Goal: Contribute content: Contribute content

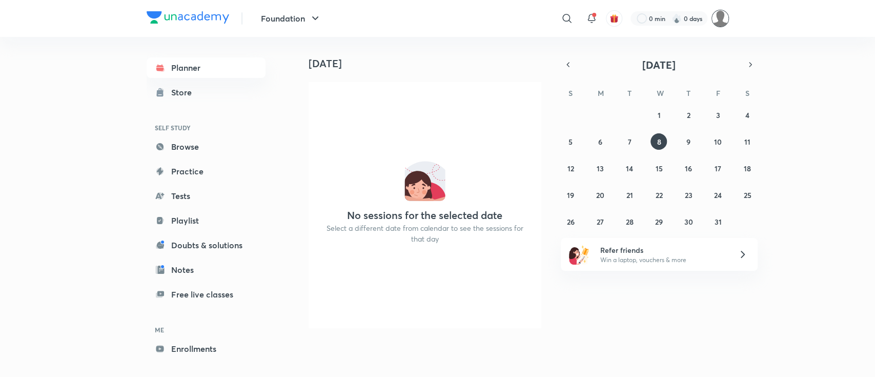
click at [722, 22] on img at bounding box center [720, 18] width 17 height 17
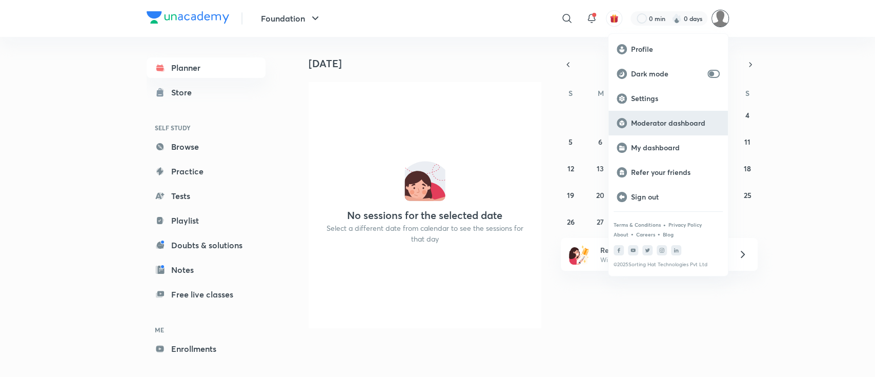
click at [698, 118] on p "Moderator dashboard" at bounding box center [675, 122] width 89 height 9
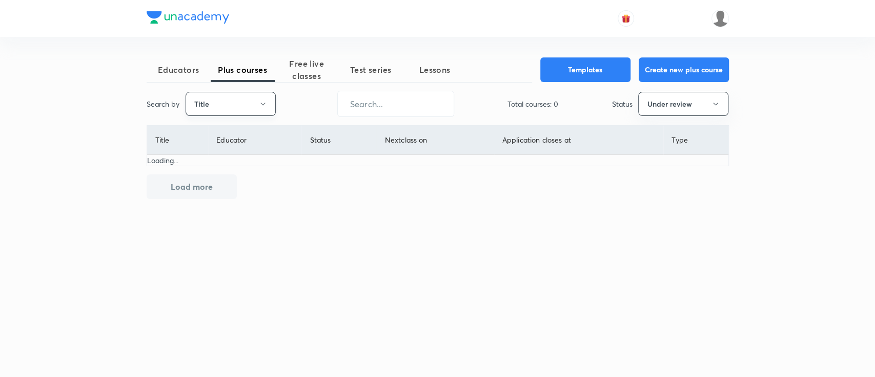
click at [215, 103] on button "Title" at bounding box center [231, 104] width 90 height 24
click at [220, 160] on li "Username" at bounding box center [230, 154] width 89 height 19
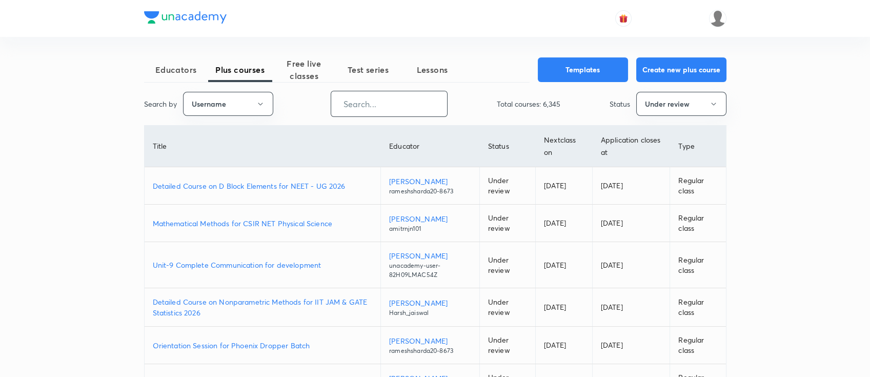
click at [390, 100] on input "text" at bounding box center [389, 104] width 116 height 26
paste input "moonisulislam"
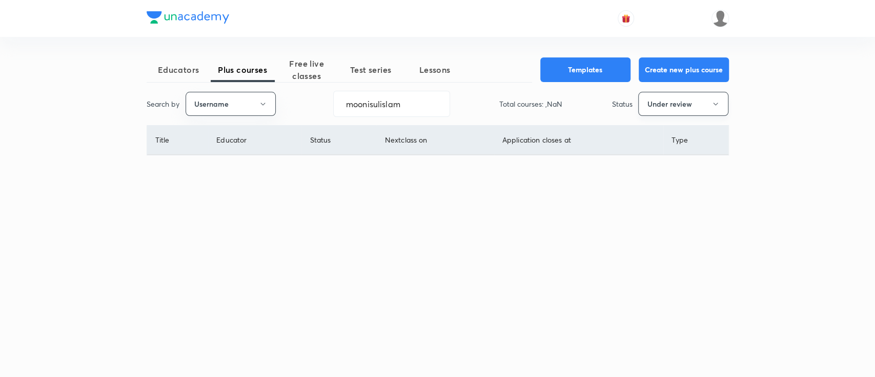
click at [645, 105] on button "Under review" at bounding box center [683, 104] width 90 height 24
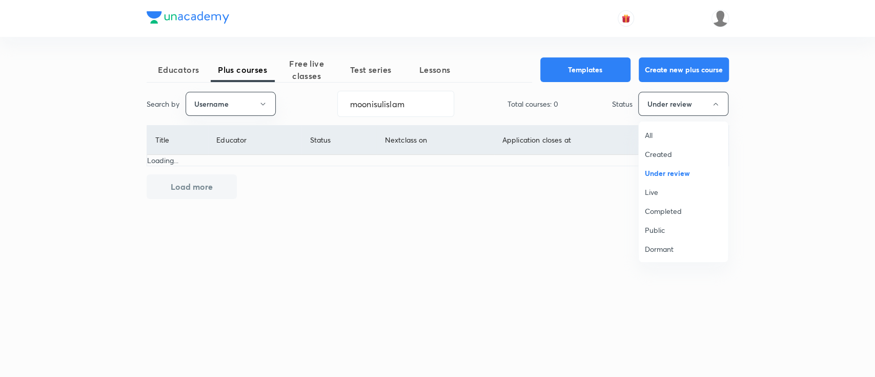
click at [648, 134] on span "All" at bounding box center [683, 135] width 77 height 11
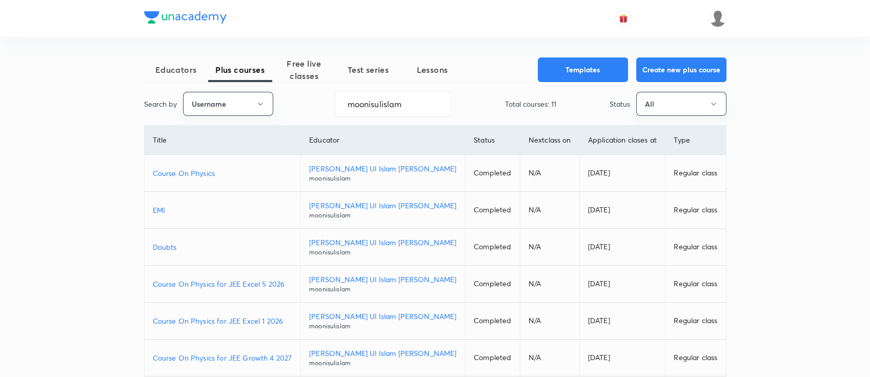
click at [226, 170] on p "Course On Physics" at bounding box center [223, 173] width 140 height 11
drag, startPoint x: 423, startPoint y: 105, endPoint x: 193, endPoint y: 88, distance: 230.3
click at [194, 87] on div "Educators Plus courses Free live classes Test series Lessons Templates Create n…" at bounding box center [435, 307] width 582 height 500
paste input "raghvendra123patel"
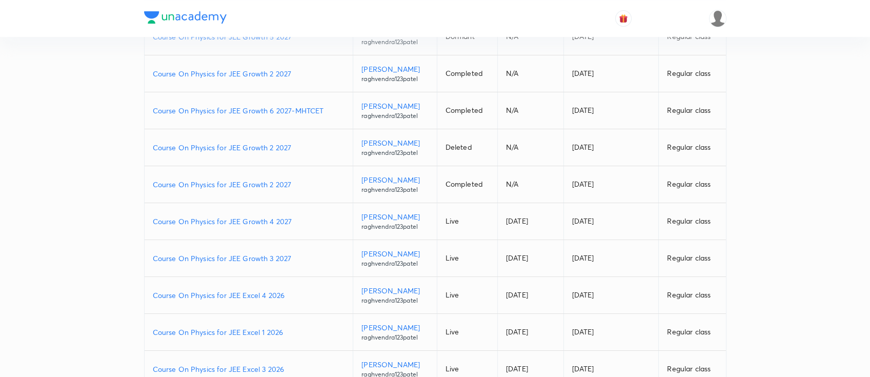
scroll to position [198, 0]
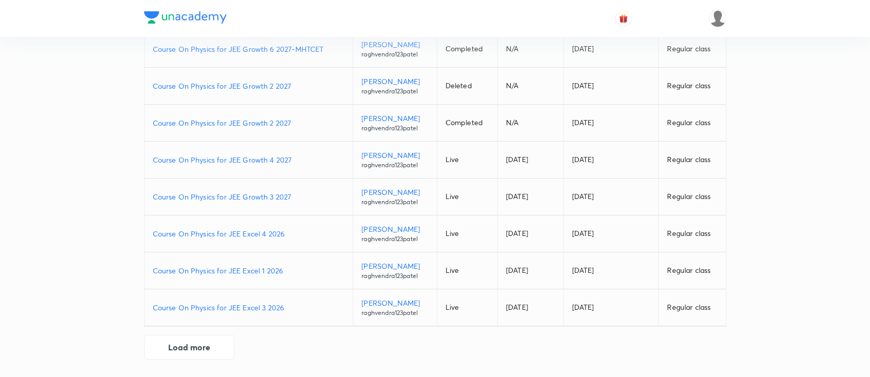
click at [289, 308] on p "Course On Physics for JEE Excel 3 2026" at bounding box center [249, 307] width 192 height 11
click at [292, 269] on p "Course On Physics for JEE Excel 1 2026" at bounding box center [249, 270] width 192 height 11
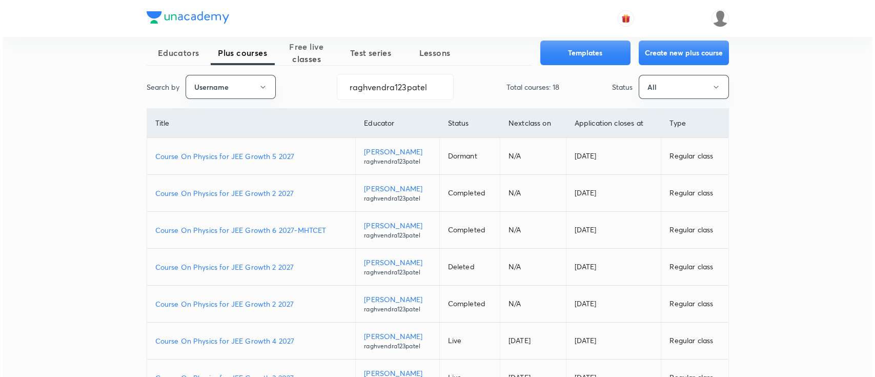
scroll to position [0, 0]
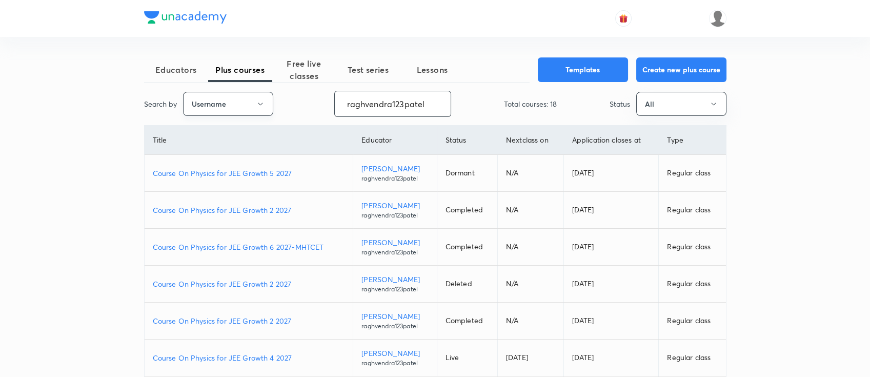
drag, startPoint x: 431, startPoint y: 102, endPoint x: 193, endPoint y: 94, distance: 238.0
click at [193, 94] on div "Search by Username raghvendra123patel ​ Total courses: 18 Status All" at bounding box center [435, 104] width 582 height 26
paste input "unacademy-user-LGUOTVNFDR98"
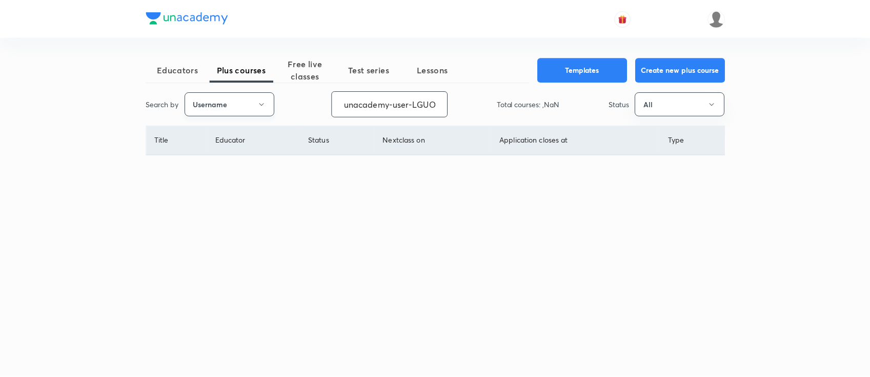
scroll to position [0, 45]
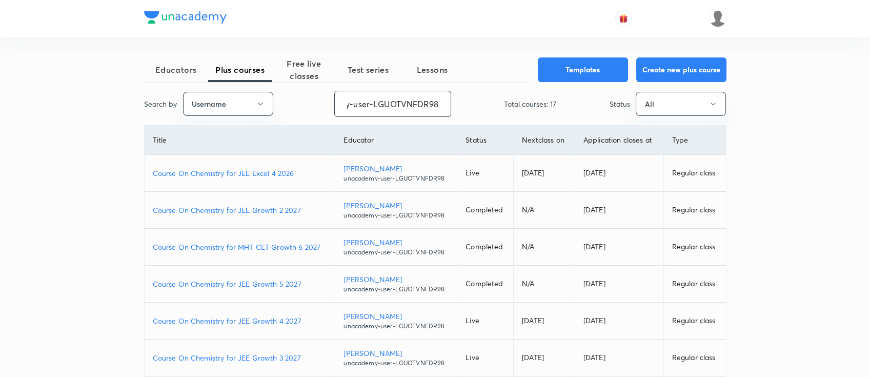
type input "unacademy-user-LGUOTVNFDR98"
click at [309, 280] on p "Course On Chemistry for JEE Growth 5 2027" at bounding box center [240, 283] width 174 height 11
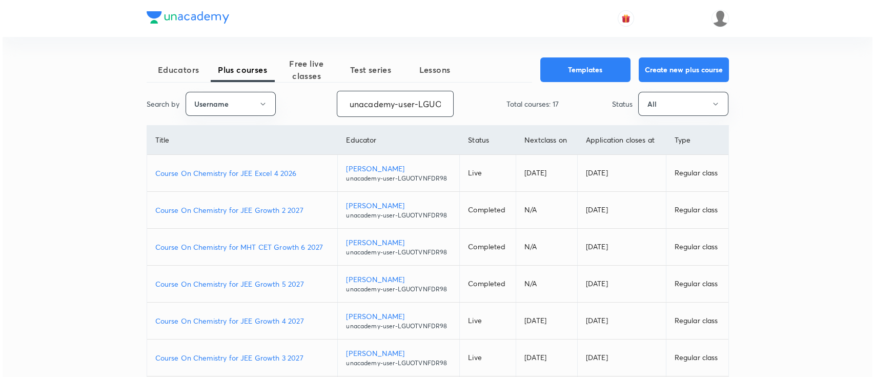
scroll to position [0, 45]
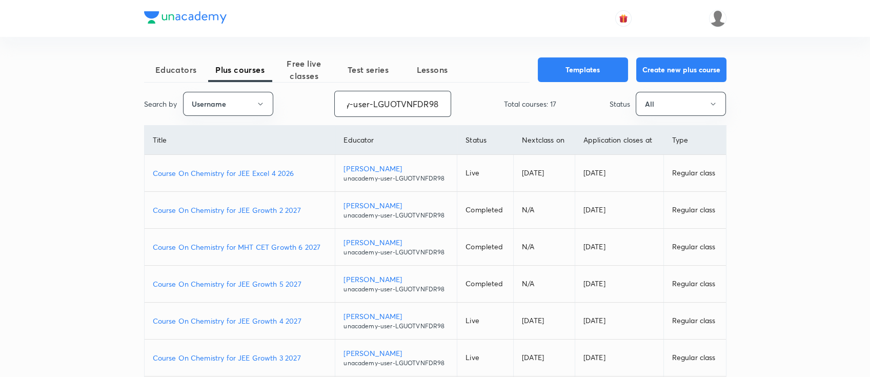
drag, startPoint x: 342, startPoint y: 101, endPoint x: 527, endPoint y: 117, distance: 185.7
click at [527, 117] on div "Educators Plus courses Free live classes Test series Lessons Templates Create n…" at bounding box center [435, 307] width 582 height 500
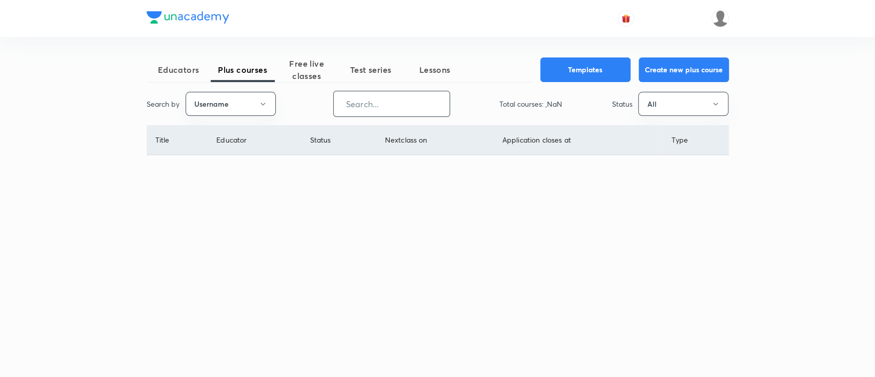
scroll to position [0, 0]
paste input "unacademy-user-177BQWGK6D5R"
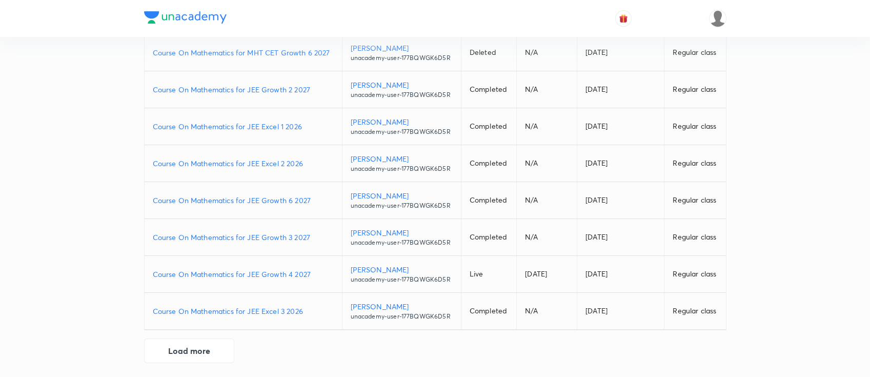
scroll to position [198, 0]
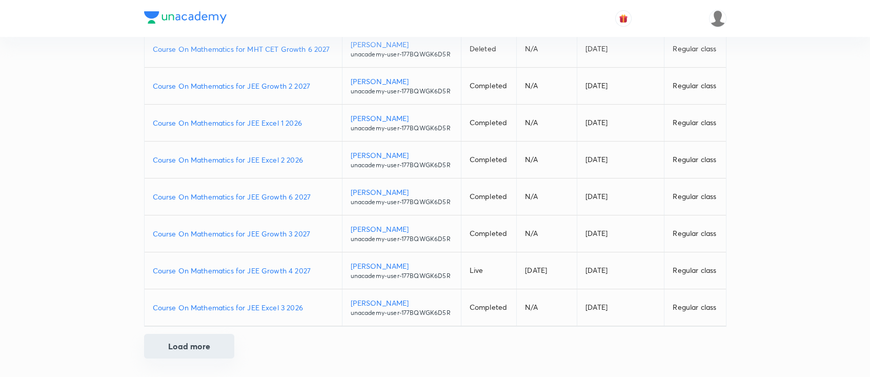
drag, startPoint x: 209, startPoint y: 341, endPoint x: 225, endPoint y: 333, distance: 17.4
click at [209, 341] on button "Load more" at bounding box center [189, 346] width 90 height 25
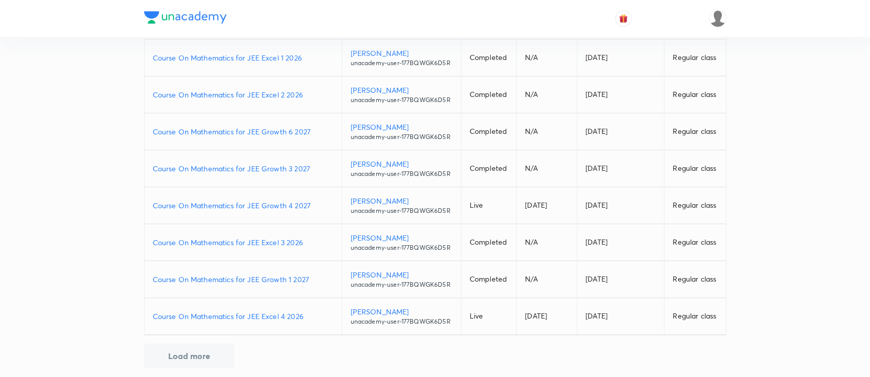
scroll to position [271, 0]
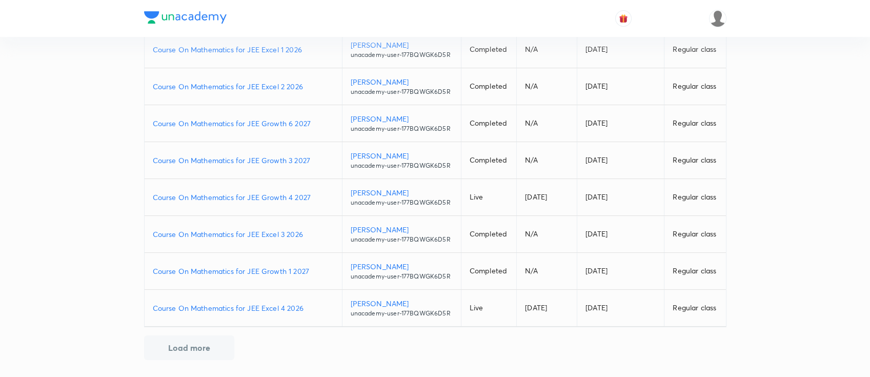
click at [312, 302] on p "Course On Mathematics for JEE Excel 4 2026" at bounding box center [243, 307] width 181 height 11
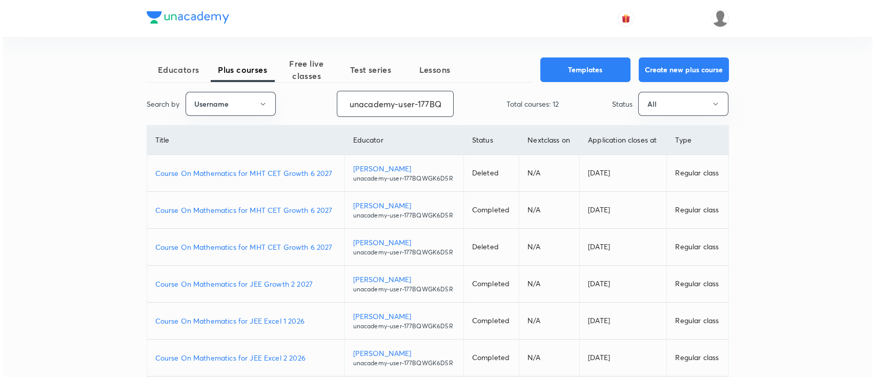
scroll to position [0, 42]
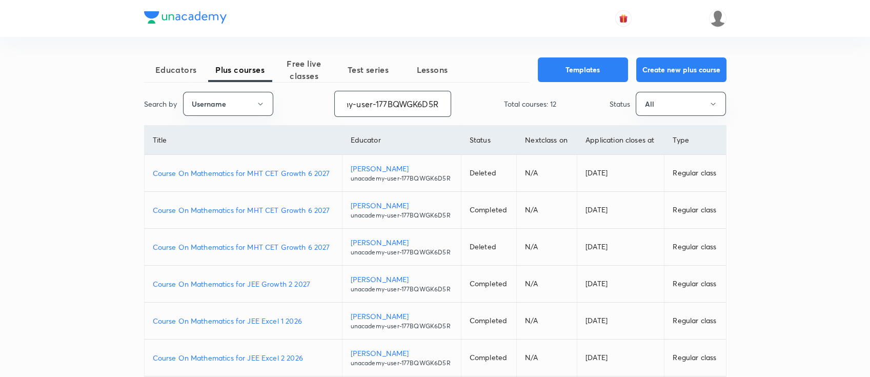
drag, startPoint x: 344, startPoint y: 104, endPoint x: 509, endPoint y: 113, distance: 164.3
click at [509, 113] on div "Search by Username unacademy-user-177BQWGK6D5R ​ Total courses: 12 Status All" at bounding box center [435, 104] width 582 height 26
paste input "himanshujain41-6416"
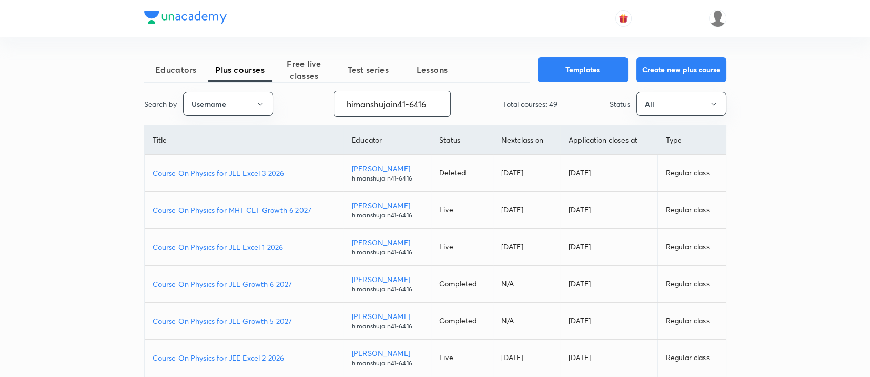
scroll to position [68, 0]
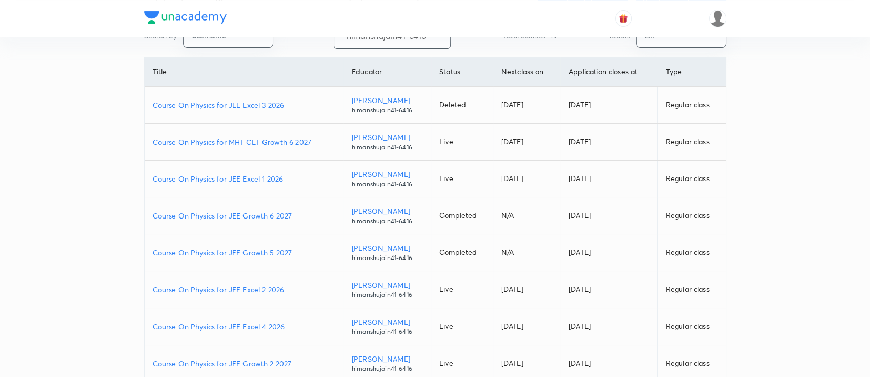
click at [289, 287] on p "Course On Physics for JEE Excel 2 2026" at bounding box center [244, 289] width 182 height 11
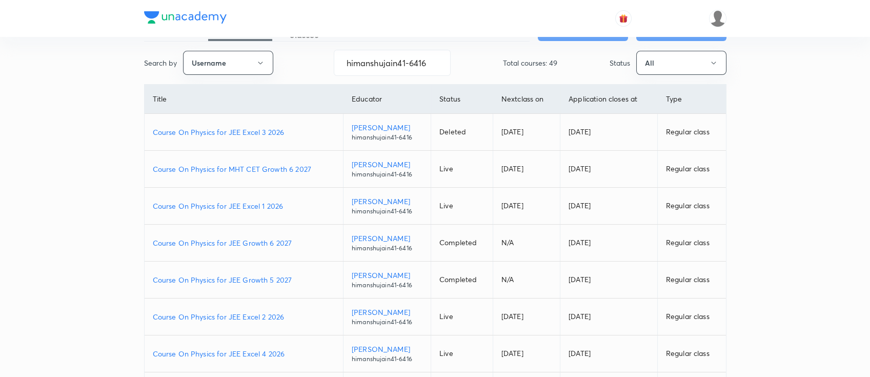
scroll to position [0, 0]
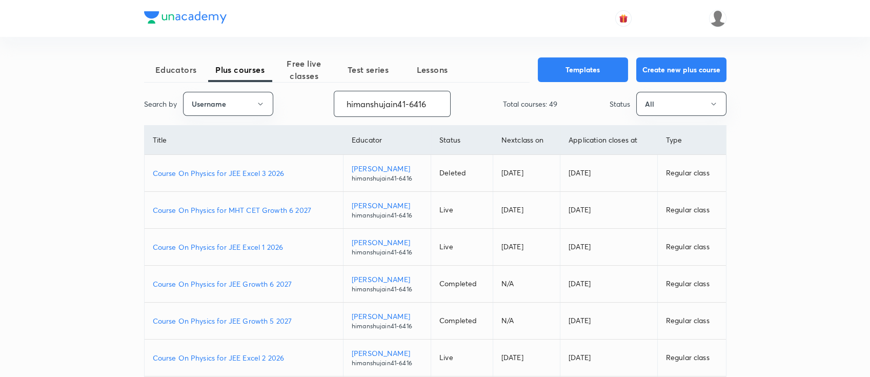
drag, startPoint x: 344, startPoint y: 103, endPoint x: 558, endPoint y: 107, distance: 214.3
click at [558, 107] on div "Search by Username himanshujain41-6416 ​ Total courses: 49 Status All" at bounding box center [435, 104] width 582 height 26
paste input "Pratik-294"
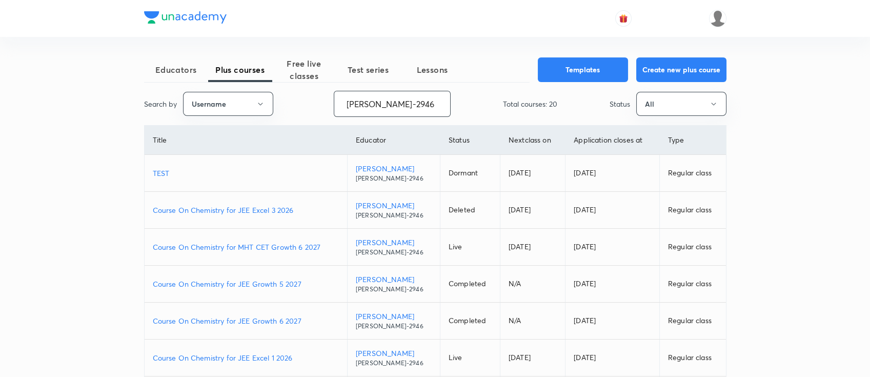
type input "Pratik-2946"
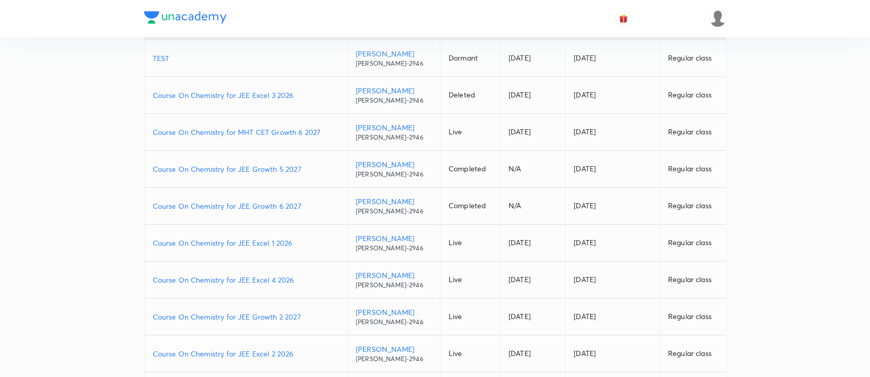
scroll to position [136, 0]
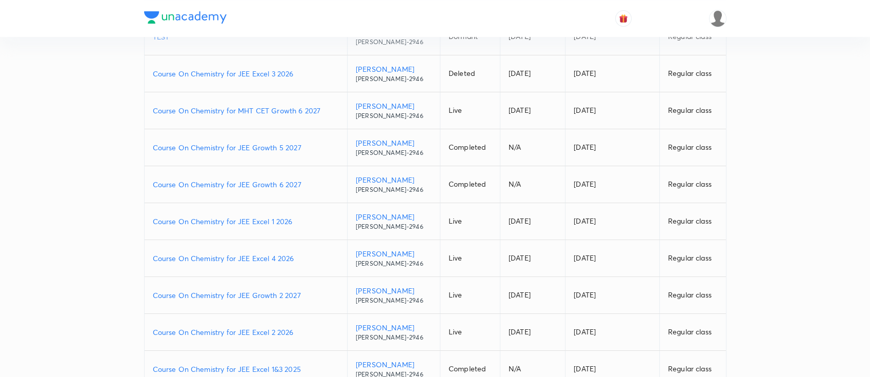
click at [304, 330] on p "Course On Chemistry for JEE Excel 2 2026" at bounding box center [246, 332] width 186 height 11
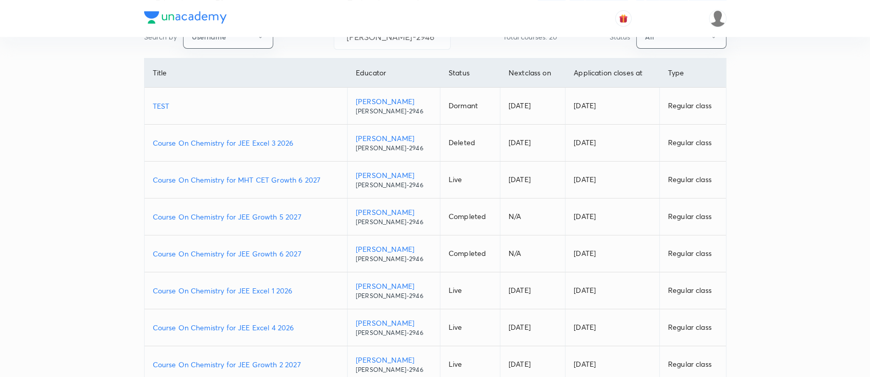
scroll to position [0, 0]
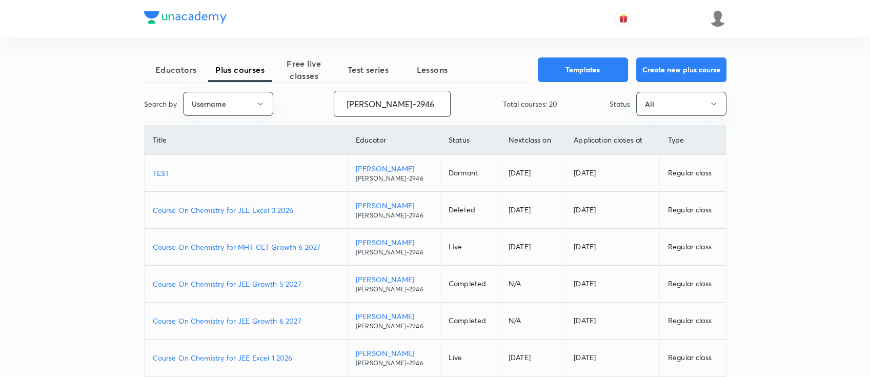
drag, startPoint x: 401, startPoint y: 99, endPoint x: 328, endPoint y: 104, distance: 73.0
click at [328, 104] on div "Search by Username Pratik-2946 ​ Total courses: 20 Status All" at bounding box center [435, 104] width 582 height 26
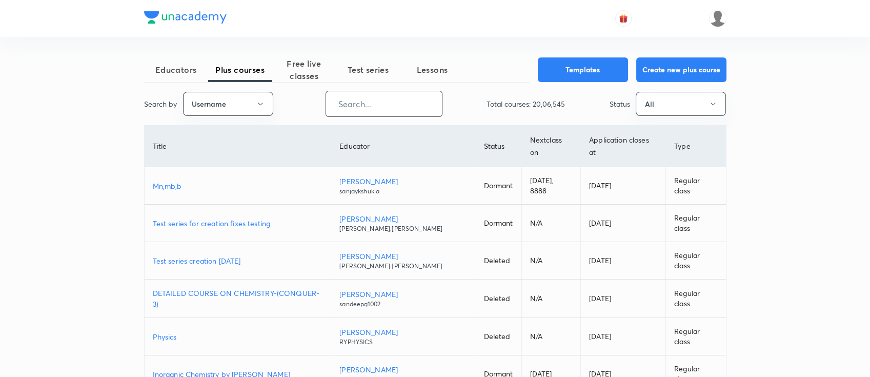
paste input "SD339HR9ODE5"
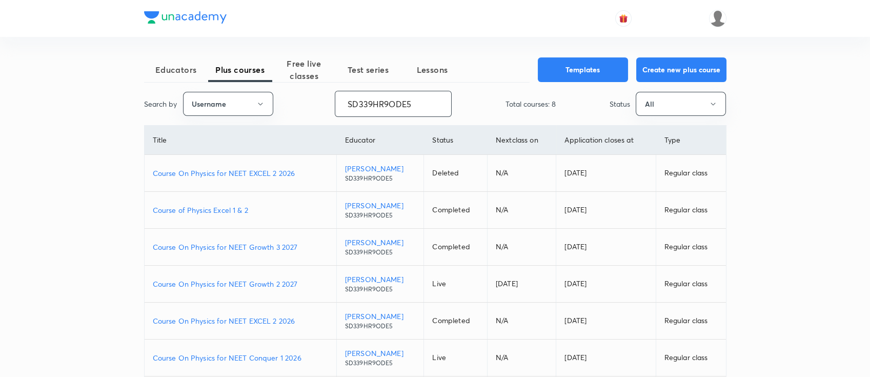
type input "SD339HR9ODE5"
click at [303, 246] on p "Course On Physics for NEET Growth 3 2027" at bounding box center [240, 246] width 175 height 11
drag, startPoint x: 422, startPoint y: 110, endPoint x: 330, endPoint y: 101, distance: 92.7
click at [330, 101] on div "Search by Username SD339HR9ODE5 ​ Total courses: 8 Status All" at bounding box center [435, 104] width 582 height 26
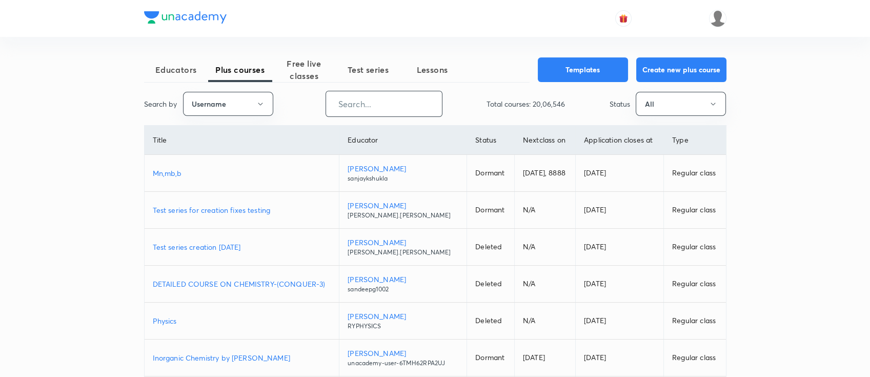
paste input "atulya1996"
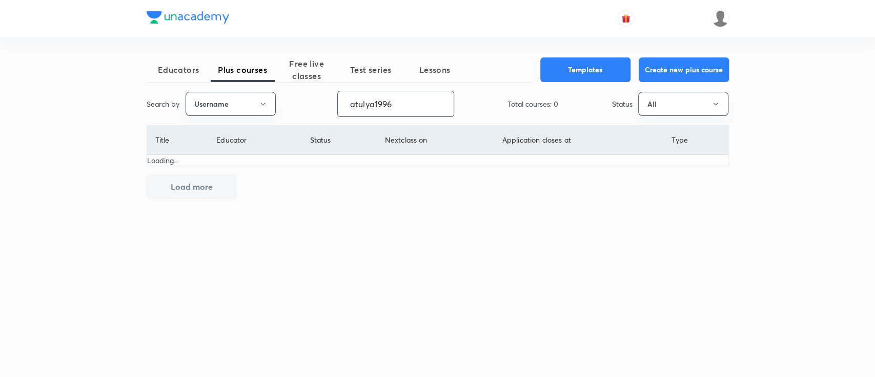
type input "atulya1996"
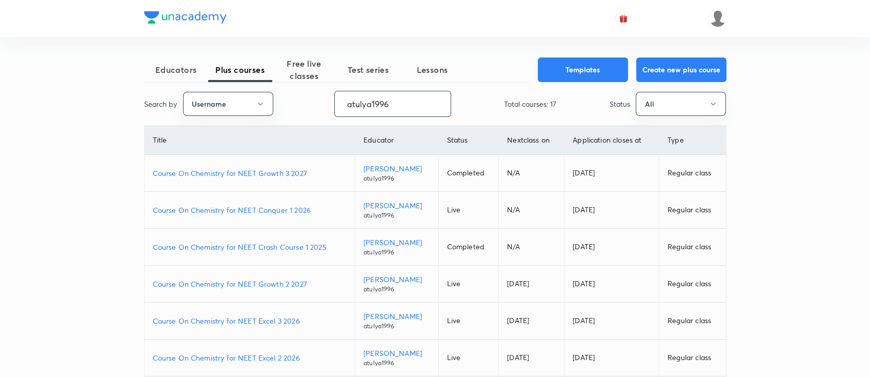
click at [315, 175] on p "Course On Chemistry for NEET Growth 3 2027" at bounding box center [250, 173] width 194 height 11
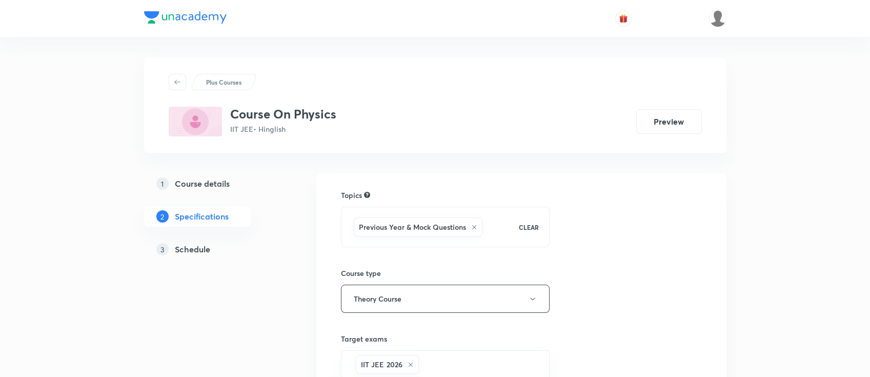
click at [206, 250] on h5 "Schedule" at bounding box center [192, 249] width 35 height 12
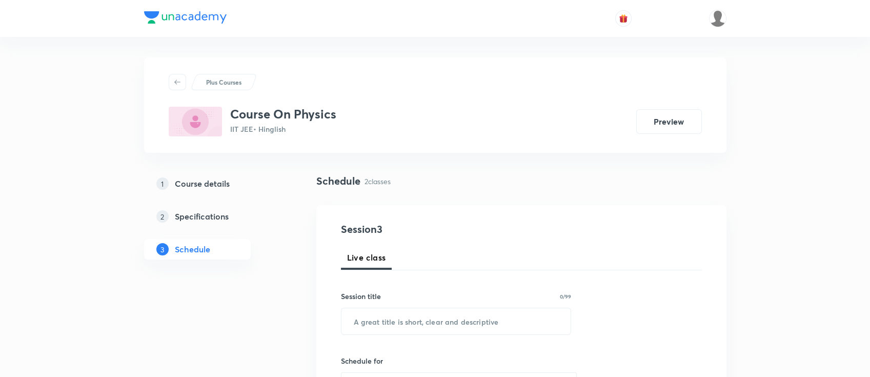
scroll to position [68, 0]
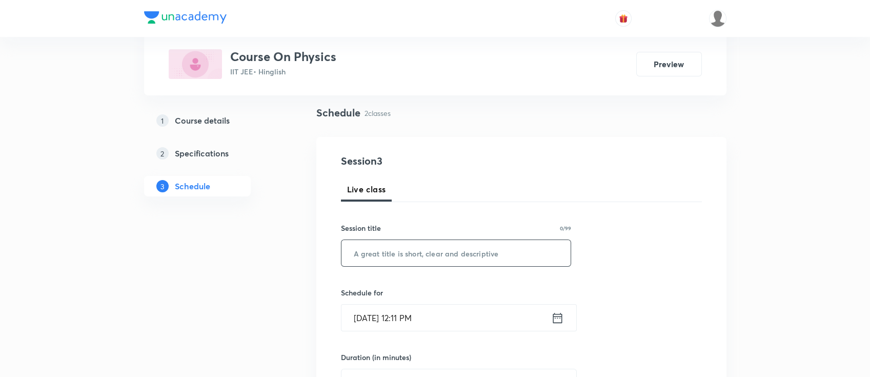
click at [448, 252] on input "text" at bounding box center [456, 253] width 230 height 26
paste input "Nucleus"
type input "Nucleus"
click at [556, 322] on icon at bounding box center [557, 318] width 13 height 14
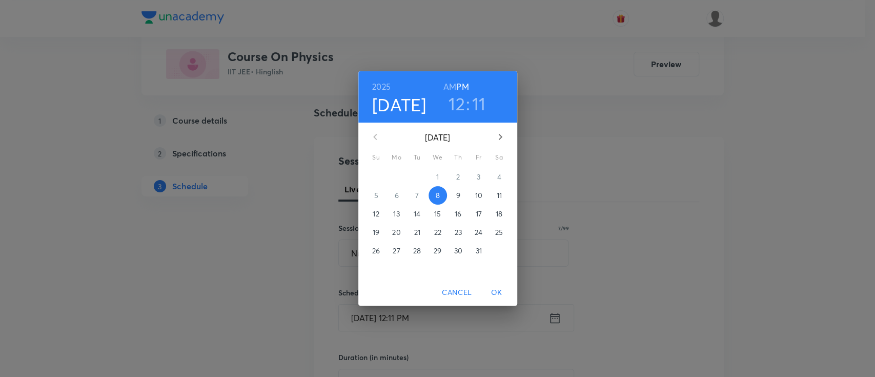
click at [456, 109] on h3 "12" at bounding box center [457, 104] width 16 height 22
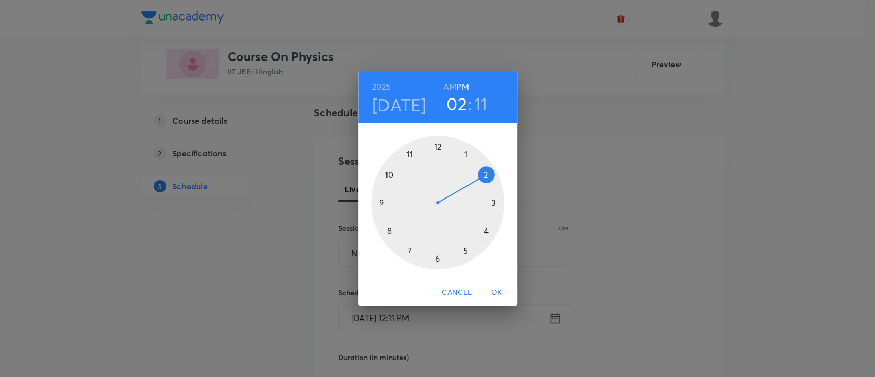
drag, startPoint x: 440, startPoint y: 148, endPoint x: 495, endPoint y: 170, distance: 59.3
click at [495, 170] on div at bounding box center [437, 202] width 133 height 133
drag, startPoint x: 484, startPoint y: 196, endPoint x: 486, endPoint y: 203, distance: 7.5
click at [486, 203] on div at bounding box center [437, 202] width 133 height 133
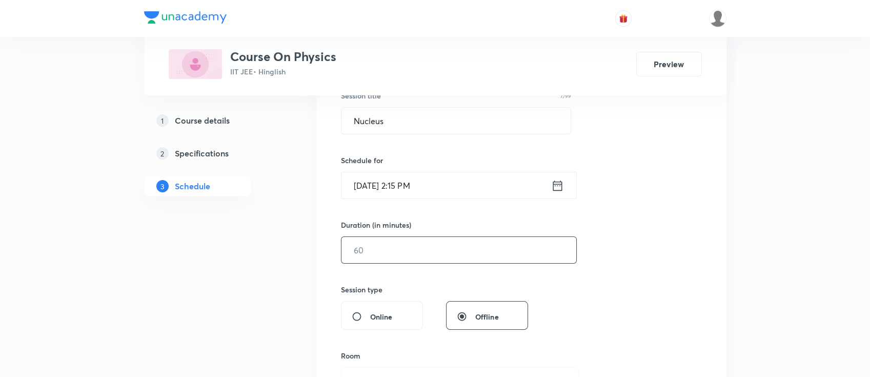
scroll to position [205, 0]
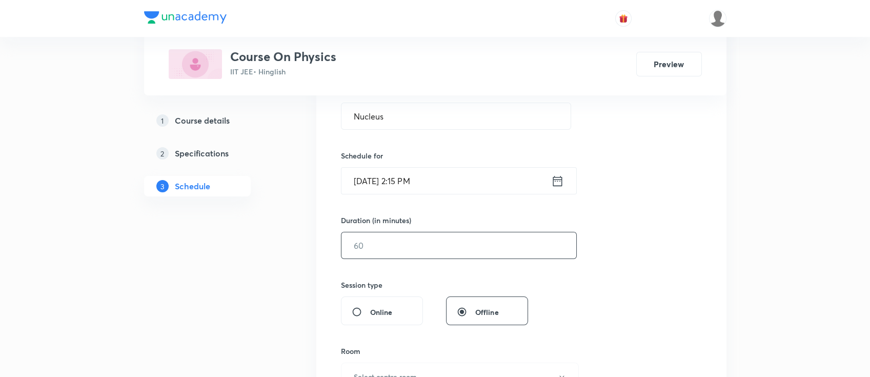
click at [516, 242] on input "text" at bounding box center [458, 245] width 235 height 26
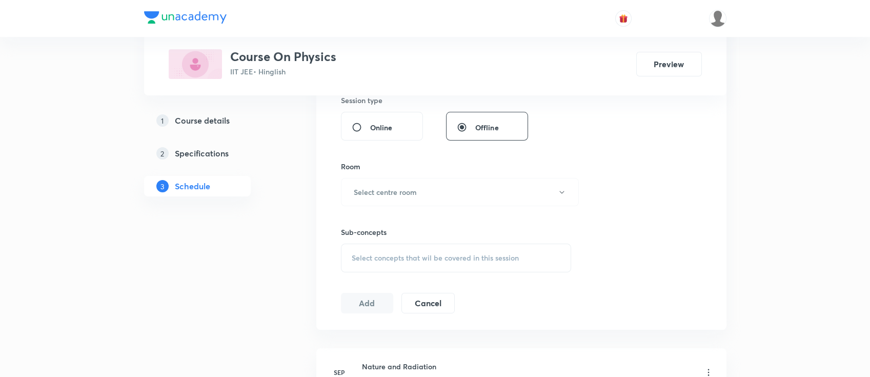
scroll to position [410, 0]
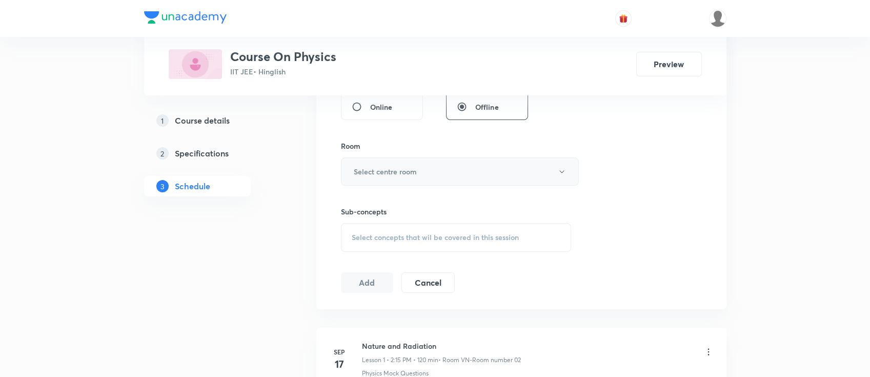
type input "90"
click at [403, 171] on h6 "Select centre room" at bounding box center [385, 171] width 63 height 11
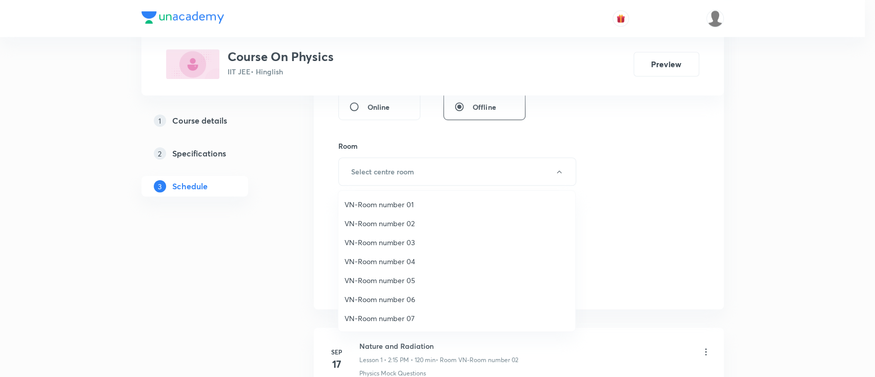
click at [398, 200] on span "VN-Room number 01" at bounding box center [456, 204] width 225 height 11
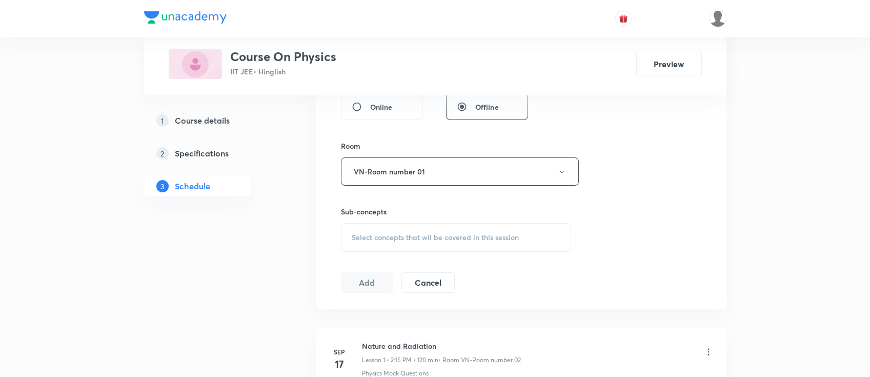
click at [450, 237] on span "Select concepts that wil be covered in this session" at bounding box center [435, 237] width 167 height 8
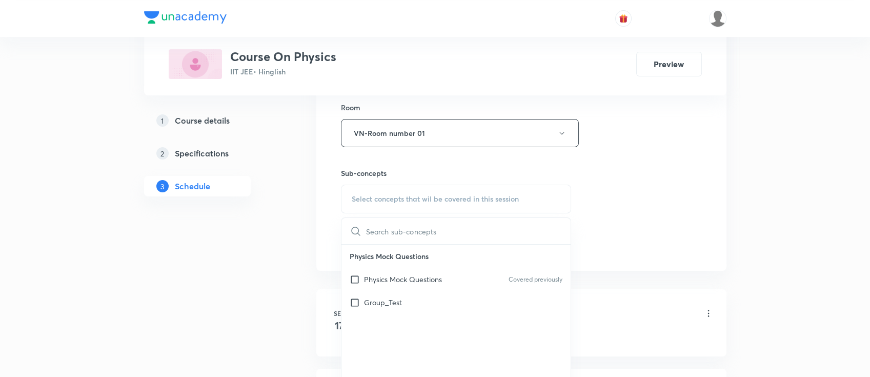
scroll to position [478, 0]
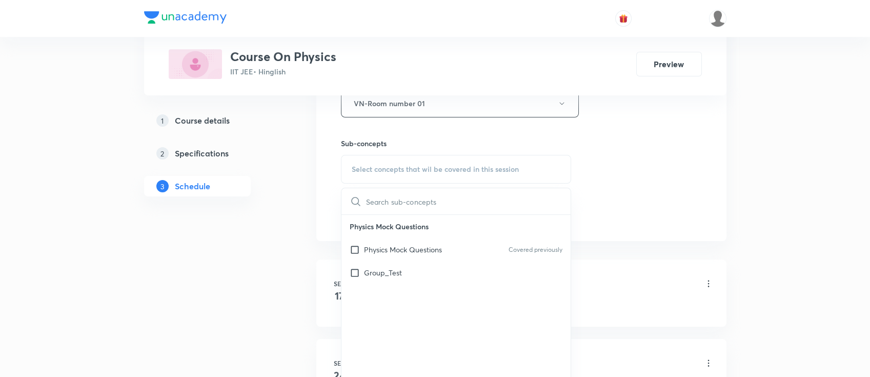
drag, startPoint x: 460, startPoint y: 252, endPoint x: 539, endPoint y: 248, distance: 79.1
click at [461, 252] on div "Physics Mock Questions Covered previously" at bounding box center [456, 249] width 230 height 23
checkbox input "true"
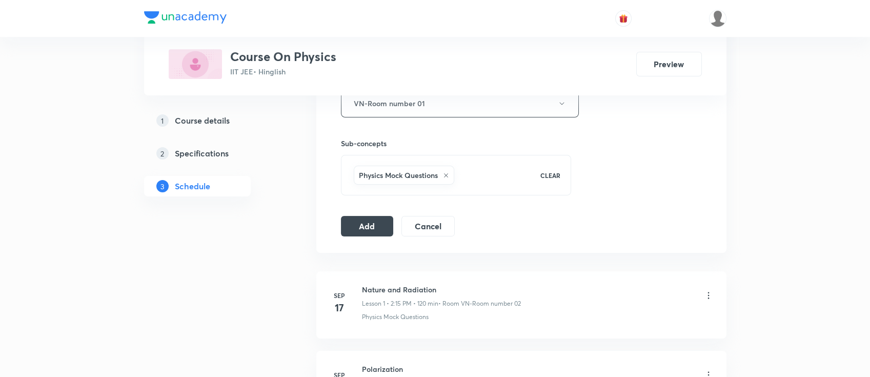
click at [354, 228] on button "Add" at bounding box center [367, 225] width 53 height 21
click at [372, 219] on button "Add" at bounding box center [367, 225] width 53 height 21
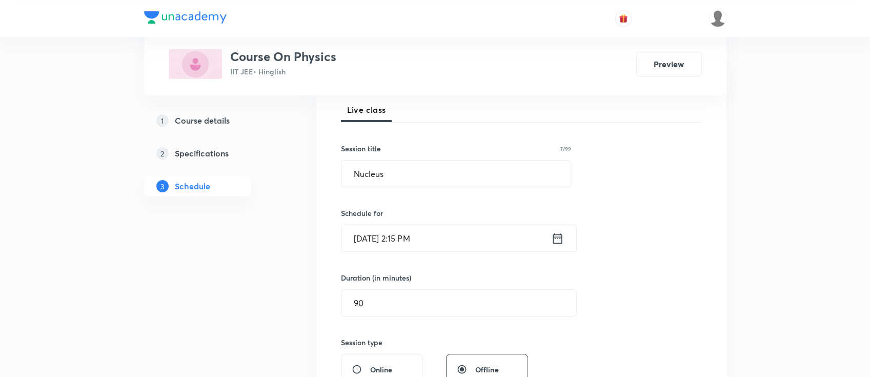
scroll to position [197, 0]
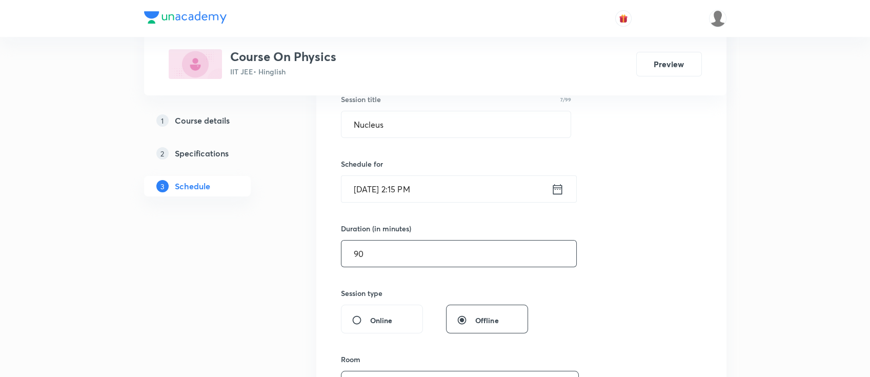
click at [420, 253] on input "90" at bounding box center [458, 253] width 235 height 26
type input "9"
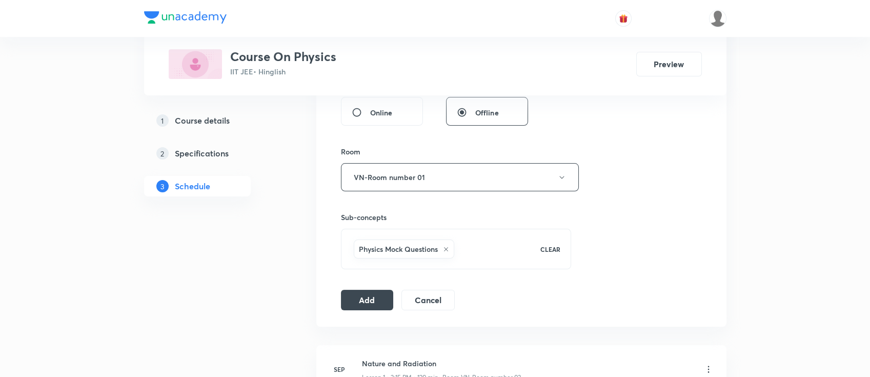
scroll to position [471, 0]
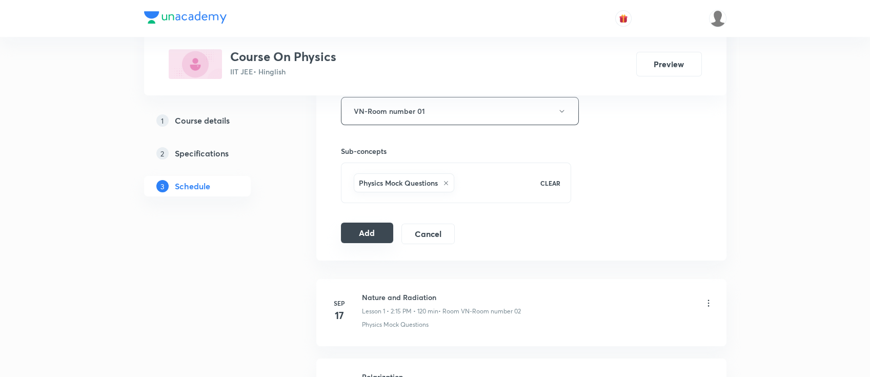
type input "75"
click at [367, 236] on button "Add" at bounding box center [367, 232] width 53 height 21
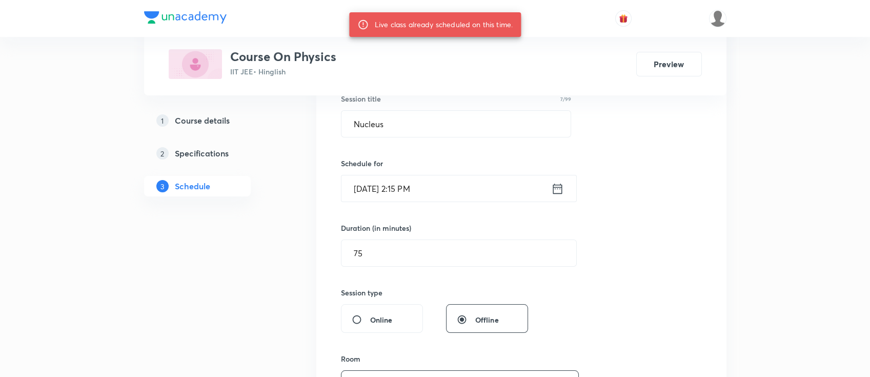
scroll to position [197, 0]
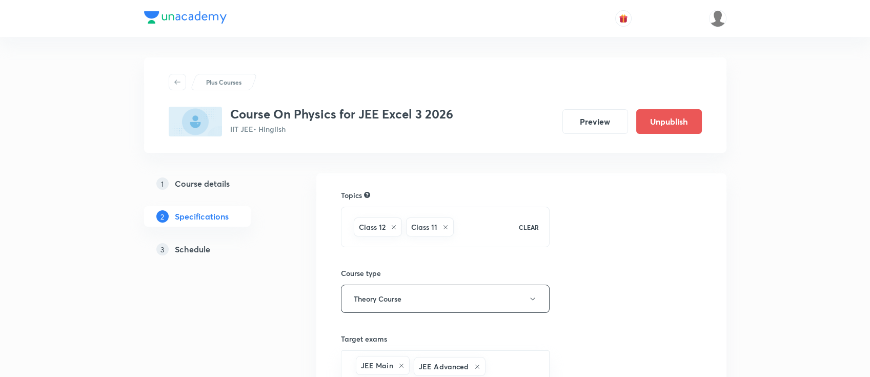
drag, startPoint x: 193, startPoint y: 248, endPoint x: 202, endPoint y: 248, distance: 9.2
click at [193, 248] on h5 "Schedule" at bounding box center [192, 249] width 35 height 12
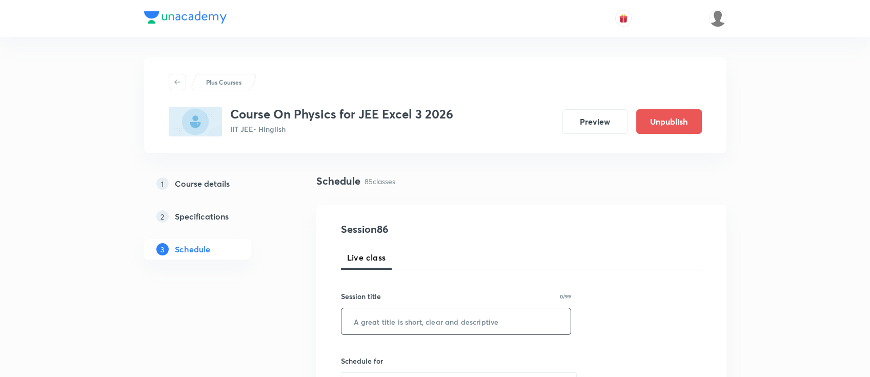
click at [440, 316] on input "text" at bounding box center [456, 321] width 230 height 26
paste input "modern physics"
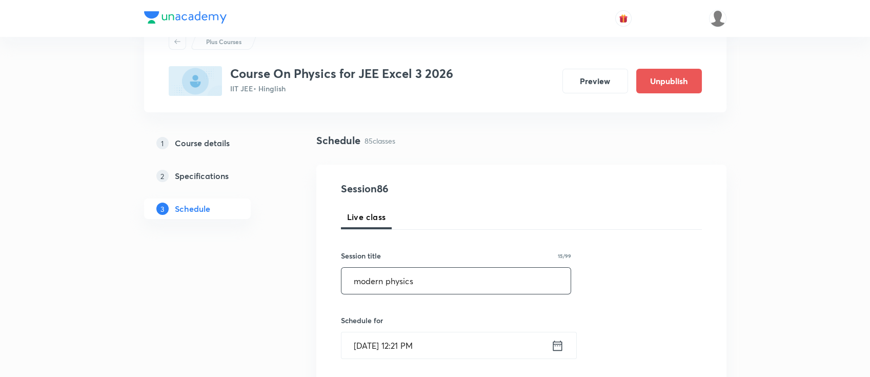
scroll to position [68, 0]
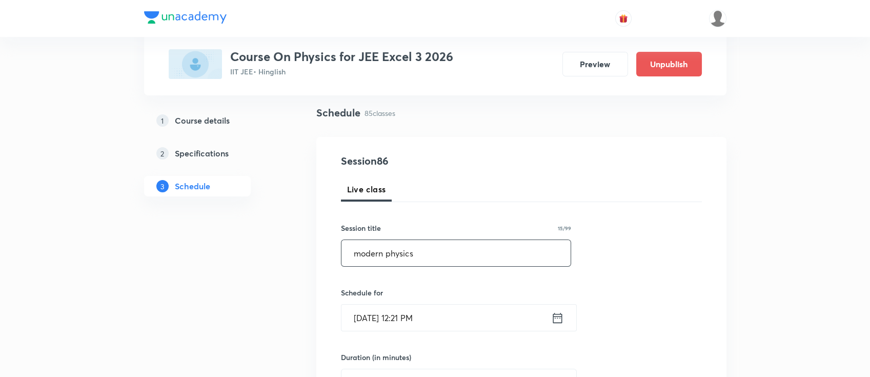
type input "modern physics"
click at [559, 321] on icon at bounding box center [557, 318] width 13 height 14
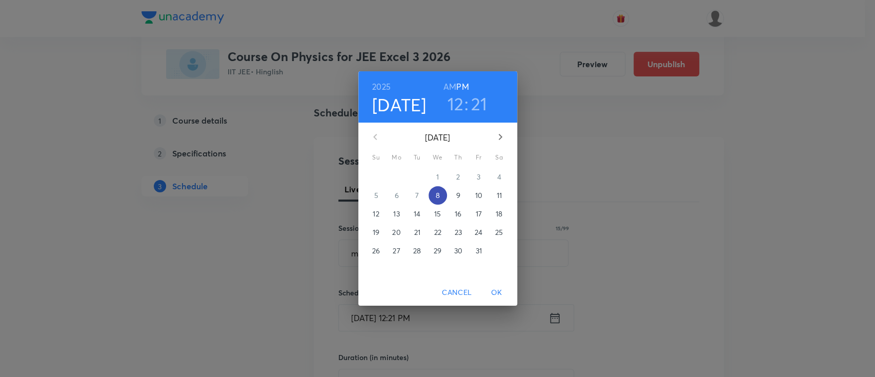
click at [442, 194] on span "8" at bounding box center [438, 195] width 18 height 10
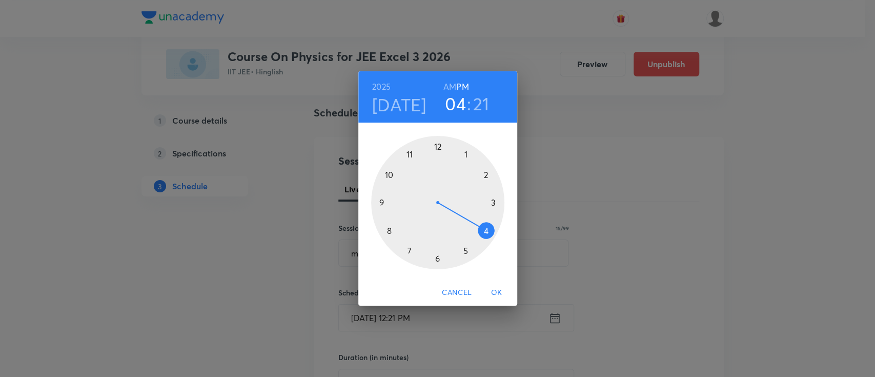
drag, startPoint x: 440, startPoint y: 149, endPoint x: 462, endPoint y: 221, distance: 75.2
click at [462, 221] on div at bounding box center [437, 202] width 133 height 133
drag, startPoint x: 464, startPoint y: 238, endPoint x: 439, endPoint y: 150, distance: 91.8
click at [439, 150] on div at bounding box center [437, 202] width 133 height 133
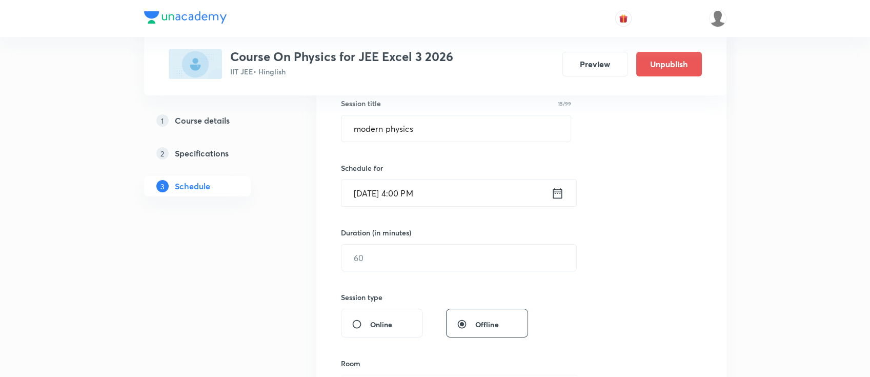
scroll to position [205, 0]
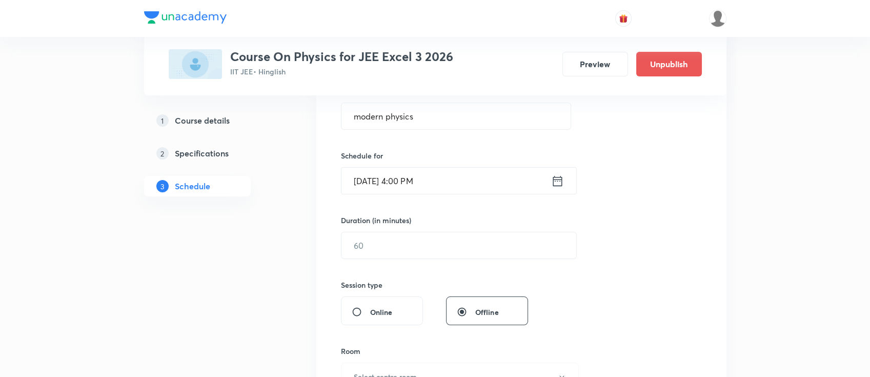
click at [423, 230] on div "Duration (in minutes) ​" at bounding box center [434, 237] width 187 height 44
click at [425, 246] on input "text" at bounding box center [458, 245] width 235 height 26
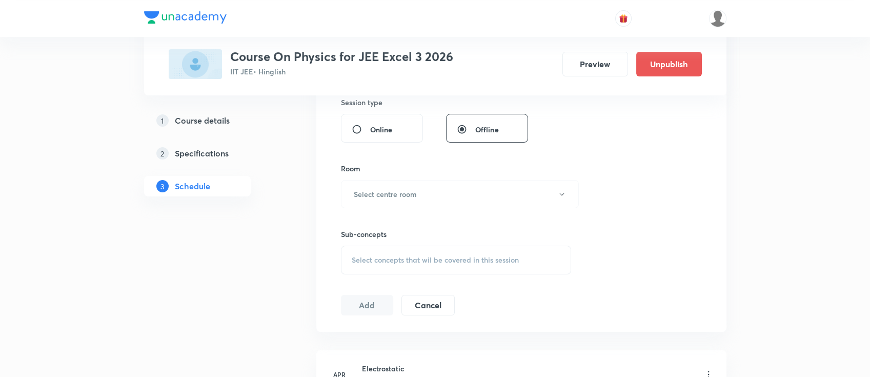
scroll to position [410, 0]
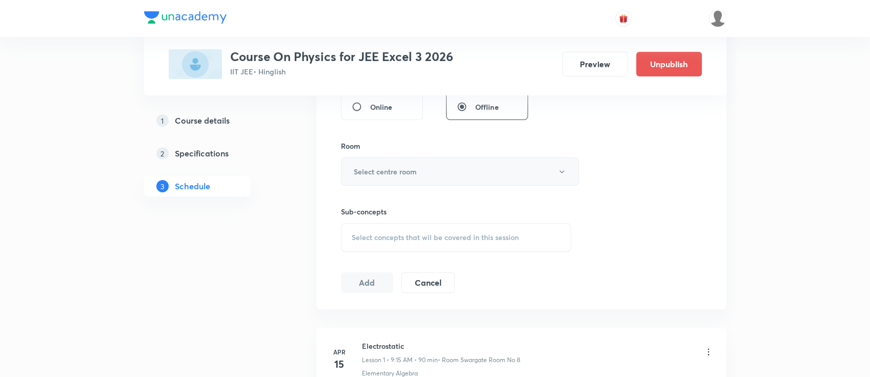
type input "120"
click at [417, 179] on button "Select centre room" at bounding box center [460, 171] width 238 height 28
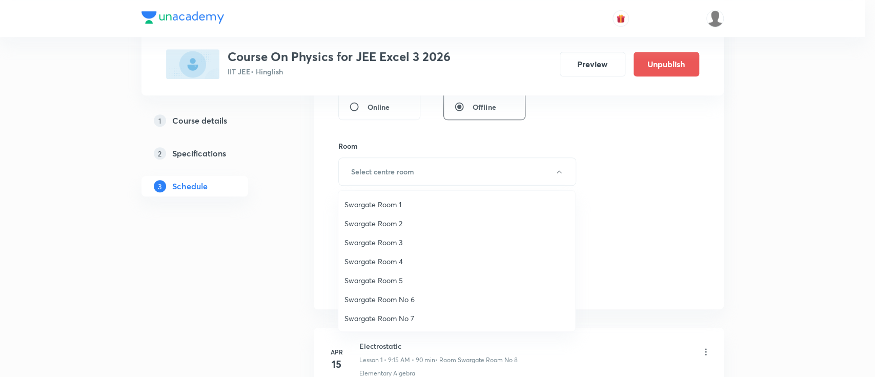
click at [400, 209] on span "Swargate Room 1" at bounding box center [456, 204] width 225 height 11
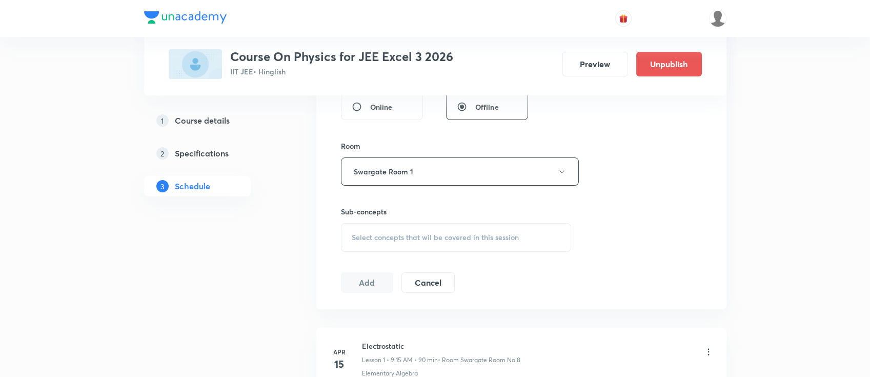
click at [441, 234] on span "Select concepts that wil be covered in this session" at bounding box center [435, 237] width 167 height 8
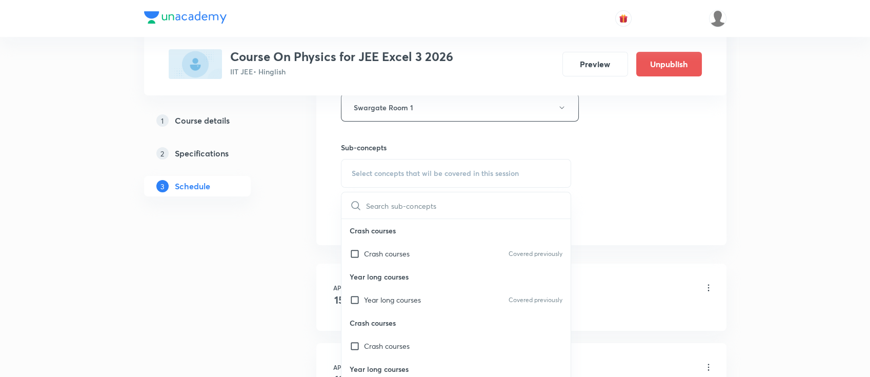
scroll to position [478, 0]
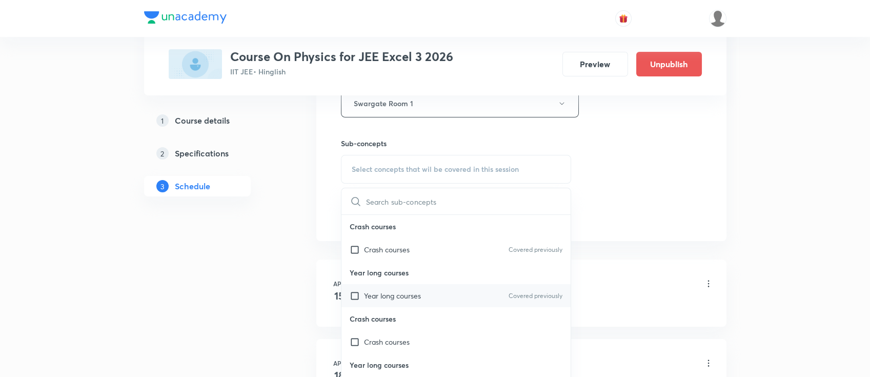
click at [439, 291] on div "Year long courses Covered previously" at bounding box center [456, 295] width 230 height 23
checkbox input "true"
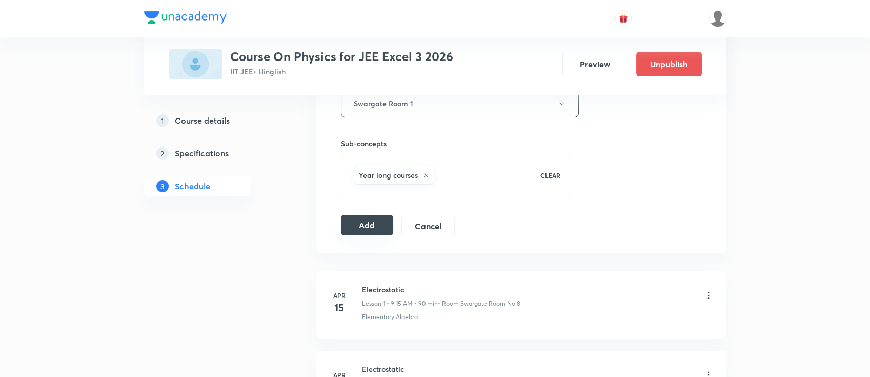
click at [357, 223] on button "Add" at bounding box center [367, 225] width 53 height 21
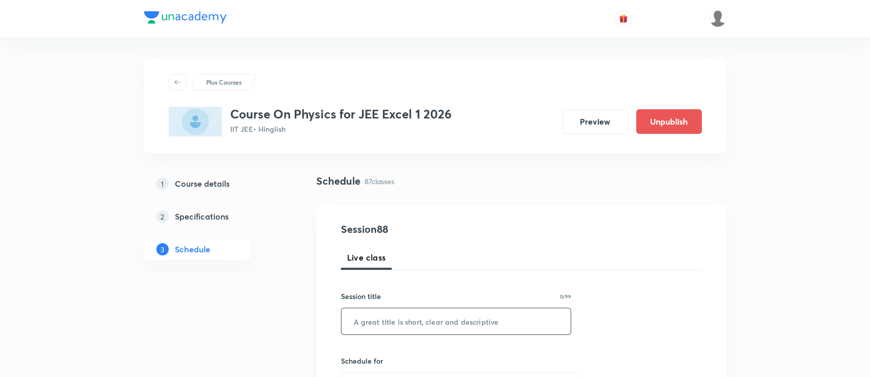
click at [430, 323] on input "text" at bounding box center [456, 321] width 230 height 26
paste input "modern physics"
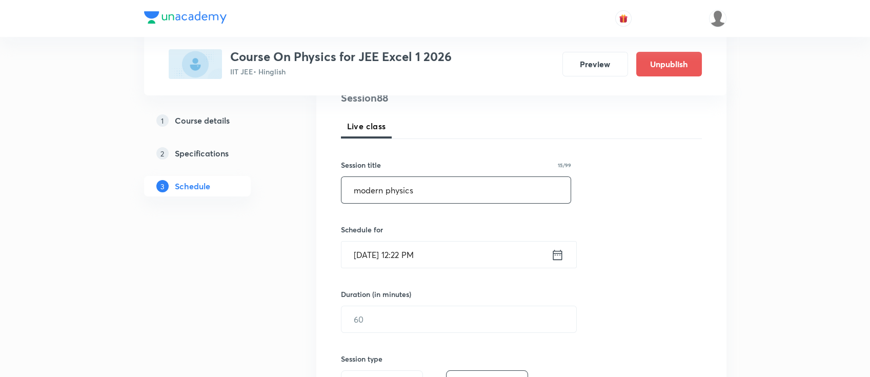
scroll to position [136, 0]
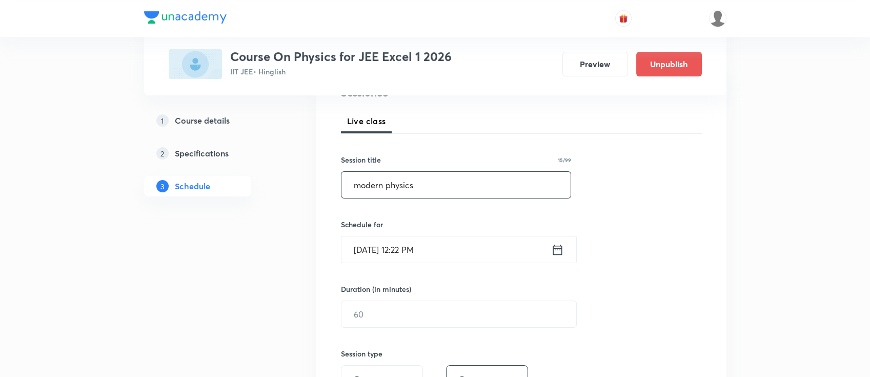
type input "modern physics"
click at [556, 253] on icon at bounding box center [557, 249] width 13 height 14
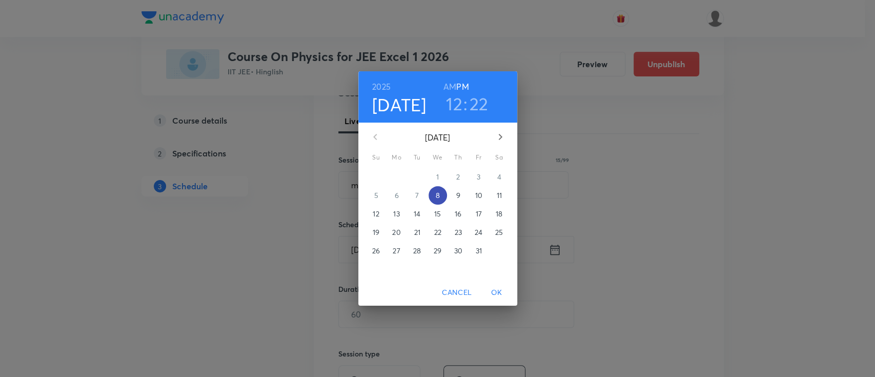
click at [438, 192] on p "8" at bounding box center [437, 195] width 4 height 10
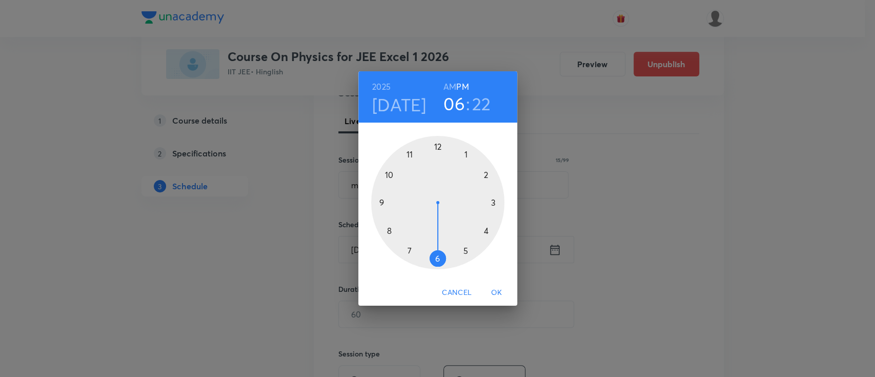
drag, startPoint x: 443, startPoint y: 146, endPoint x: 435, endPoint y: 232, distance: 86.5
click at [435, 232] on div at bounding box center [437, 202] width 133 height 133
drag, startPoint x: 471, startPoint y: 236, endPoint x: 439, endPoint y: 147, distance: 94.7
click at [439, 147] on div at bounding box center [437, 202] width 133 height 133
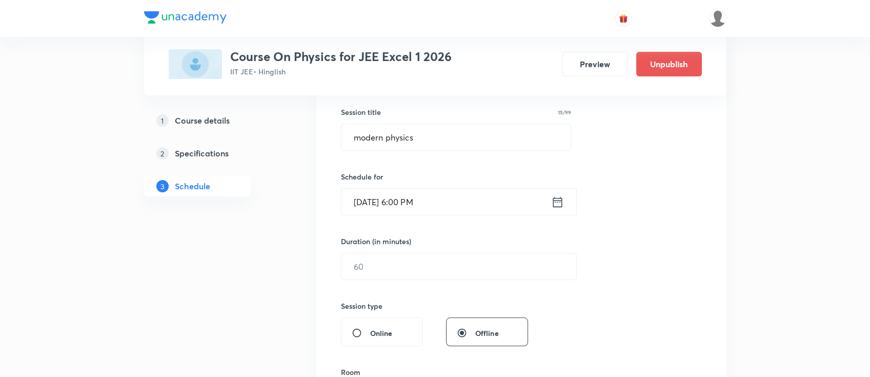
scroll to position [205, 0]
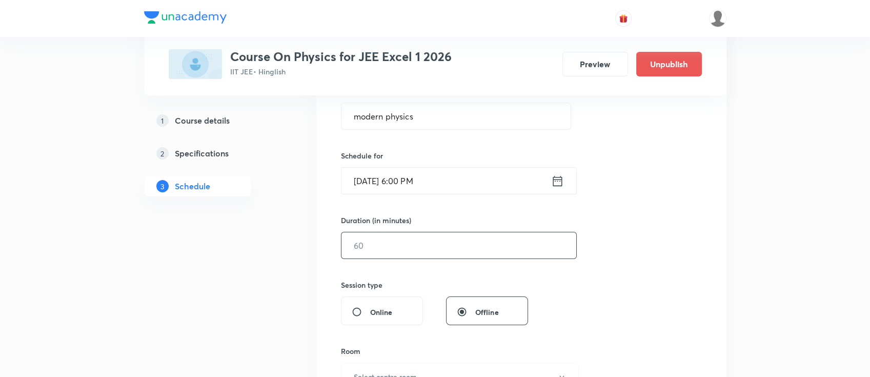
click at [451, 252] on input "text" at bounding box center [458, 245] width 235 height 26
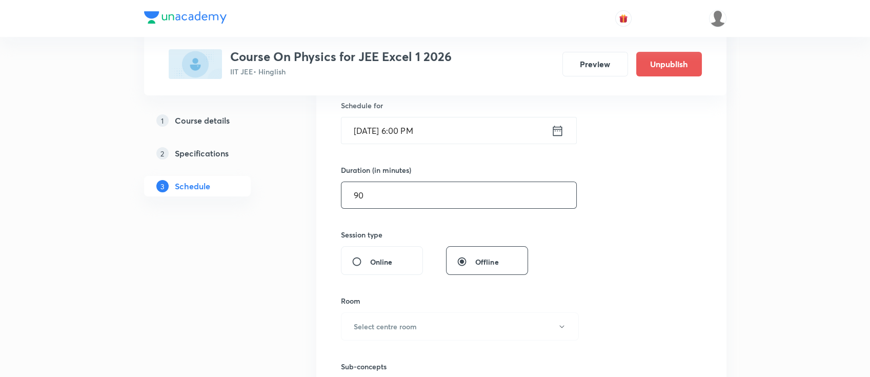
scroll to position [341, 0]
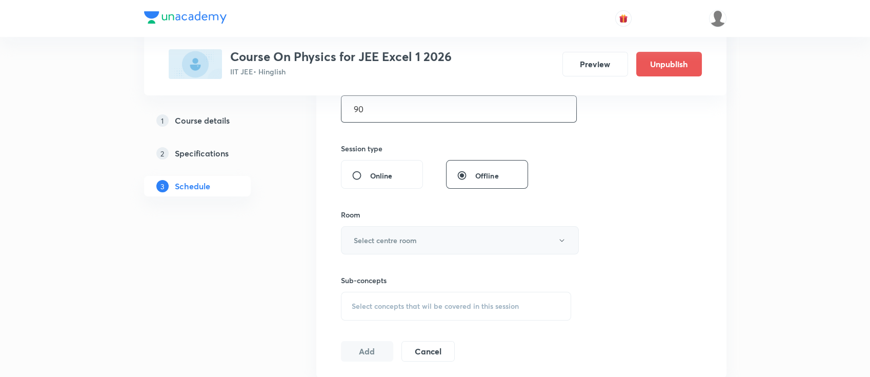
type input "90"
click at [409, 229] on button "Select centre room" at bounding box center [460, 240] width 238 height 28
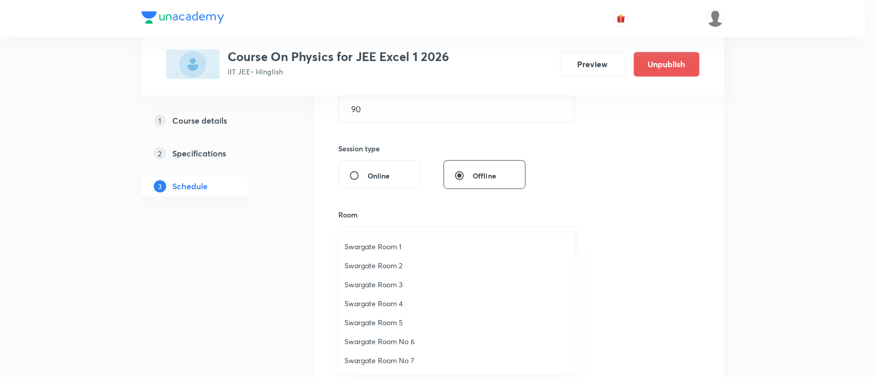
click at [391, 241] on span "Swargate Room 1" at bounding box center [456, 246] width 225 height 11
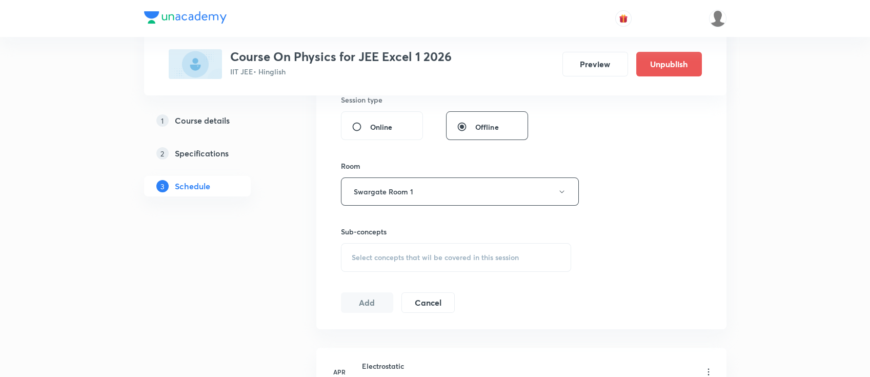
scroll to position [410, 0]
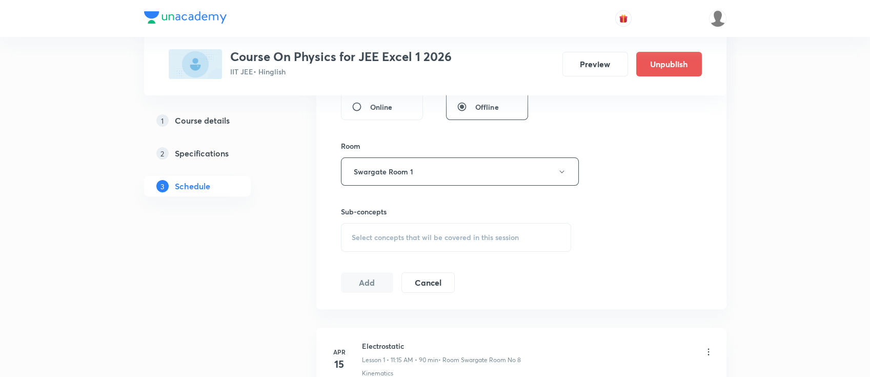
click at [453, 239] on span "Select concepts that wil be covered in this session" at bounding box center [435, 237] width 167 height 8
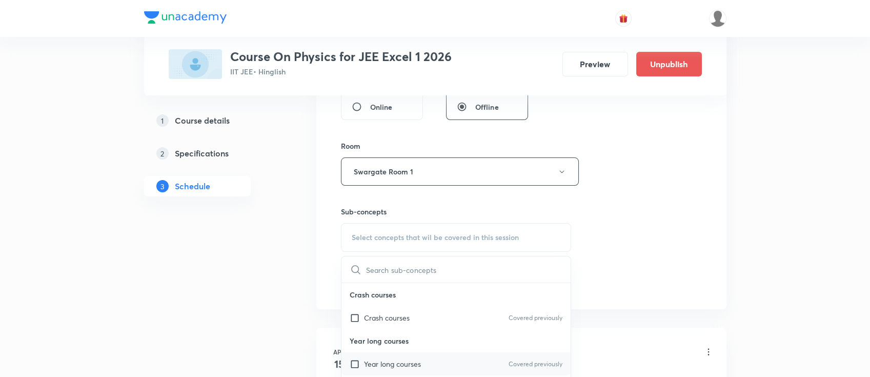
click at [429, 357] on div "Year long courses Covered previously" at bounding box center [456, 363] width 230 height 23
checkbox input "true"
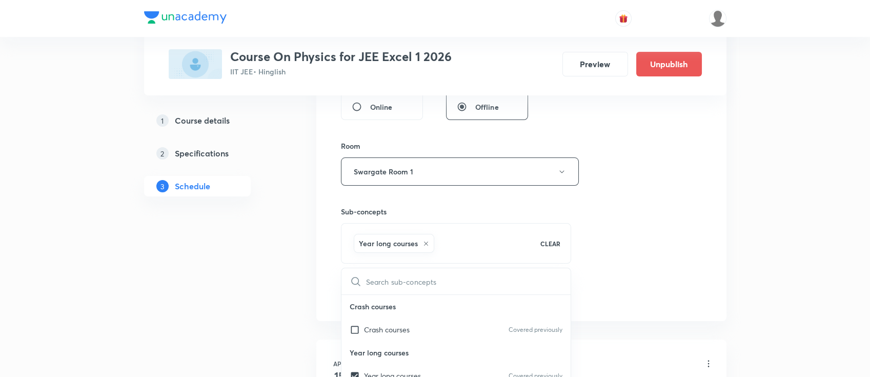
click at [640, 236] on div "Session 88 Live class Session title 15/99 modern physics ​ Schedule for Oct 8, …" at bounding box center [521, 57] width 361 height 493
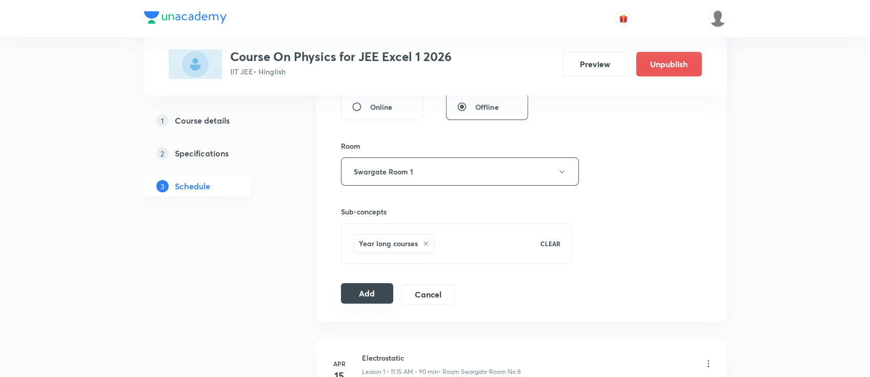
click at [369, 290] on button "Add" at bounding box center [367, 293] width 53 height 21
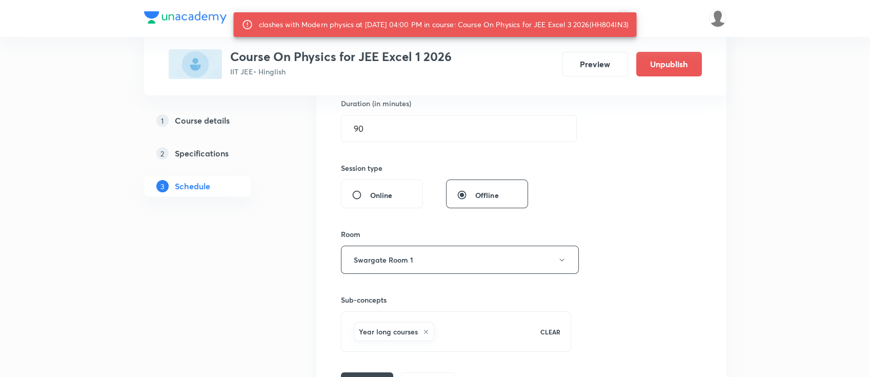
scroll to position [273, 0]
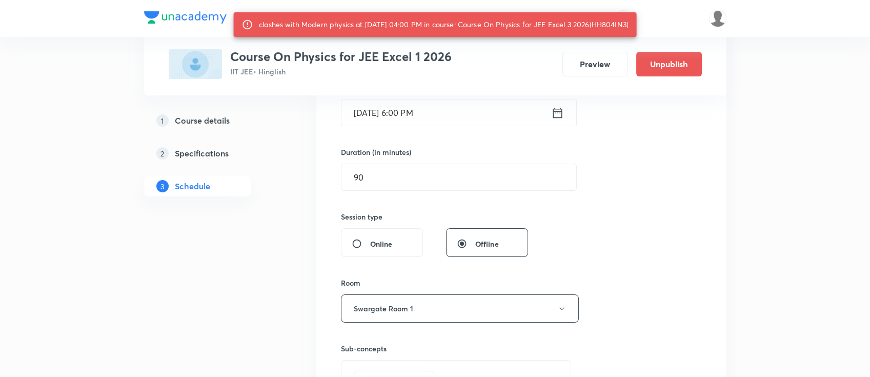
click at [558, 110] on icon at bounding box center [557, 112] width 9 height 10
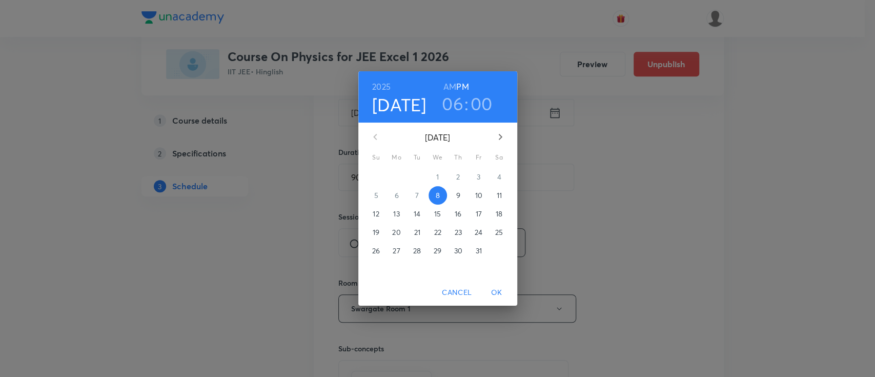
click at [484, 101] on h3 "00" at bounding box center [482, 104] width 22 height 22
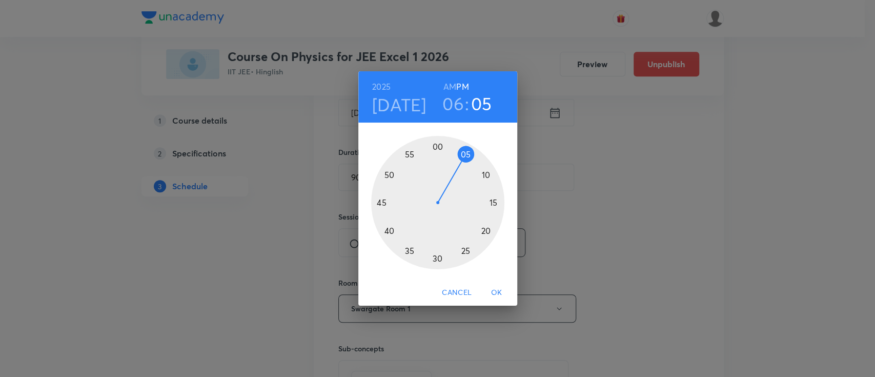
drag, startPoint x: 449, startPoint y: 151, endPoint x: 464, endPoint y: 160, distance: 18.4
click at [464, 160] on div at bounding box center [437, 202] width 133 height 133
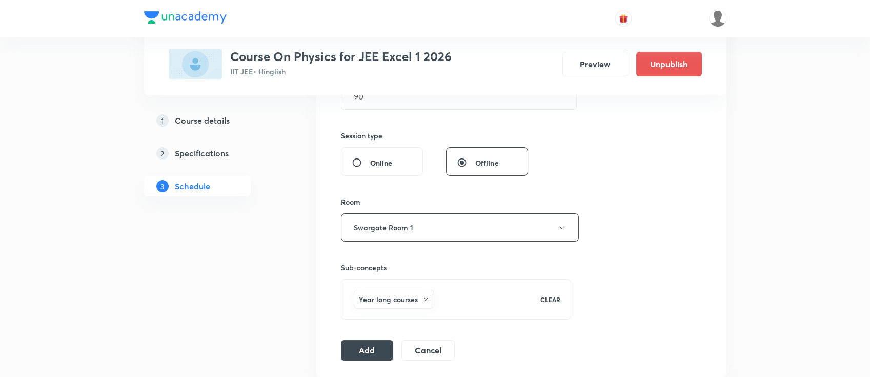
scroll to position [410, 0]
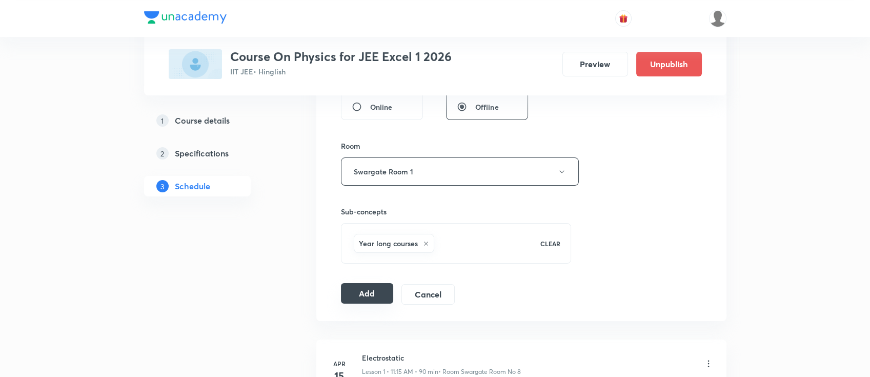
click at [363, 290] on button "Add" at bounding box center [367, 293] width 53 height 21
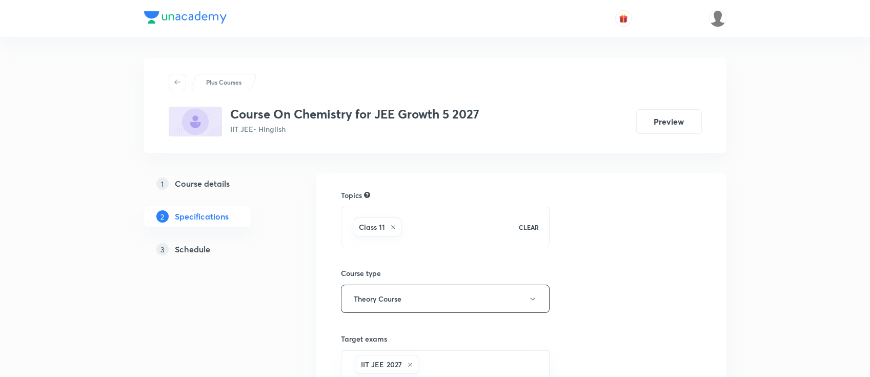
click at [181, 247] on h5 "Schedule" at bounding box center [192, 249] width 35 height 12
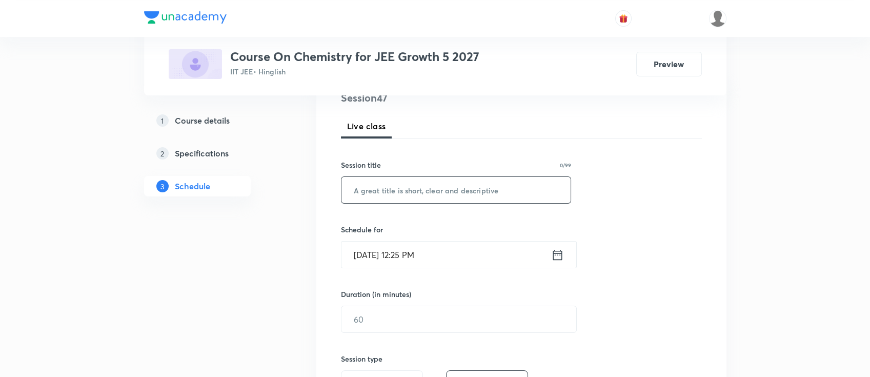
scroll to position [136, 0]
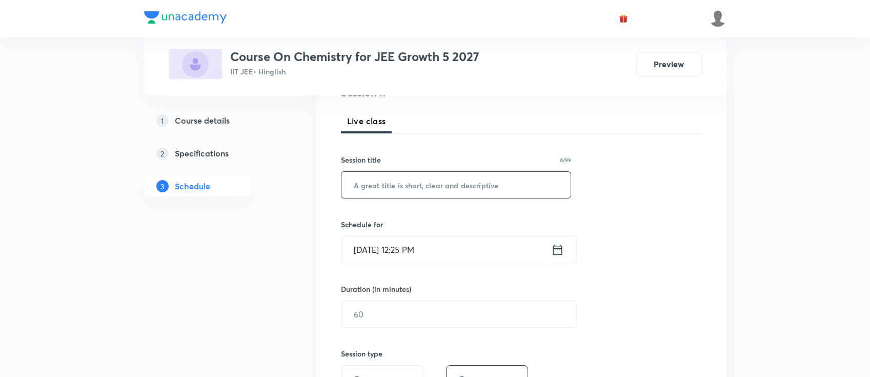
click at [404, 182] on input "text" at bounding box center [456, 185] width 230 height 26
paste input "Thermodynamics 01"
type input "Thermodynamics 01"
click at [554, 250] on icon at bounding box center [557, 249] width 13 height 14
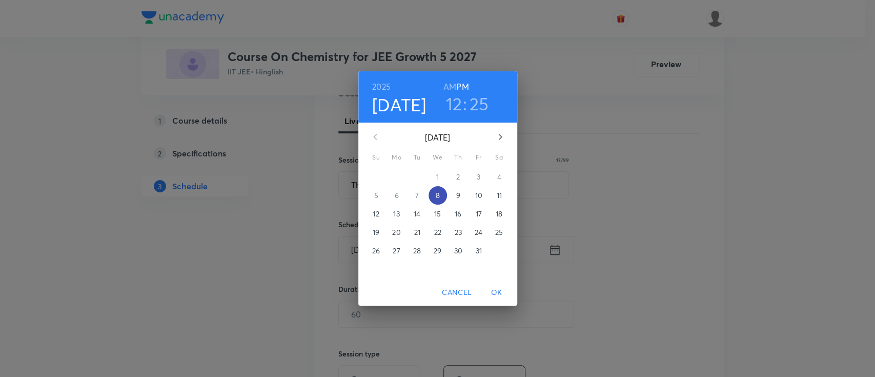
click at [438, 196] on p "8" at bounding box center [437, 195] width 4 height 10
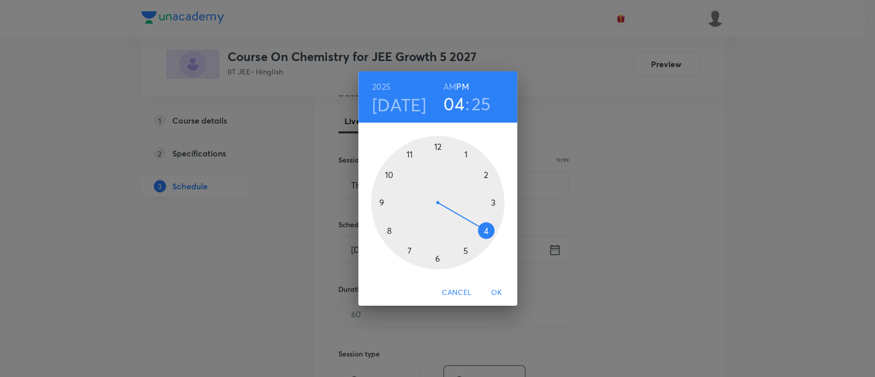
drag, startPoint x: 441, startPoint y: 146, endPoint x: 459, endPoint y: 213, distance: 70.1
click at [459, 213] on div at bounding box center [437, 202] width 133 height 133
drag, startPoint x: 451, startPoint y: 253, endPoint x: 439, endPoint y: 253, distance: 11.8
click at [439, 253] on div at bounding box center [437, 202] width 133 height 133
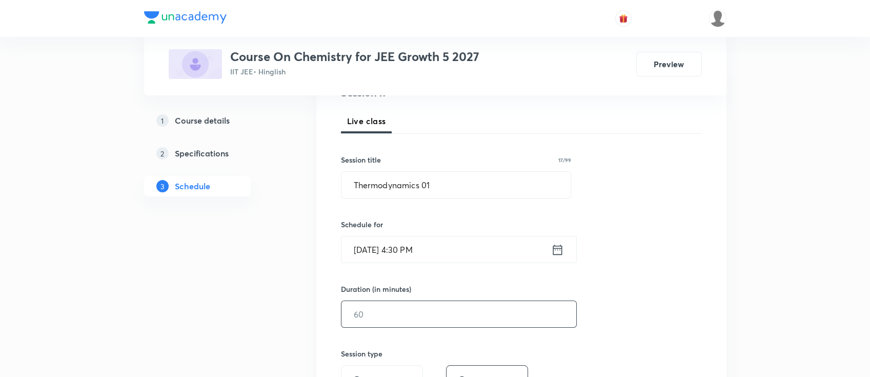
click at [477, 313] on input "text" at bounding box center [458, 314] width 235 height 26
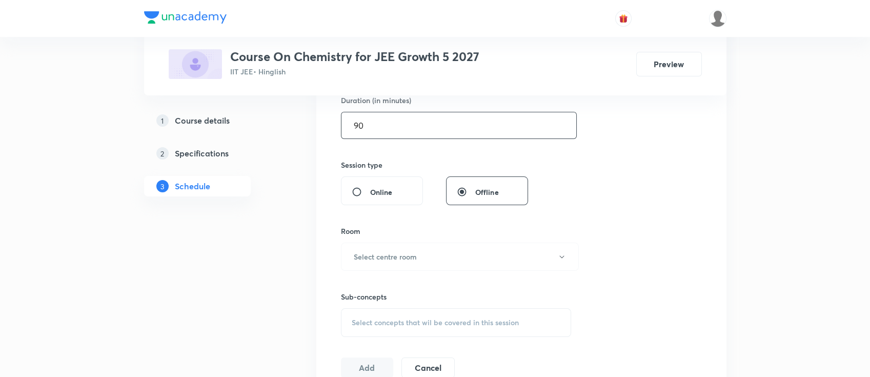
scroll to position [410, 0]
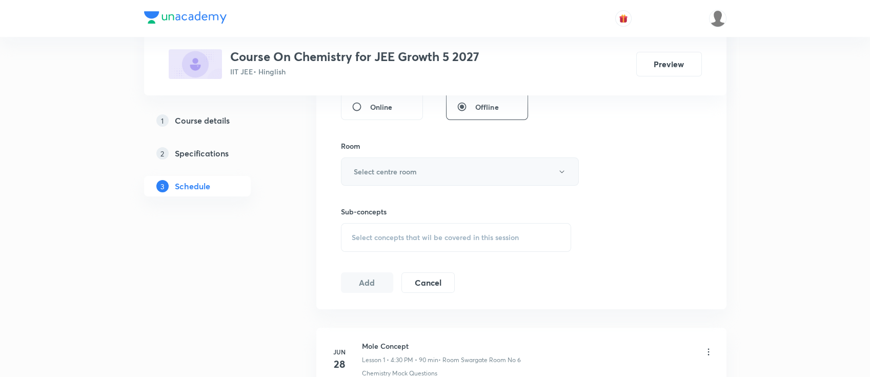
type input "90"
click at [430, 175] on button "Select centre room" at bounding box center [460, 171] width 238 height 28
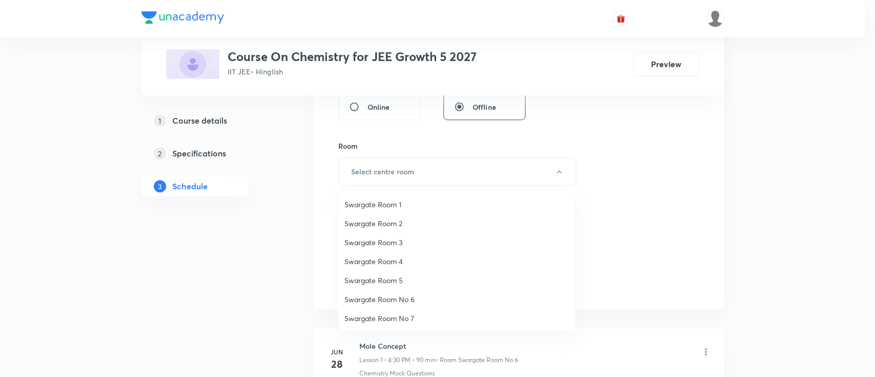
click at [401, 200] on span "Swargate Room 1" at bounding box center [456, 204] width 225 height 11
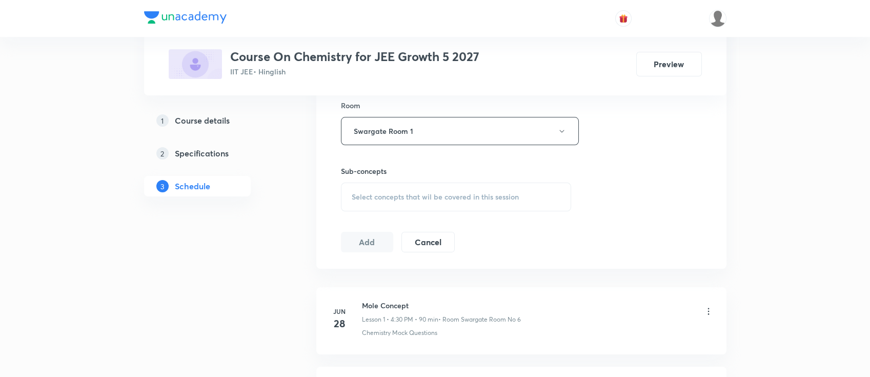
scroll to position [478, 0]
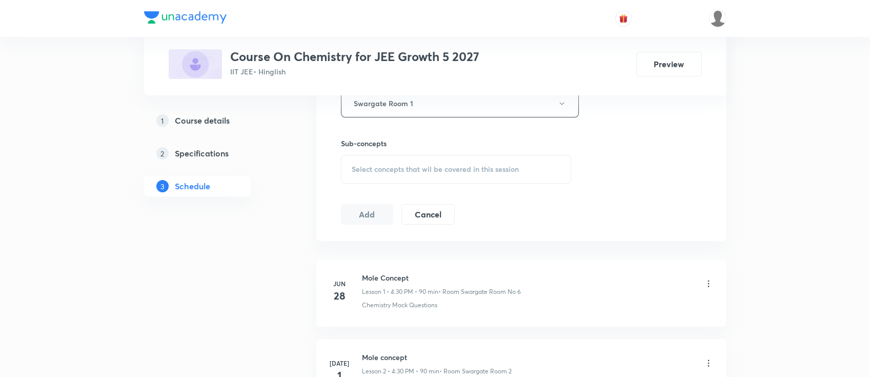
click at [526, 169] on div "Select concepts that wil be covered in this session" at bounding box center [456, 169] width 231 height 29
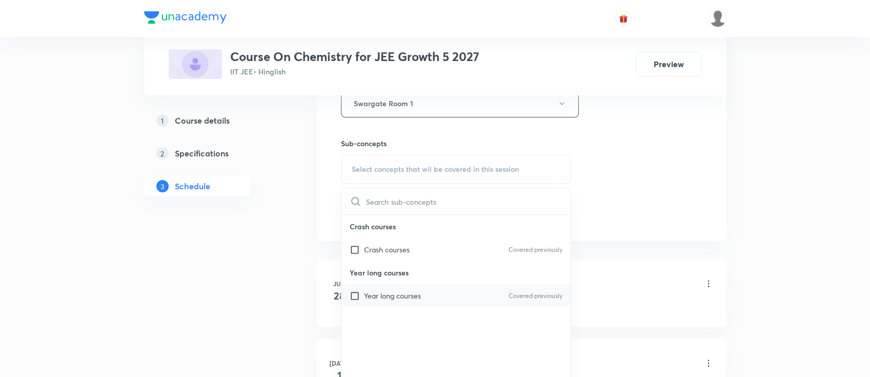
click at [437, 299] on div "Year long courses Covered previously" at bounding box center [456, 295] width 230 height 23
checkbox input "true"
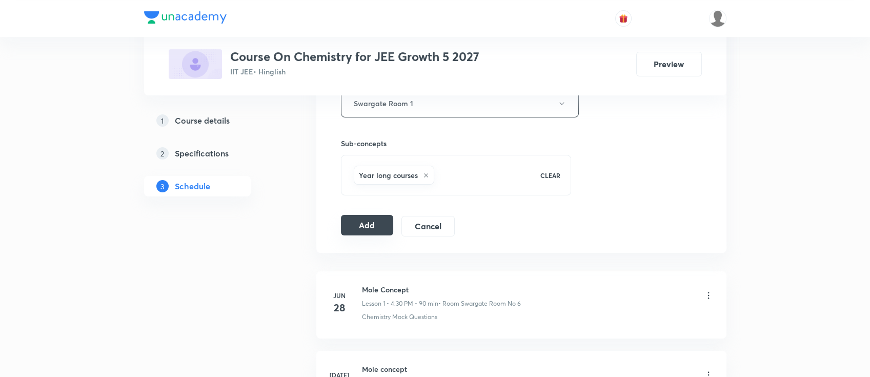
click at [373, 225] on button "Add" at bounding box center [367, 225] width 53 height 21
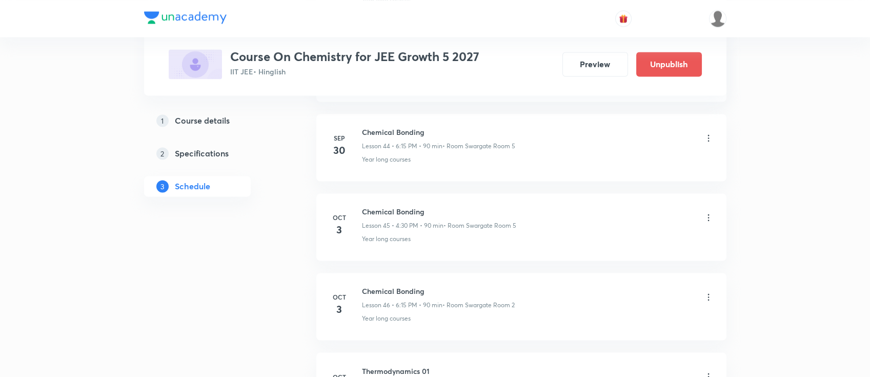
scroll to position [3703, 0]
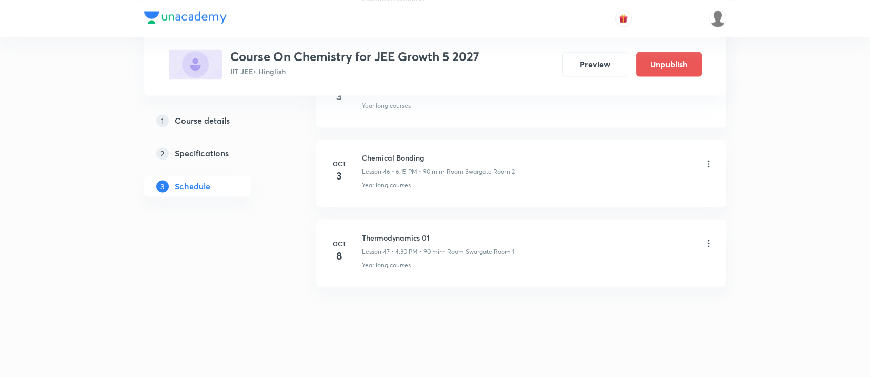
click at [393, 232] on h6 "Thermodynamics 01" at bounding box center [438, 237] width 152 height 11
copy h6 "Thermodynamics 01"
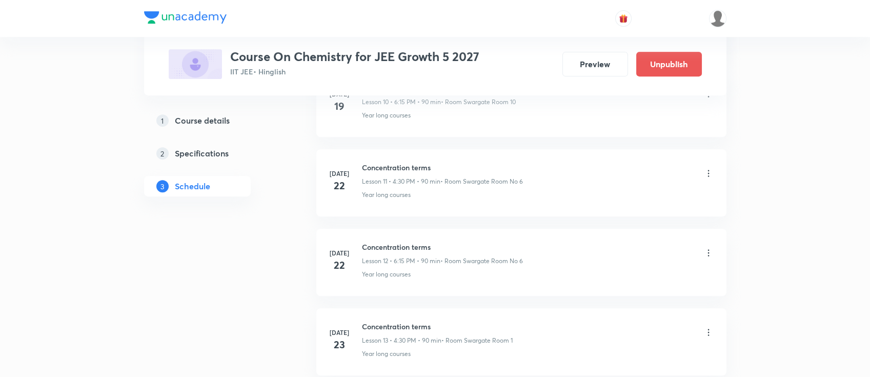
scroll to position [0, 0]
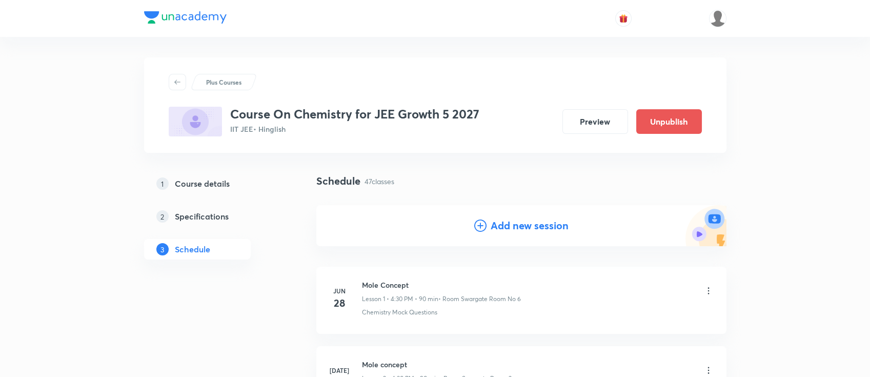
click at [538, 226] on h4 "Add new session" at bounding box center [530, 225] width 78 height 15
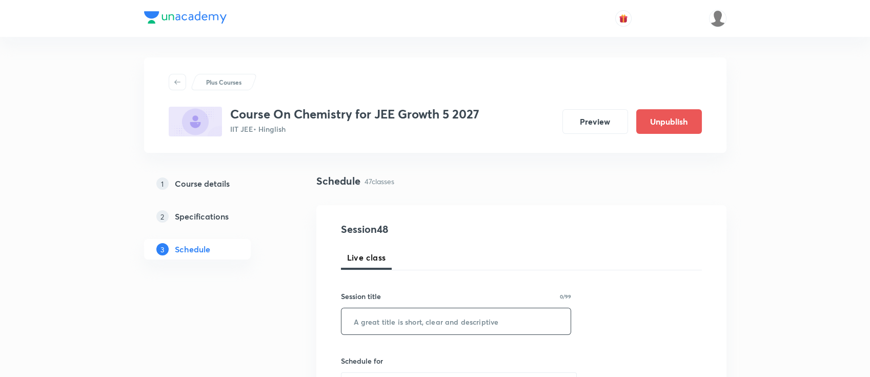
click at [466, 321] on input "text" at bounding box center [456, 321] width 230 height 26
paste input "Thermodynamics 01"
type input "Thermodynamics 01"
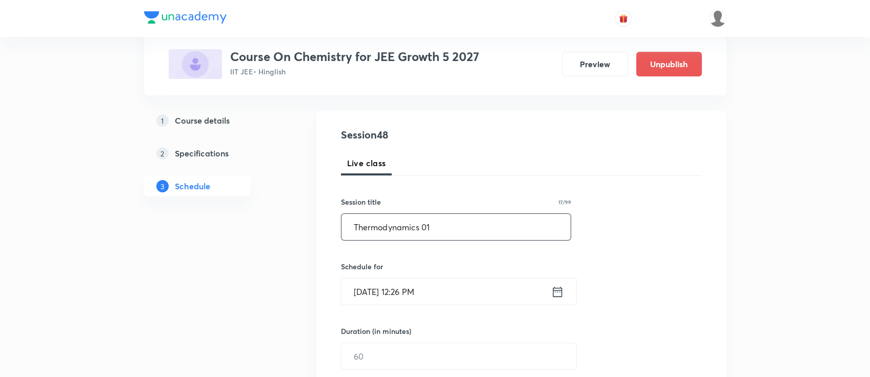
scroll to position [136, 0]
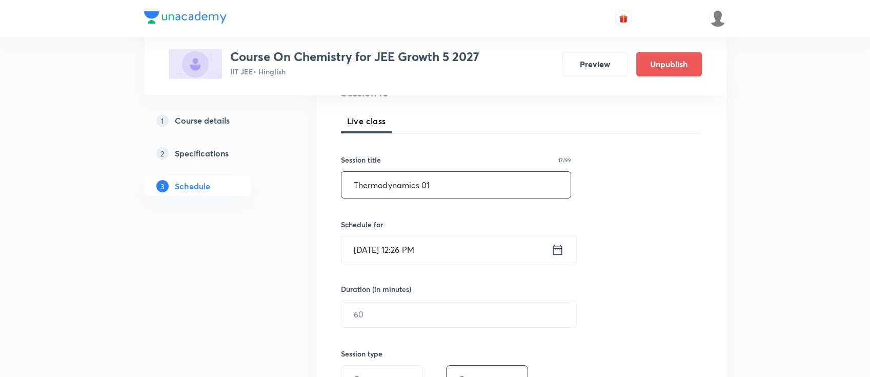
click at [554, 253] on icon at bounding box center [557, 249] width 9 height 10
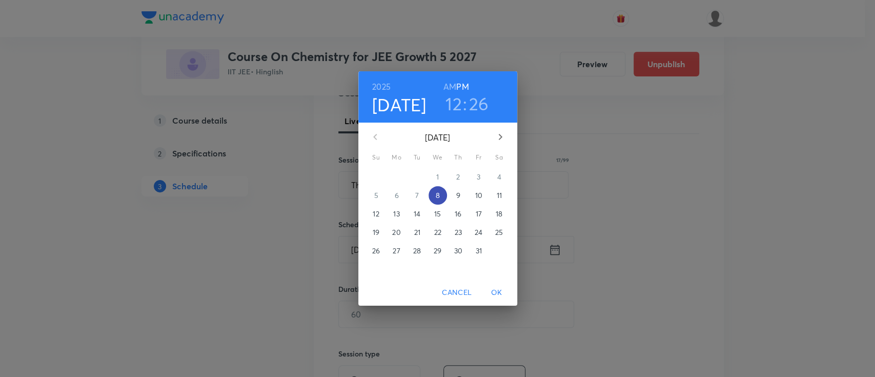
click at [436, 195] on p "8" at bounding box center [437, 195] width 4 height 10
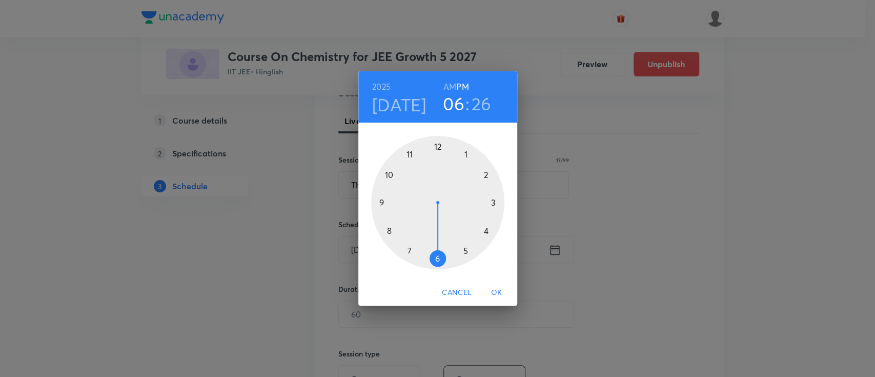
drag, startPoint x: 446, startPoint y: 161, endPoint x: 441, endPoint y: 254, distance: 93.0
click at [441, 254] on div at bounding box center [437, 202] width 133 height 133
drag, startPoint x: 461, startPoint y: 250, endPoint x: 484, endPoint y: 204, distance: 51.6
click at [484, 204] on div at bounding box center [437, 202] width 133 height 133
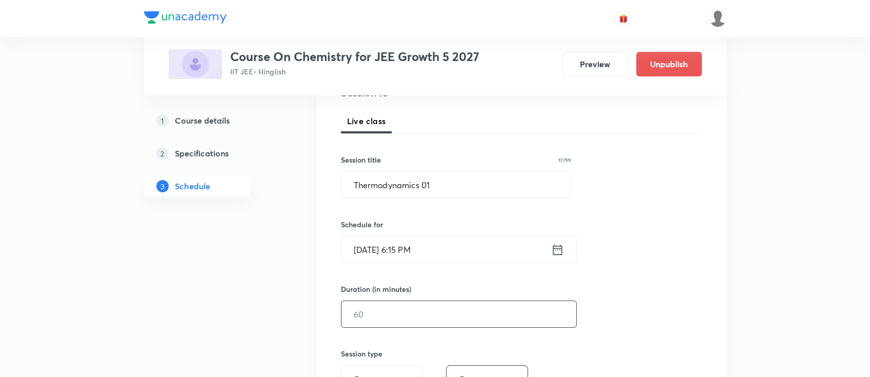
click at [446, 304] on input "text" at bounding box center [458, 314] width 235 height 26
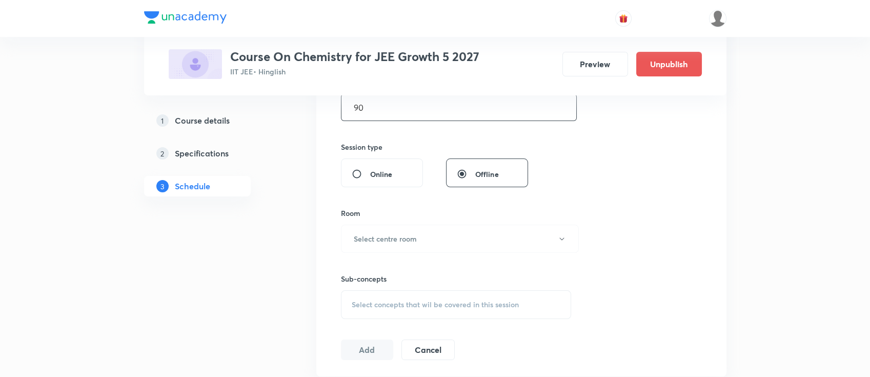
scroll to position [341, 0]
type input "90"
click at [401, 240] on h6 "Select centre room" at bounding box center [385, 240] width 63 height 11
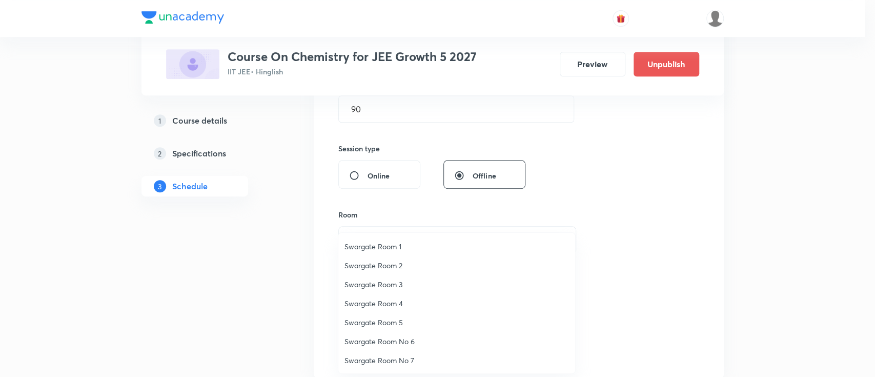
click at [389, 338] on span "Swargate Room No 6" at bounding box center [456, 341] width 225 height 11
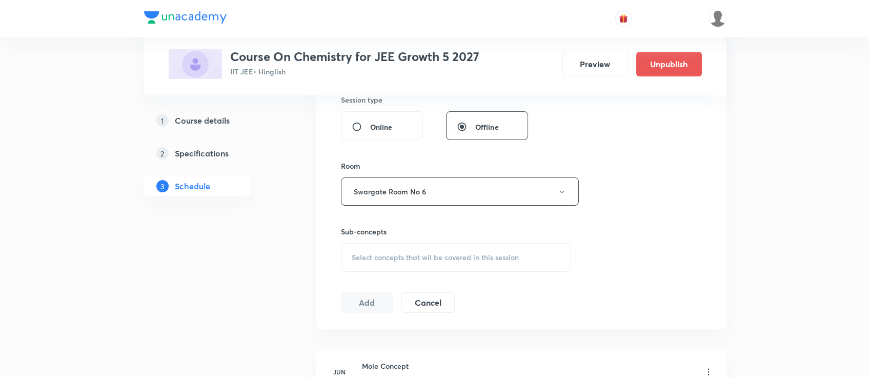
scroll to position [410, 0]
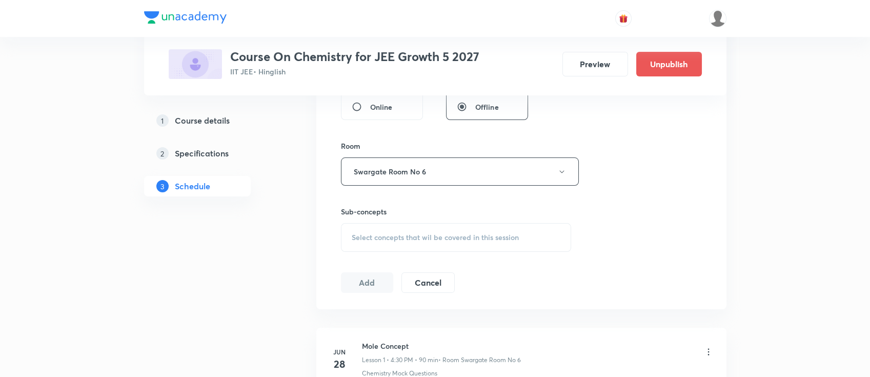
click at [451, 233] on span "Select concepts that wil be covered in this session" at bounding box center [435, 237] width 167 height 8
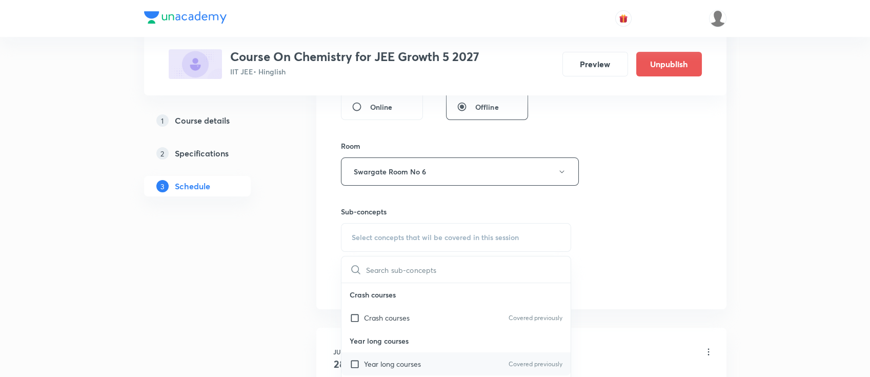
click at [435, 364] on div "Year long courses Covered previously" at bounding box center [456, 363] width 230 height 23
checkbox input "true"
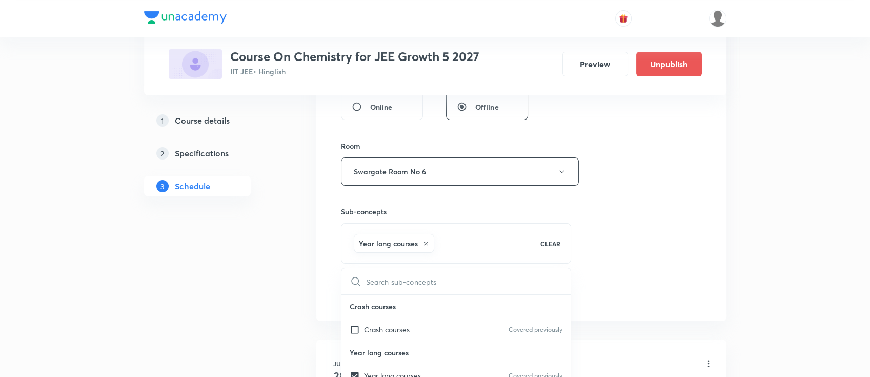
click at [604, 261] on div "Session 48 Live class Session title 17/99 Thermodynamics 01 ​ Schedule for Oct …" at bounding box center [521, 57] width 361 height 493
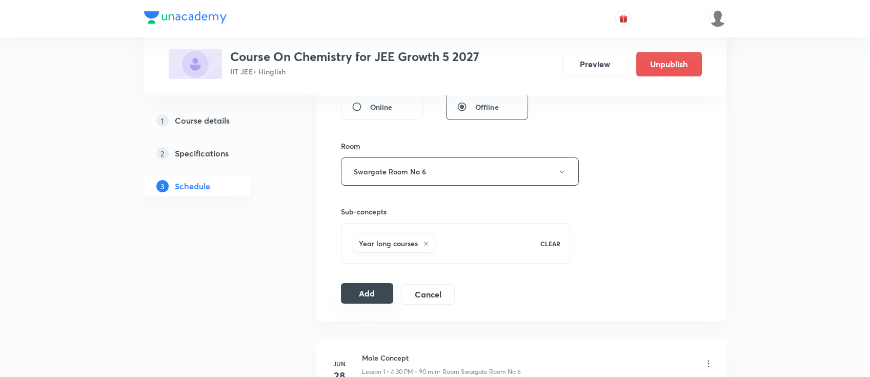
click at [346, 291] on button "Add" at bounding box center [367, 293] width 53 height 21
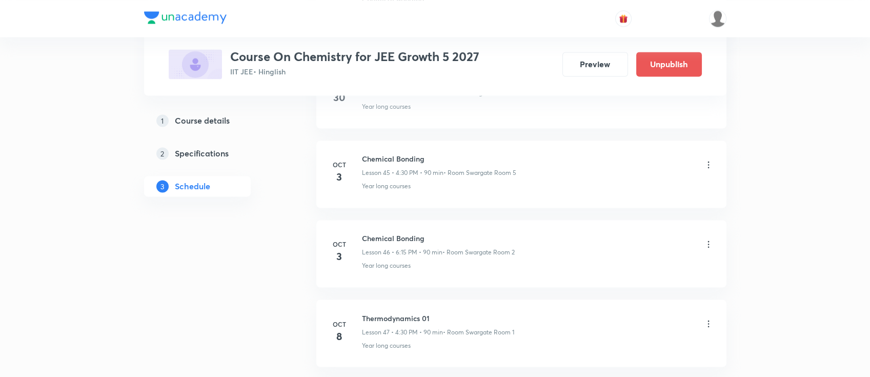
scroll to position [3782, 0]
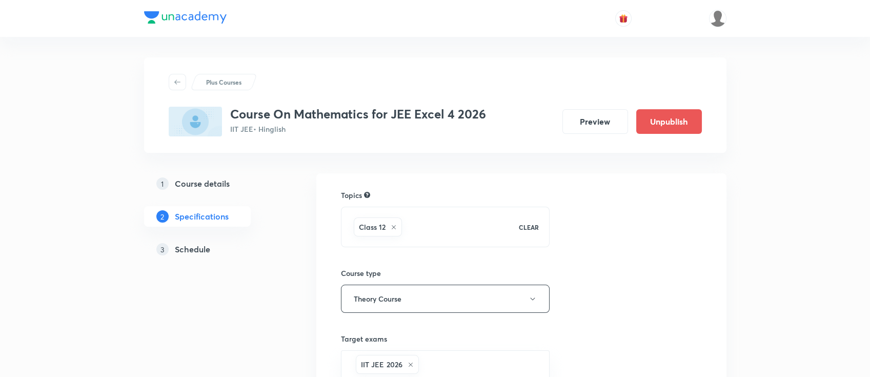
click at [188, 251] on h5 "Schedule" at bounding box center [192, 249] width 35 height 12
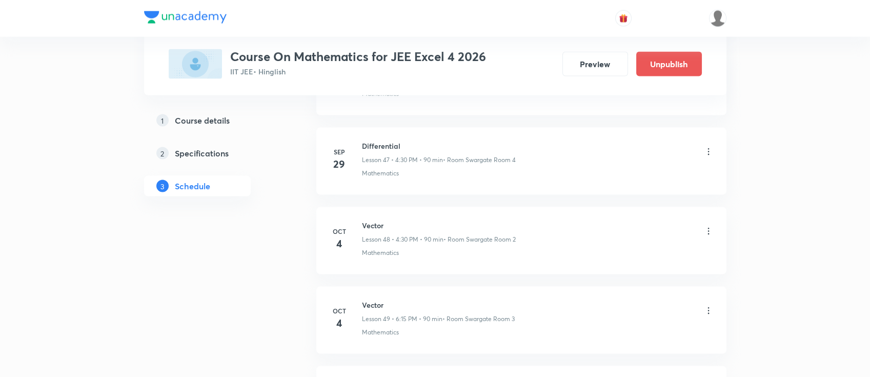
scroll to position [4570, 0]
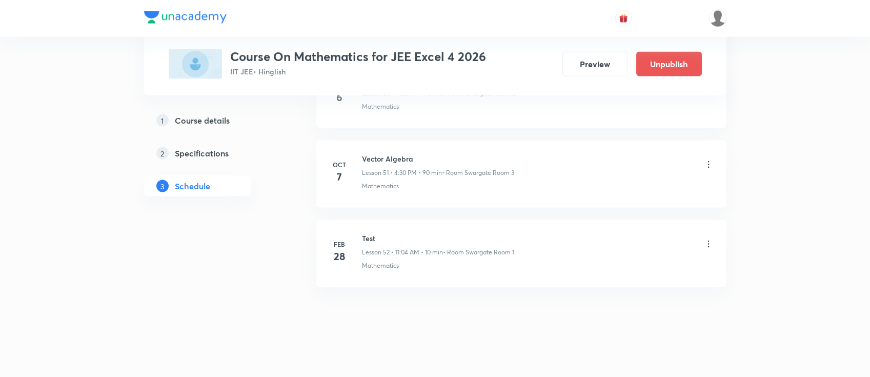
drag, startPoint x: 554, startPoint y: 290, endPoint x: 551, endPoint y: 277, distance: 13.2
click at [390, 144] on li "Oct 7 Vector Algebra Lesson 51 • 4:30 PM • 90 min • Room Swargate Room 3 Mathem…" at bounding box center [521, 173] width 410 height 67
click at [391, 153] on h6 "Vector Algebra" at bounding box center [438, 158] width 152 height 11
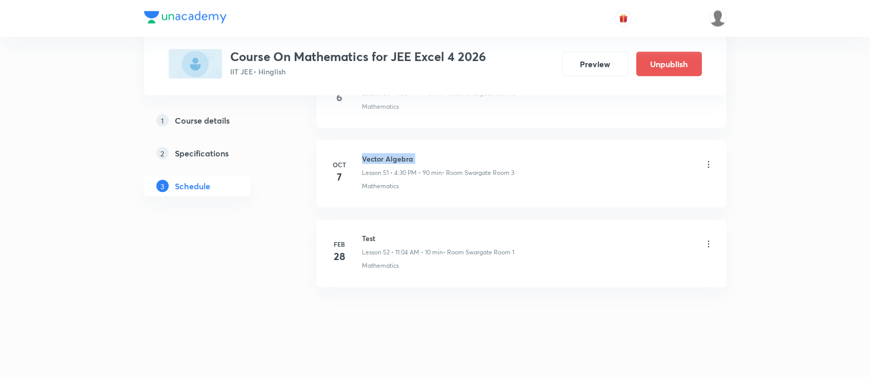
click at [391, 153] on h6 "Vector Algebra" at bounding box center [438, 158] width 152 height 11
copy h6 "Vector Algebra"
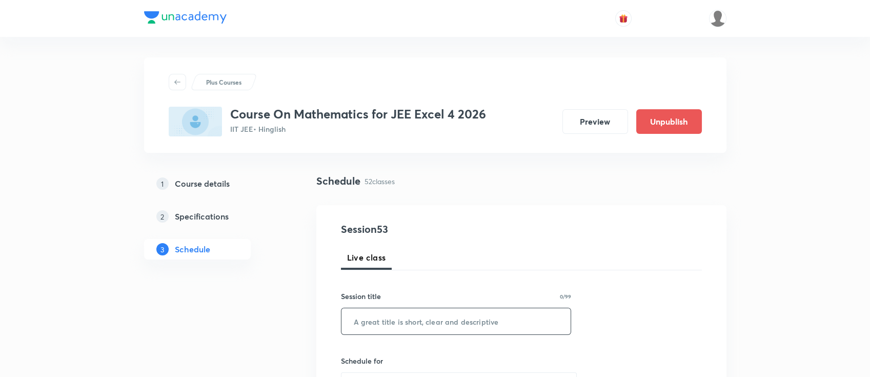
scroll to position [68, 0]
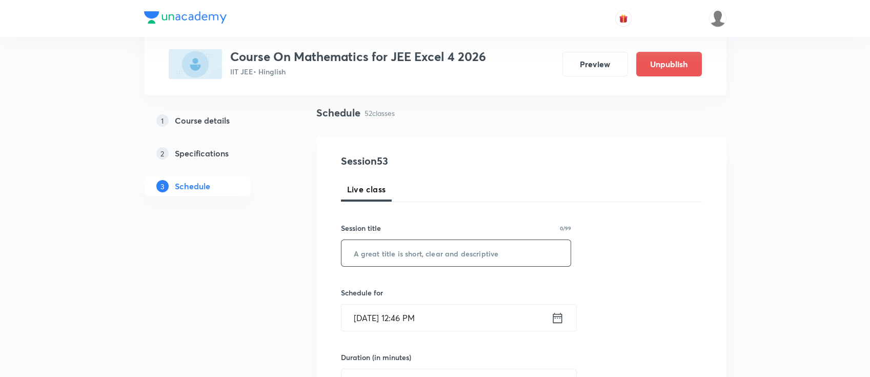
click at [490, 253] on input "text" at bounding box center [456, 253] width 230 height 26
paste input "Vector Algebra"
type input "Vector Algebra"
click at [558, 318] on icon at bounding box center [557, 318] width 13 height 14
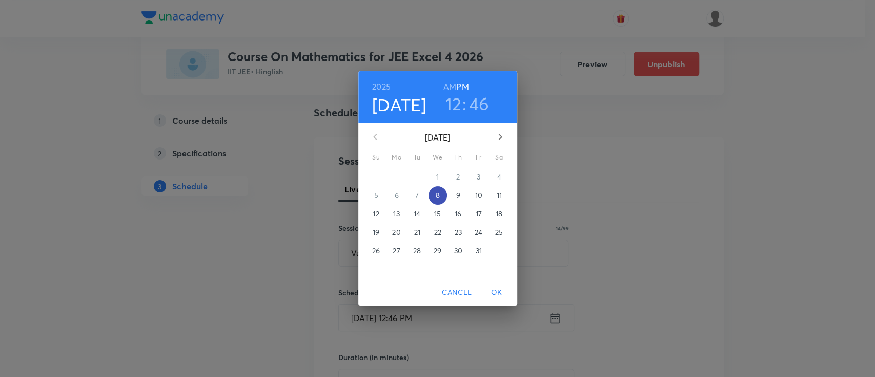
click at [435, 194] on p "8" at bounding box center [437, 195] width 4 height 10
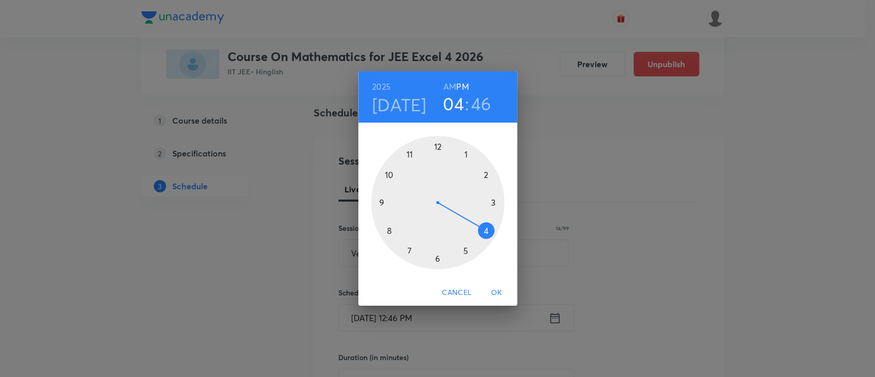
drag, startPoint x: 439, startPoint y: 145, endPoint x: 465, endPoint y: 223, distance: 82.5
click at [465, 223] on div at bounding box center [437, 202] width 133 height 133
drag, startPoint x: 400, startPoint y: 226, endPoint x: 437, endPoint y: 256, distance: 47.4
click at [437, 256] on div at bounding box center [437, 202] width 133 height 133
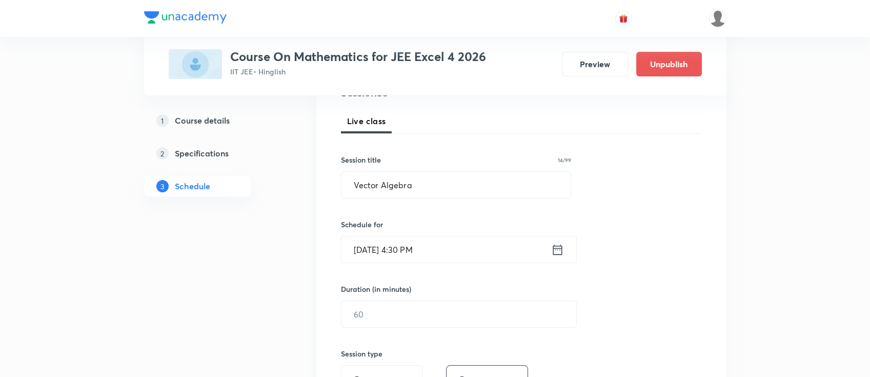
scroll to position [205, 0]
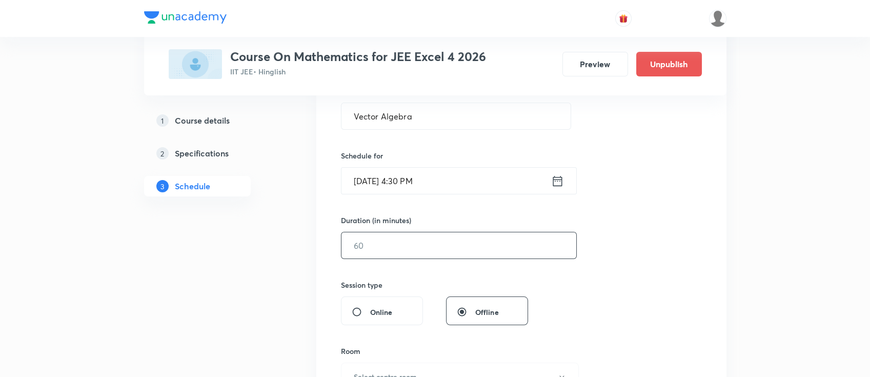
click at [438, 251] on input "text" at bounding box center [458, 245] width 235 height 26
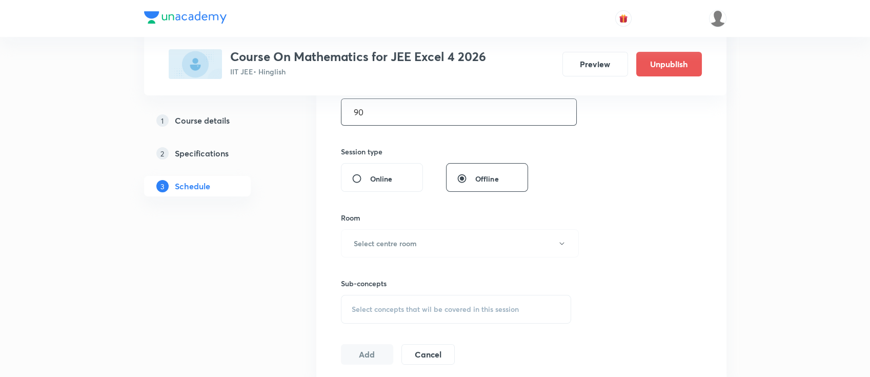
scroll to position [341, 0]
type input "90"
click at [407, 241] on h6 "Select centre room" at bounding box center [385, 240] width 63 height 11
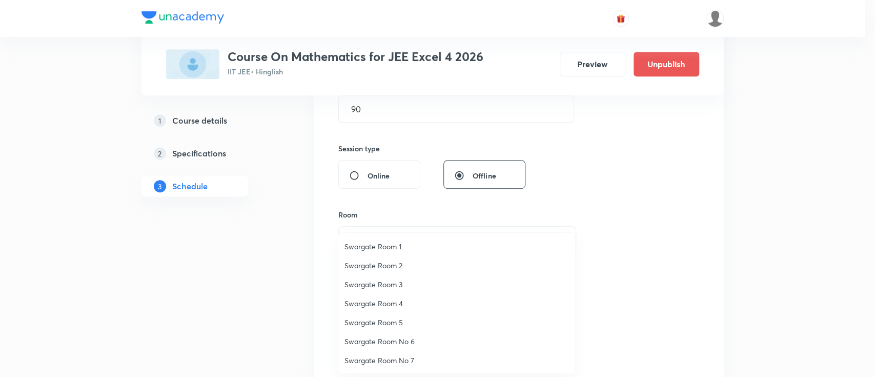
click at [402, 246] on span "Swargate Room 1" at bounding box center [456, 246] width 225 height 11
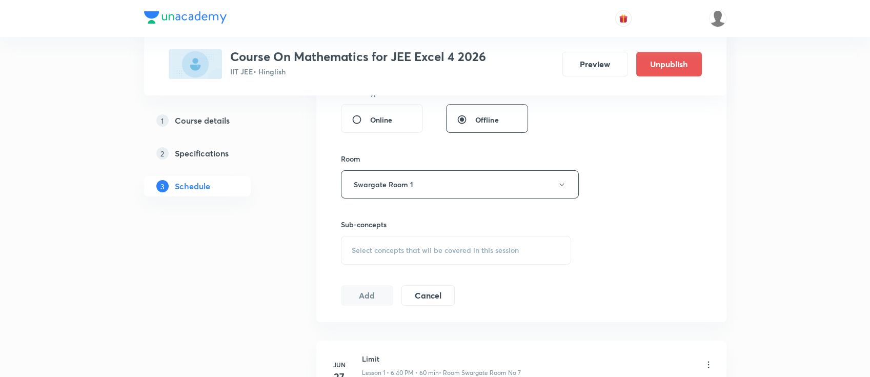
scroll to position [410, 0]
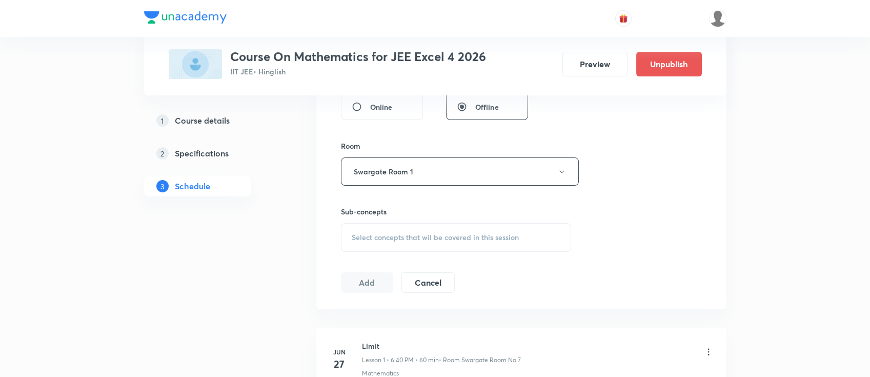
click at [451, 236] on span "Select concepts that wil be covered in this session" at bounding box center [435, 237] width 167 height 8
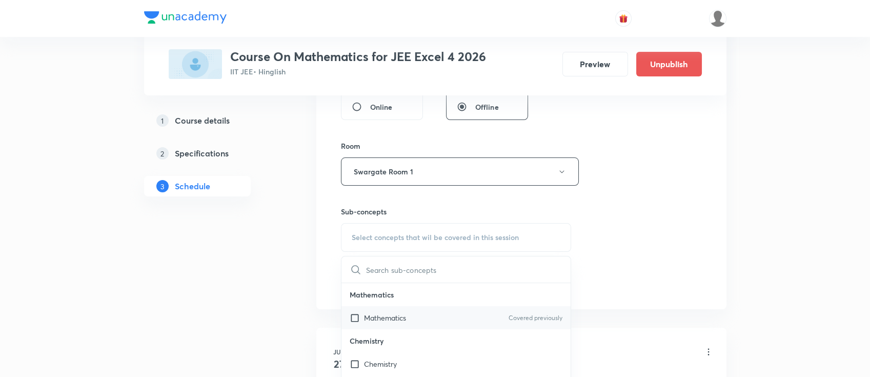
click at [428, 324] on div "Mathematics Covered previously" at bounding box center [456, 317] width 230 height 23
checkbox input "true"
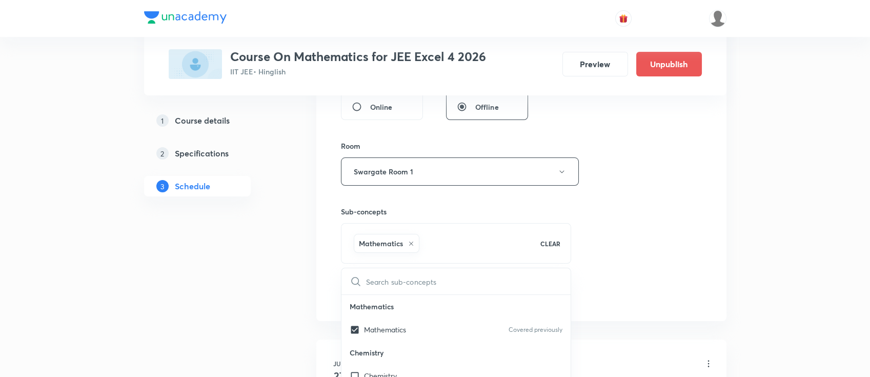
click at [601, 256] on div "Session 53 Live class Session title 14/99 Vector Algebra ​ Schedule for Oct 8, …" at bounding box center [521, 57] width 361 height 493
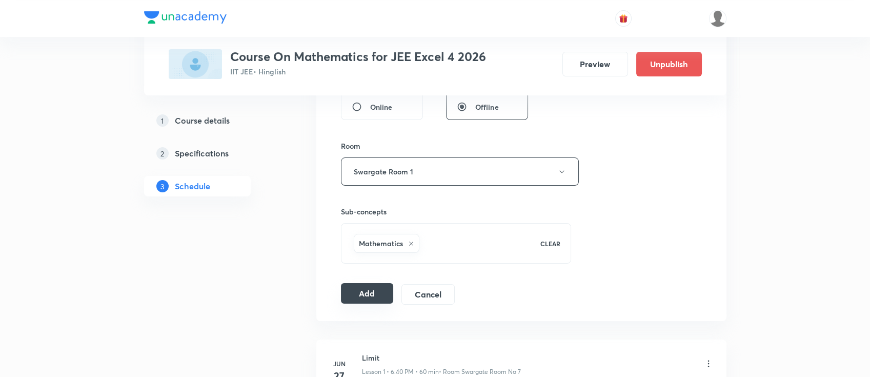
click at [364, 294] on button "Add" at bounding box center [367, 293] width 53 height 21
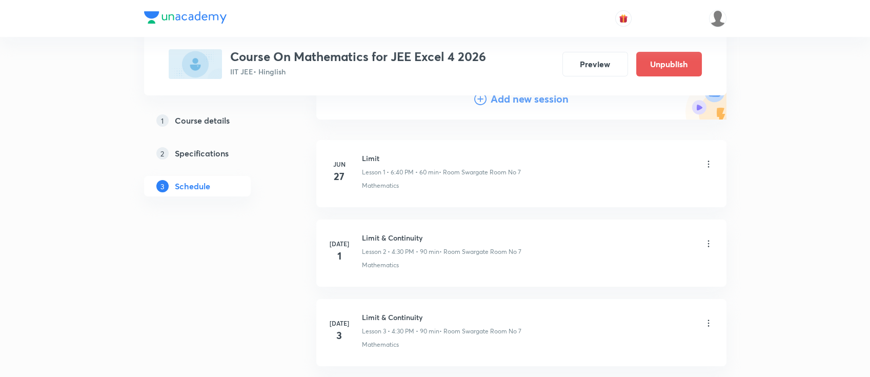
scroll to position [0, 0]
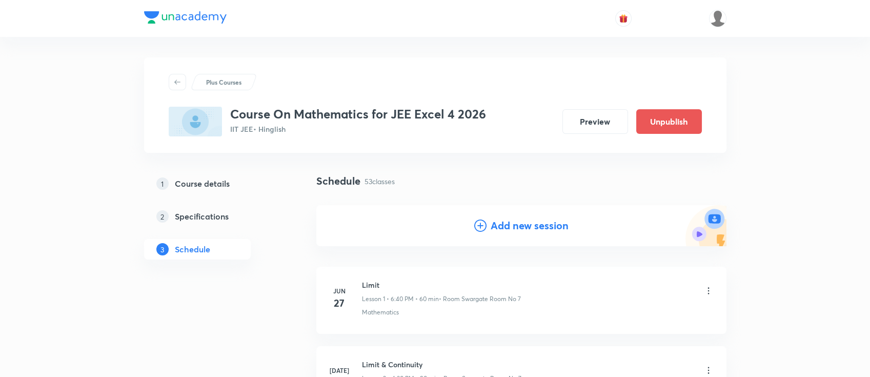
click at [542, 228] on h4 "Add new session" at bounding box center [530, 225] width 78 height 15
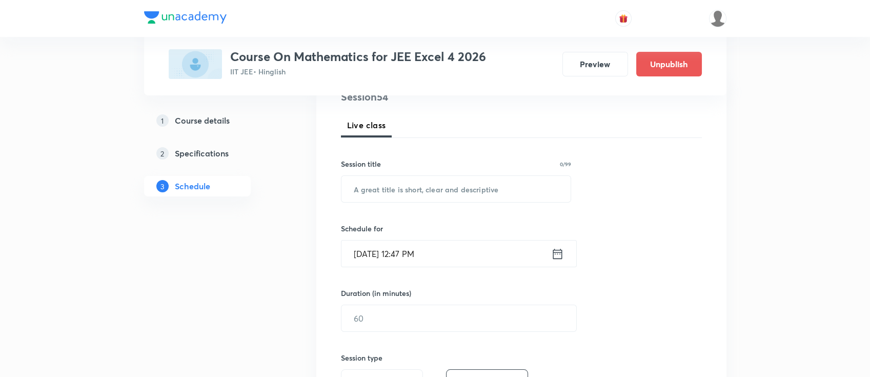
scroll to position [136, 0]
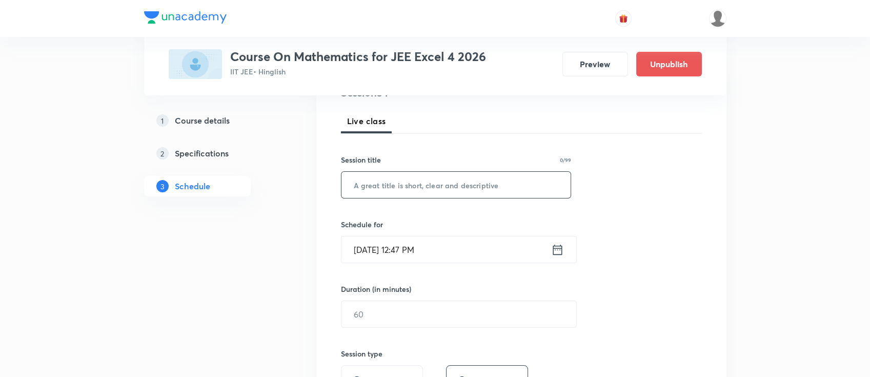
click at [504, 175] on input "text" at bounding box center [456, 185] width 230 height 26
paste input "Vector Algebra"
type input "Vector Algebra"
click at [556, 249] on icon at bounding box center [557, 249] width 13 height 14
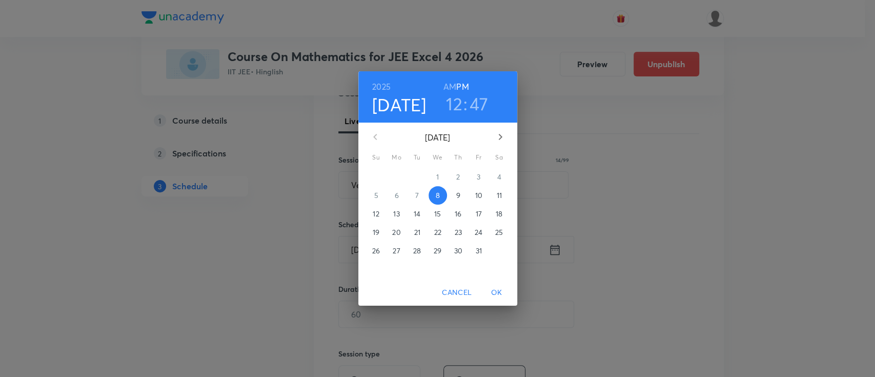
click at [457, 101] on h3 "12" at bounding box center [454, 104] width 16 height 22
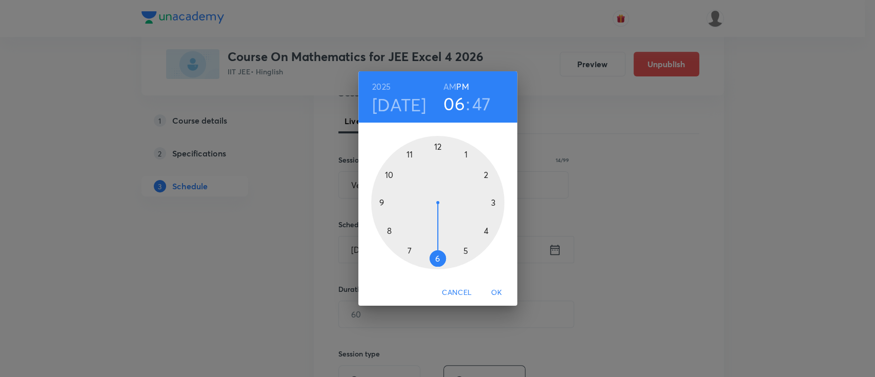
drag, startPoint x: 440, startPoint y: 148, endPoint x: 448, endPoint y: 251, distance: 103.3
click at [448, 251] on div at bounding box center [437, 202] width 133 height 133
drag, startPoint x: 393, startPoint y: 191, endPoint x: 437, endPoint y: 162, distance: 52.3
click at [437, 162] on div at bounding box center [437, 202] width 133 height 133
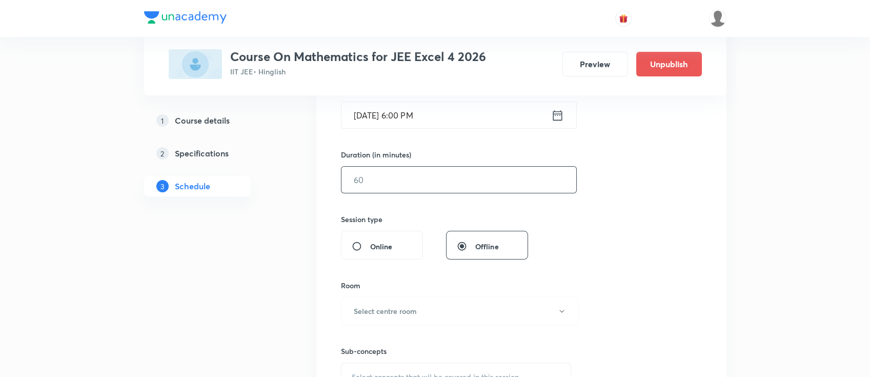
scroll to position [273, 0]
click at [483, 169] on input "text" at bounding box center [458, 177] width 235 height 26
type input "90"
click at [397, 314] on button "Select centre room" at bounding box center [460, 308] width 238 height 28
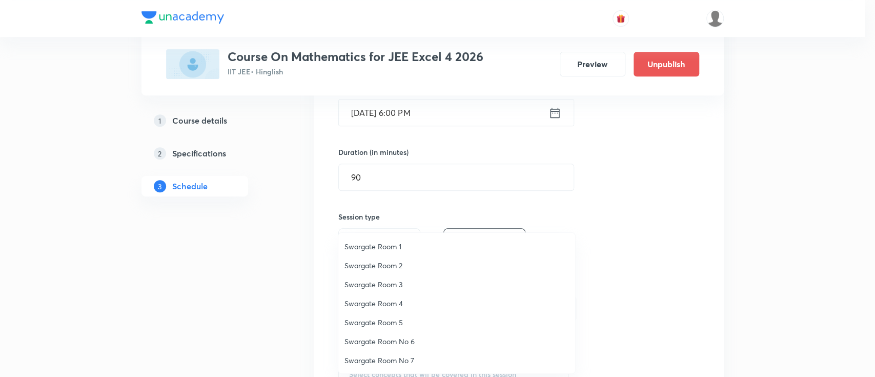
click at [398, 245] on span "Swargate Room 1" at bounding box center [456, 246] width 225 height 11
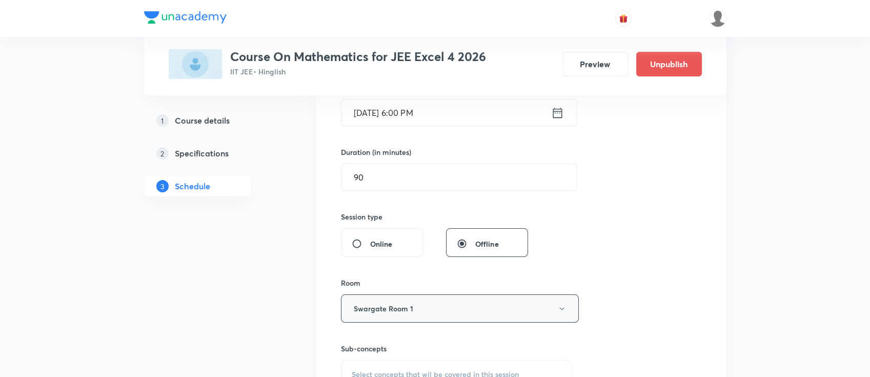
scroll to position [341, 0]
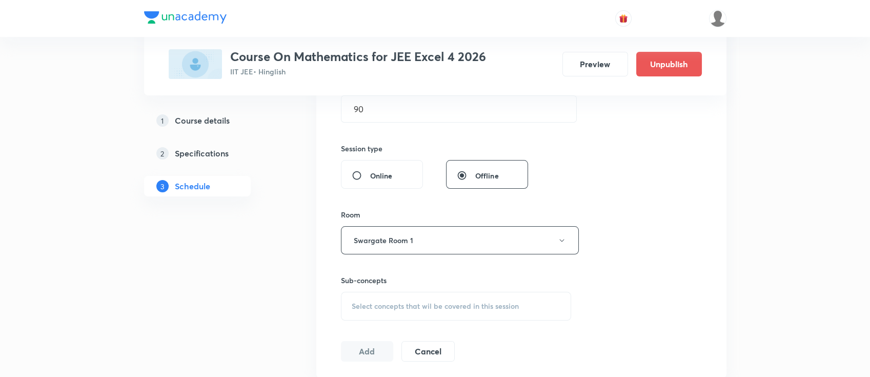
click at [448, 310] on div "Select concepts that wil be covered in this session" at bounding box center [456, 306] width 231 height 29
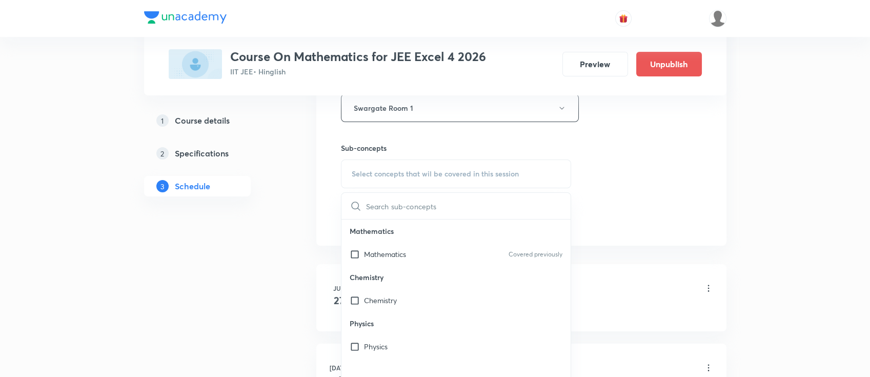
scroll to position [478, 0]
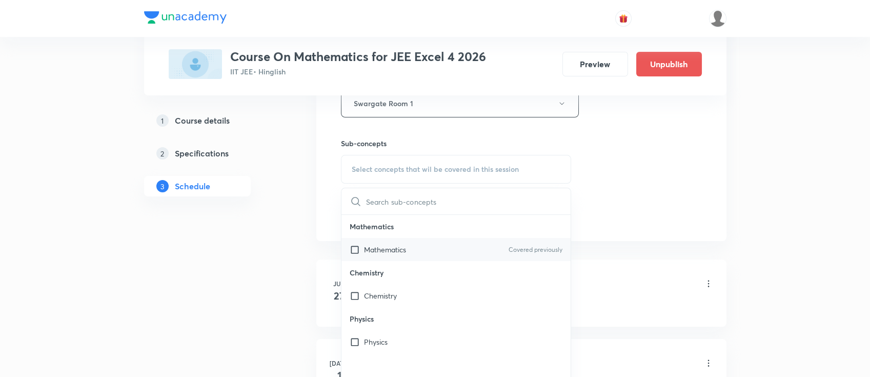
click at [467, 252] on div "Mathematics Covered previously" at bounding box center [456, 249] width 230 height 23
checkbox input "true"
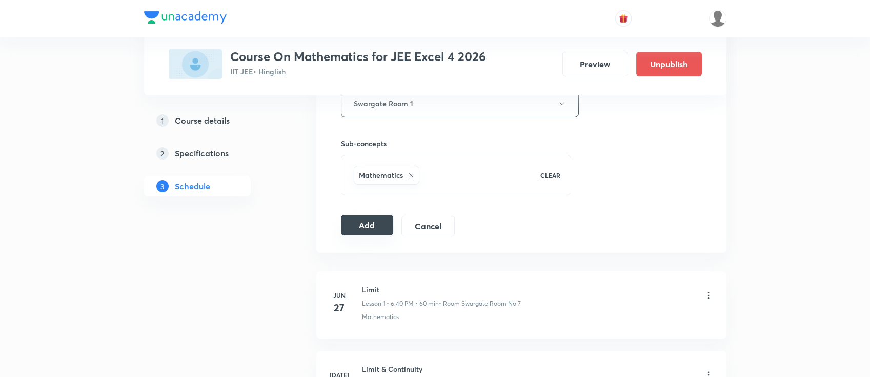
click at [362, 219] on button "Add" at bounding box center [367, 225] width 53 height 21
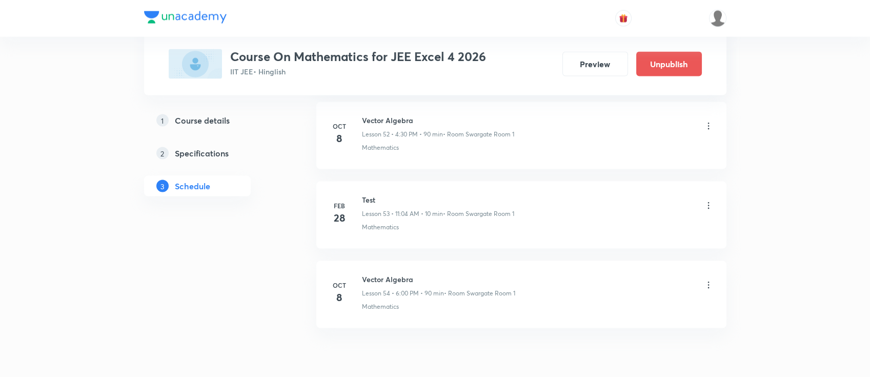
scroll to position [4190, 0]
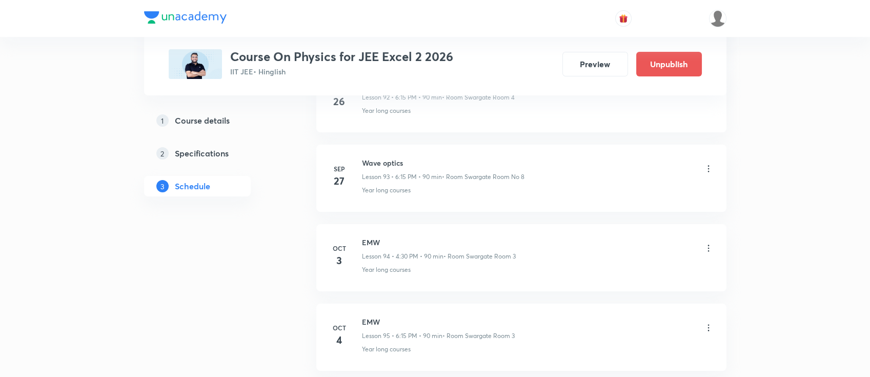
scroll to position [8140, 0]
click at [399, 158] on h6 "Modern Physics" at bounding box center [439, 163] width 154 height 11
copy h6 "Modern Physics"
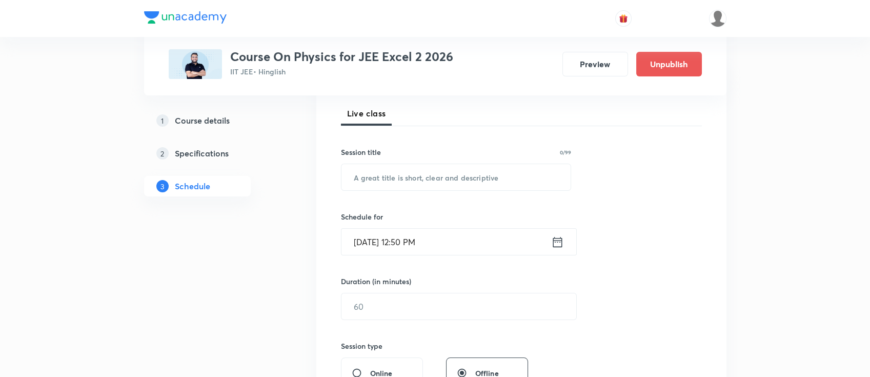
scroll to position [0, 0]
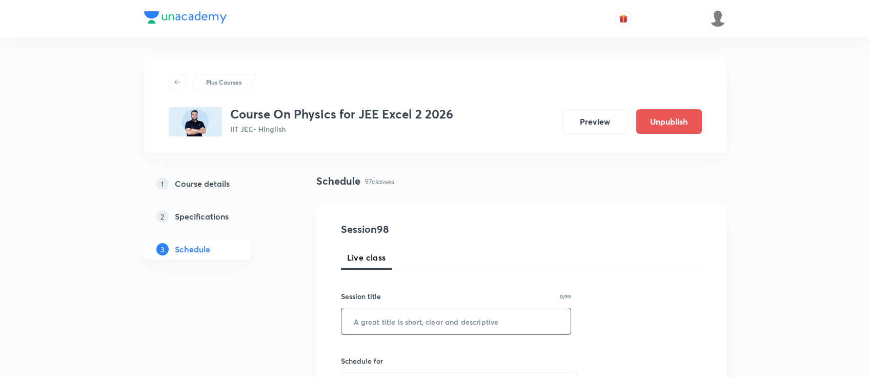
click at [463, 322] on input "text" at bounding box center [456, 321] width 230 height 26
paste input "Modern Physics"
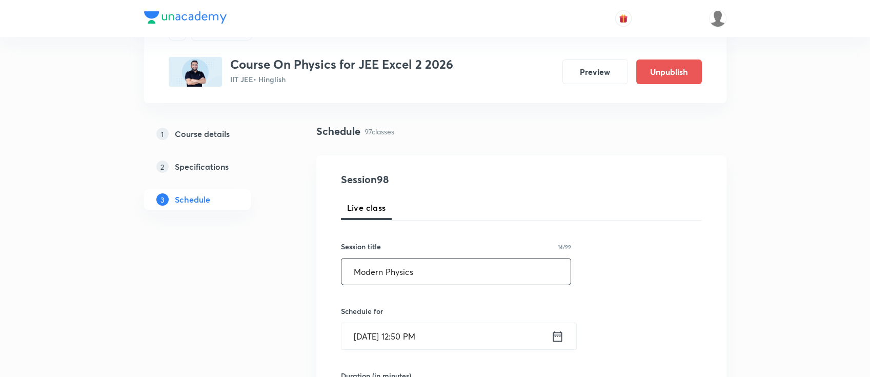
scroll to position [68, 0]
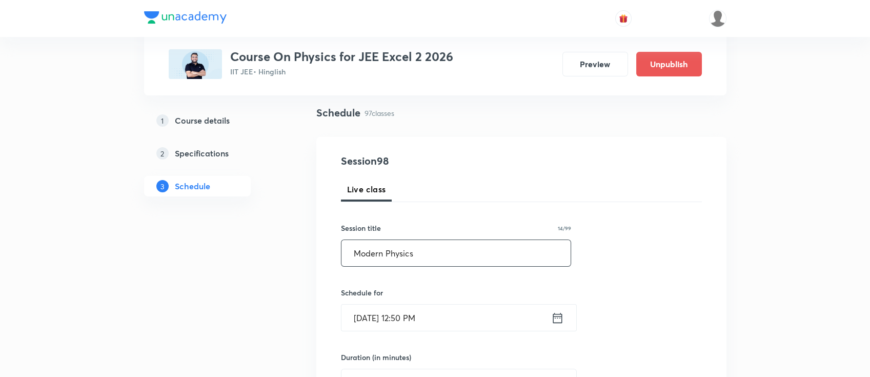
type input "Modern Physics"
click at [558, 319] on icon at bounding box center [557, 318] width 13 height 14
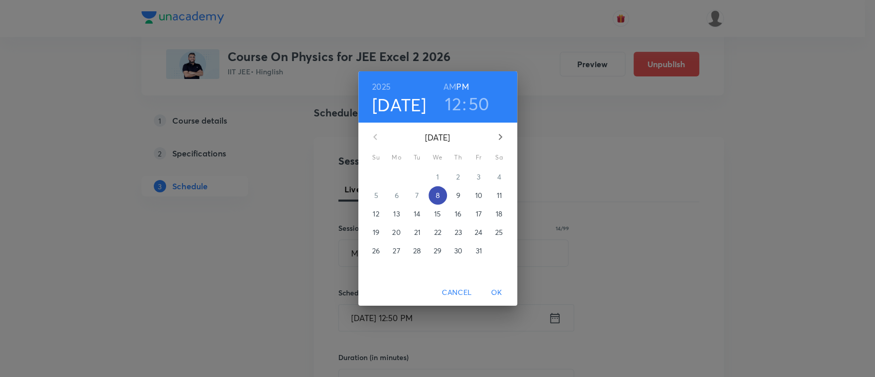
click at [438, 196] on p "8" at bounding box center [437, 195] width 4 height 10
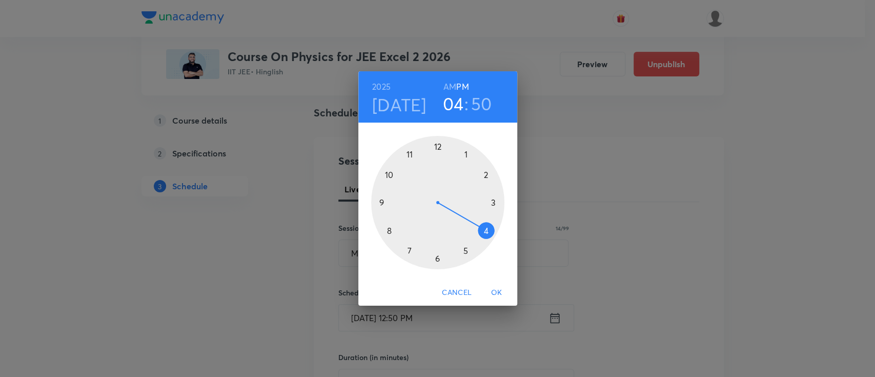
drag, startPoint x: 443, startPoint y: 143, endPoint x: 464, endPoint y: 215, distance: 75.4
click at [464, 215] on div at bounding box center [437, 202] width 133 height 133
drag, startPoint x: 401, startPoint y: 195, endPoint x: 438, endPoint y: 243, distance: 60.7
click at [438, 243] on div at bounding box center [437, 202] width 133 height 133
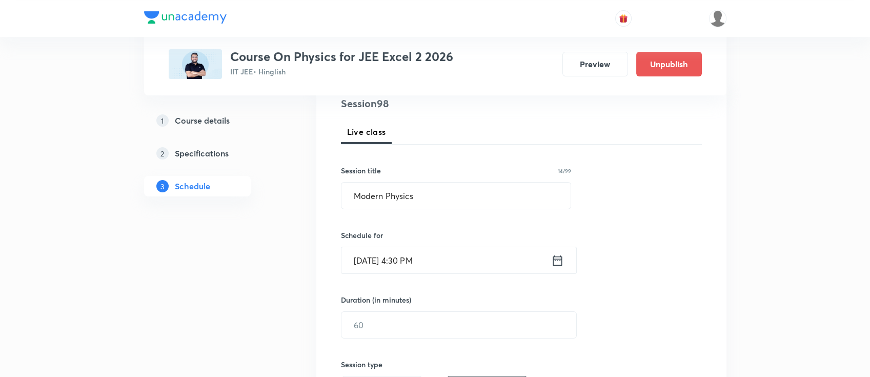
scroll to position [205, 0]
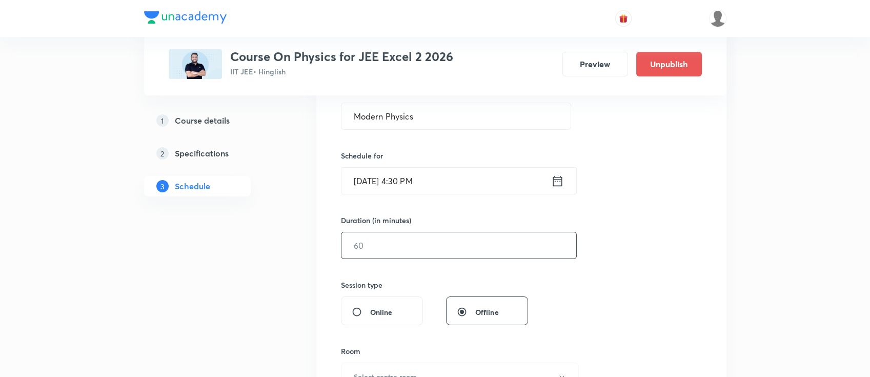
click at [453, 244] on input "text" at bounding box center [458, 245] width 235 height 26
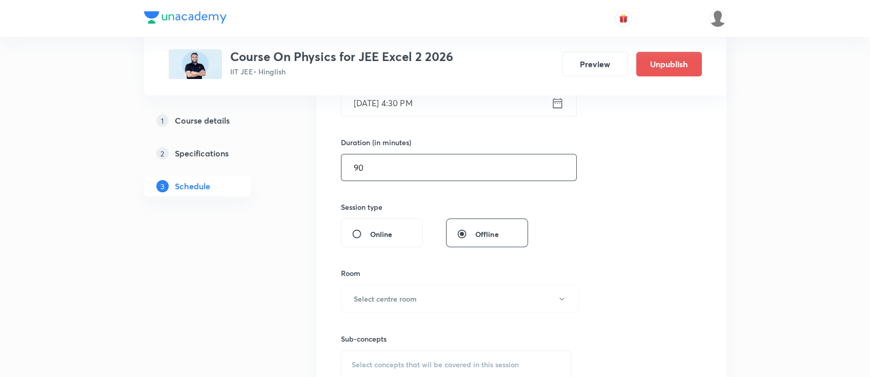
scroll to position [341, 0]
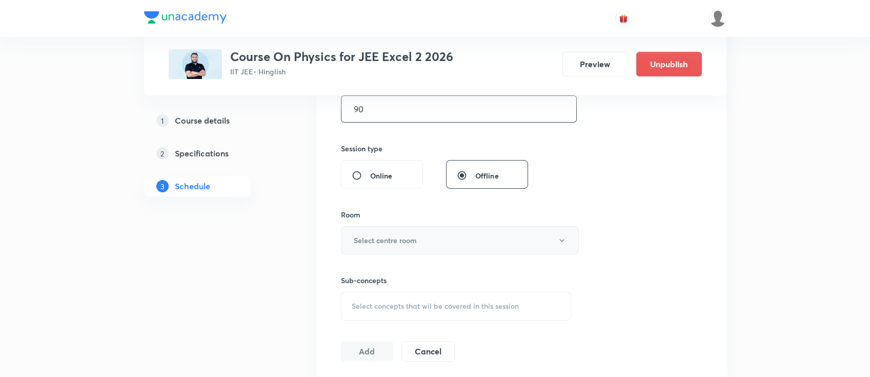
type input "90"
click at [430, 242] on button "Select centre room" at bounding box center [460, 240] width 238 height 28
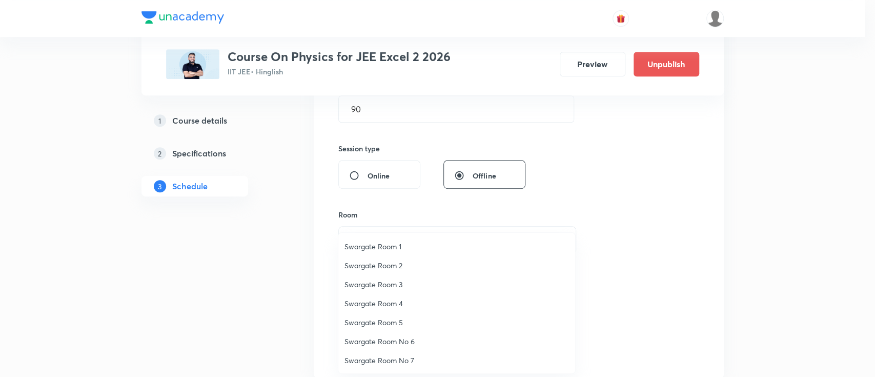
click at [395, 244] on span "Swargate Room 1" at bounding box center [456, 246] width 225 height 11
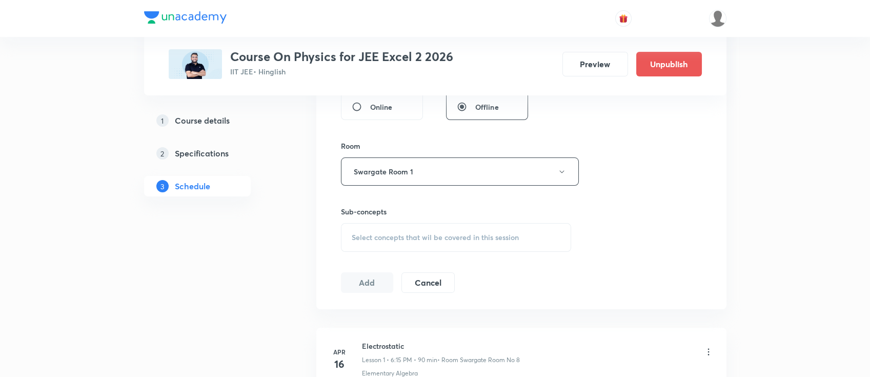
click at [509, 234] on span "Select concepts that wil be covered in this session" at bounding box center [435, 237] width 167 height 8
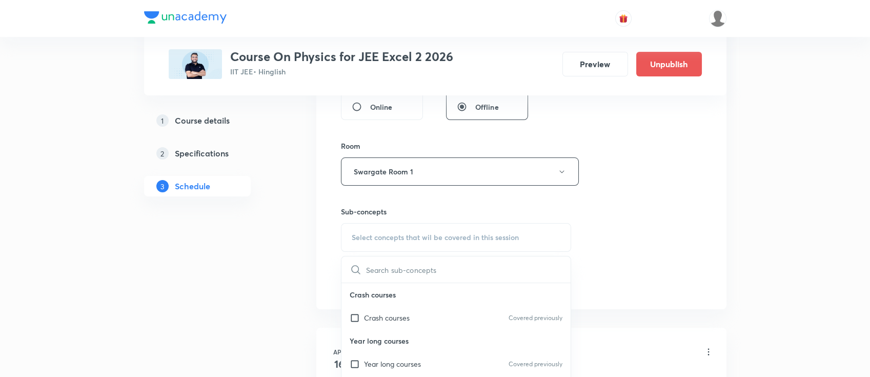
scroll to position [546, 0]
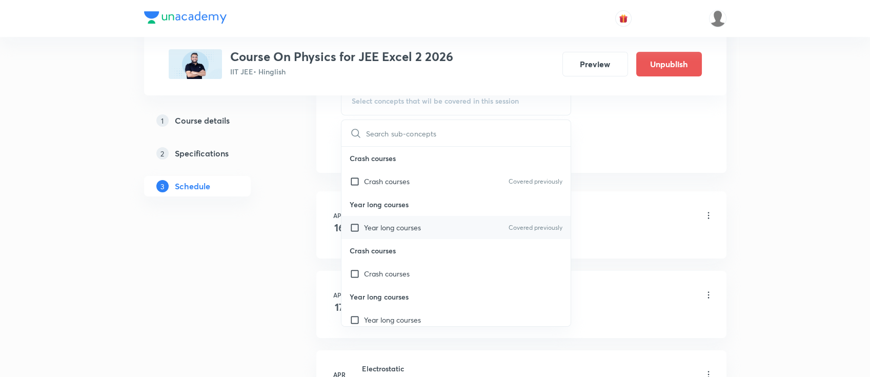
click at [463, 226] on div "Year long courses Covered previously" at bounding box center [456, 227] width 230 height 23
checkbox input "true"
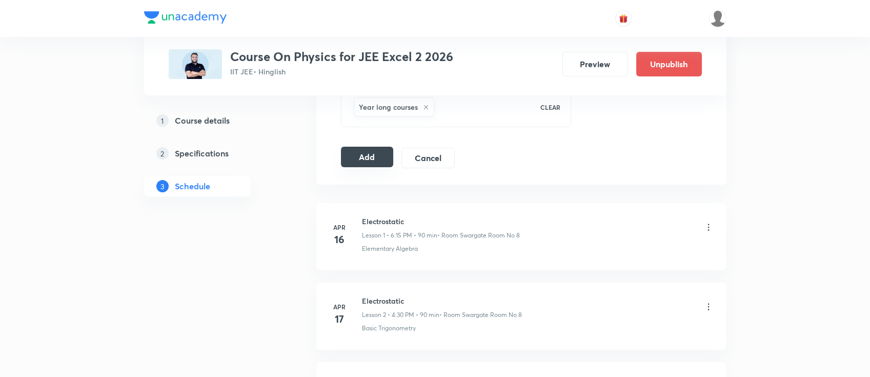
click at [368, 158] on button "Add" at bounding box center [367, 157] width 53 height 21
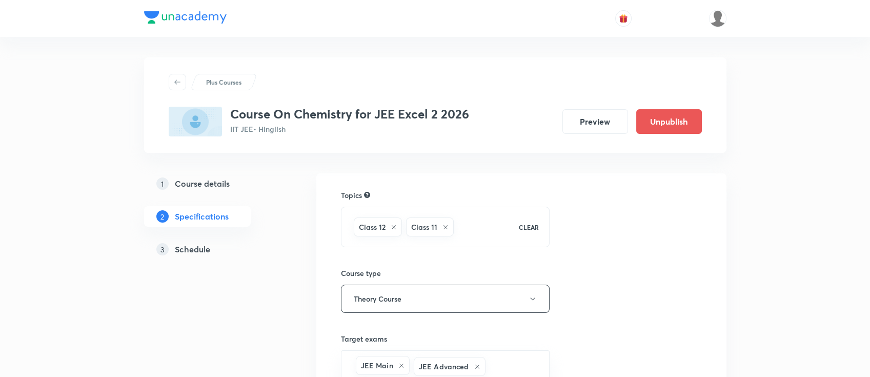
click at [208, 251] on h5 "Schedule" at bounding box center [192, 249] width 35 height 12
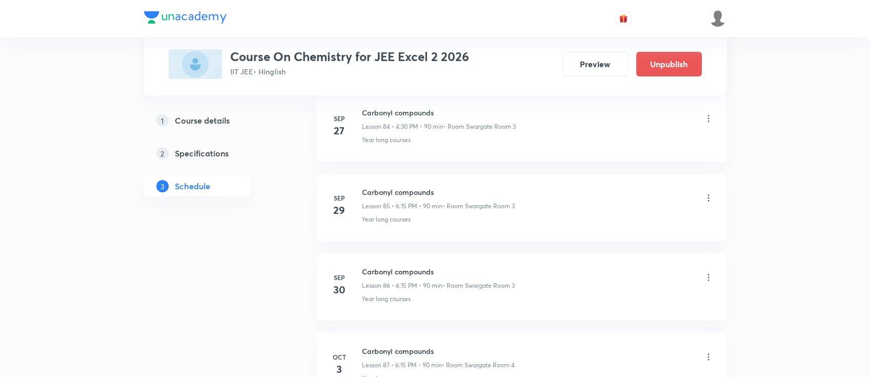
scroll to position [7505, 0]
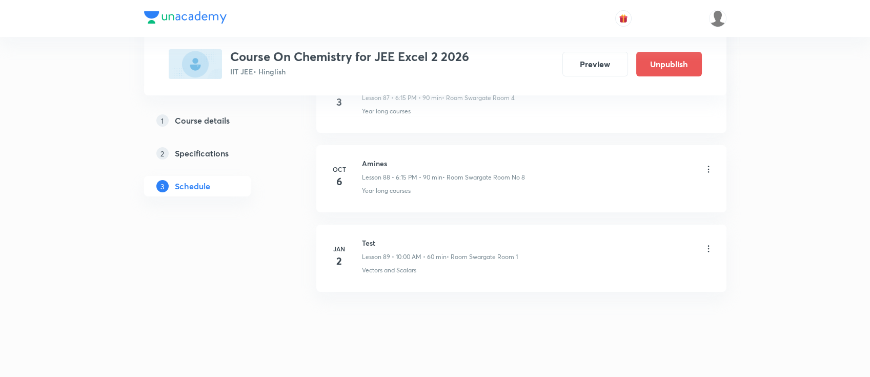
click at [364, 158] on h6 "Amines" at bounding box center [443, 163] width 163 height 11
copy h6 "Amines"
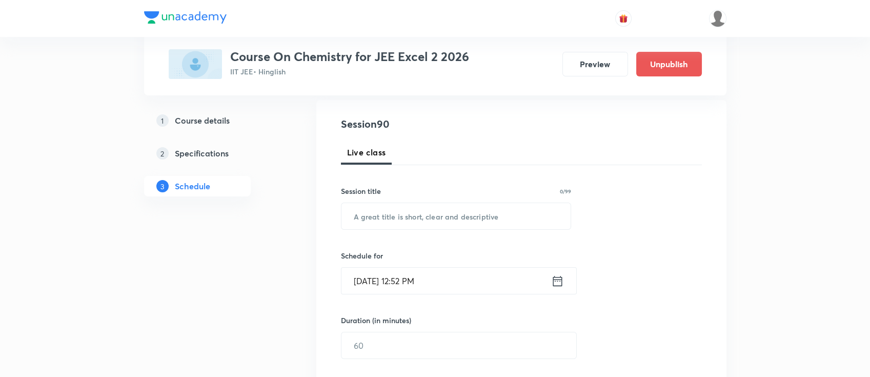
scroll to position [136, 0]
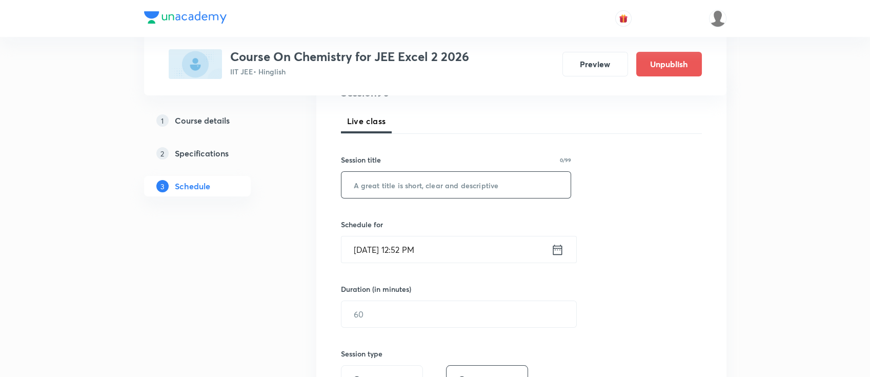
click at [453, 178] on input "text" at bounding box center [456, 185] width 230 height 26
paste input "Amines"
type input "Amines"
click at [556, 251] on icon at bounding box center [557, 249] width 13 height 14
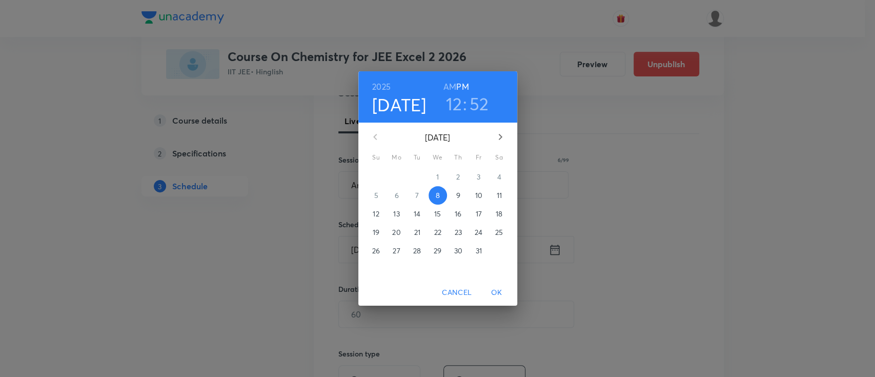
click at [454, 108] on h3 "12" at bounding box center [454, 104] width 16 height 22
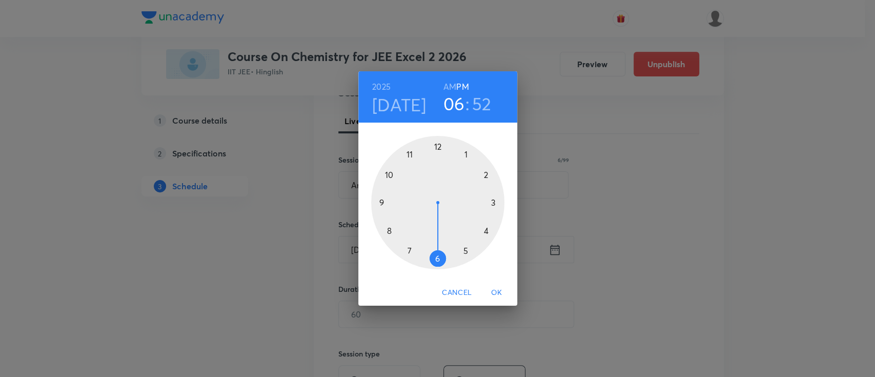
drag, startPoint x: 443, startPoint y: 198, endPoint x: 439, endPoint y: 247, distance: 48.9
click at [439, 247] on div at bounding box center [437, 202] width 133 height 133
drag, startPoint x: 397, startPoint y: 162, endPoint x: 472, endPoint y: 201, distance: 84.4
click at [472, 201] on div at bounding box center [437, 202] width 133 height 133
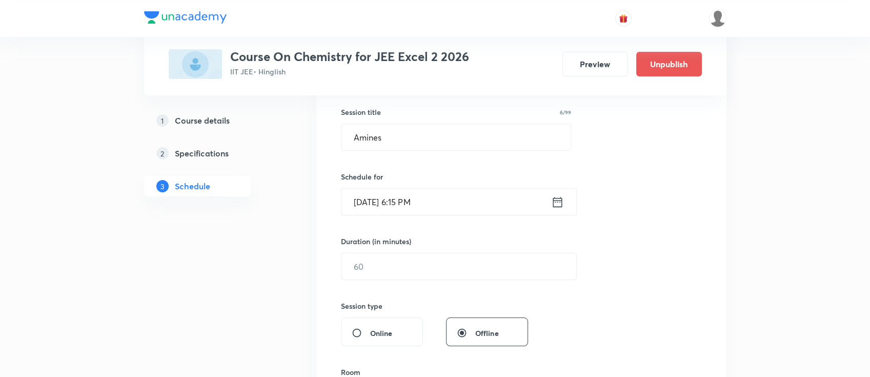
scroll to position [205, 0]
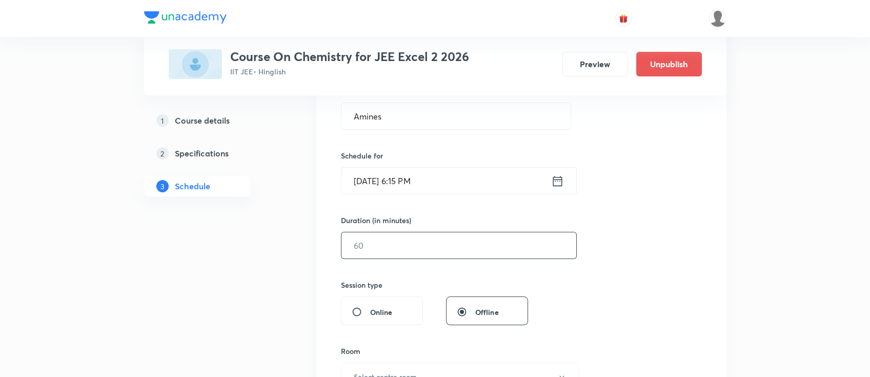
click at [472, 241] on input "text" at bounding box center [458, 245] width 235 height 26
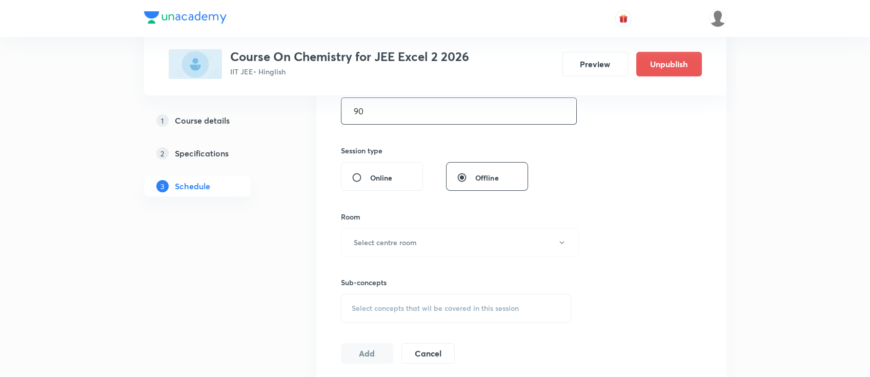
scroll to position [341, 0]
type input "90"
click at [425, 240] on button "Select centre room" at bounding box center [460, 240] width 238 height 28
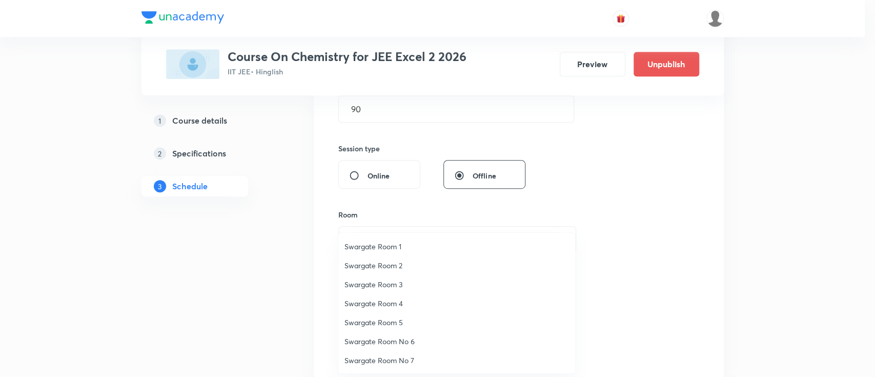
click at [378, 243] on span "Swargate Room 1" at bounding box center [456, 246] width 225 height 11
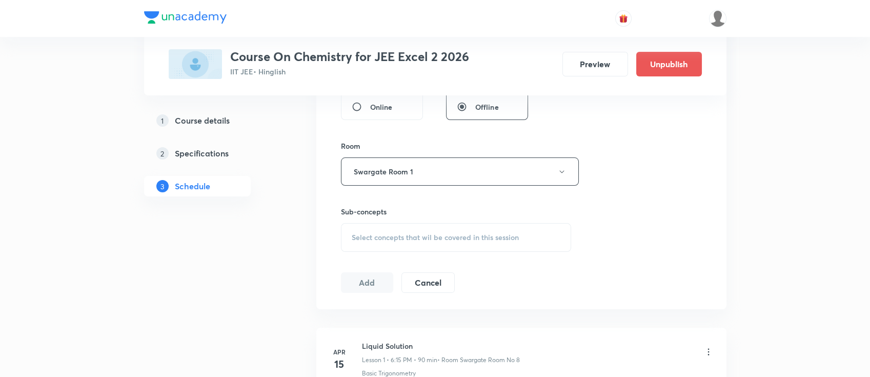
click at [460, 230] on div "Select concepts that wil be covered in this session" at bounding box center [456, 237] width 231 height 29
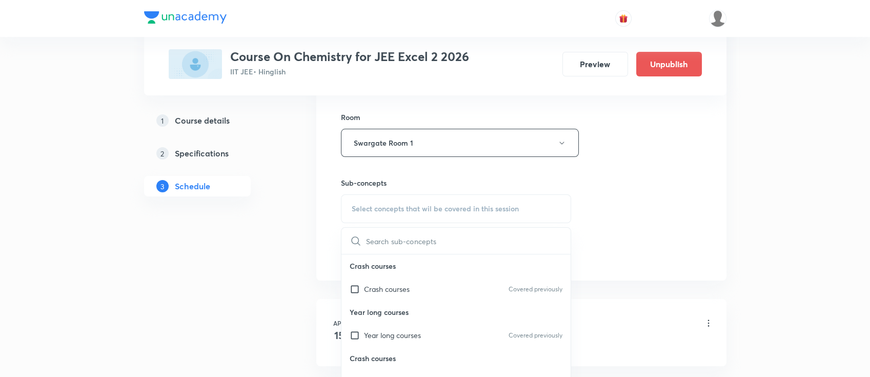
scroll to position [478, 0]
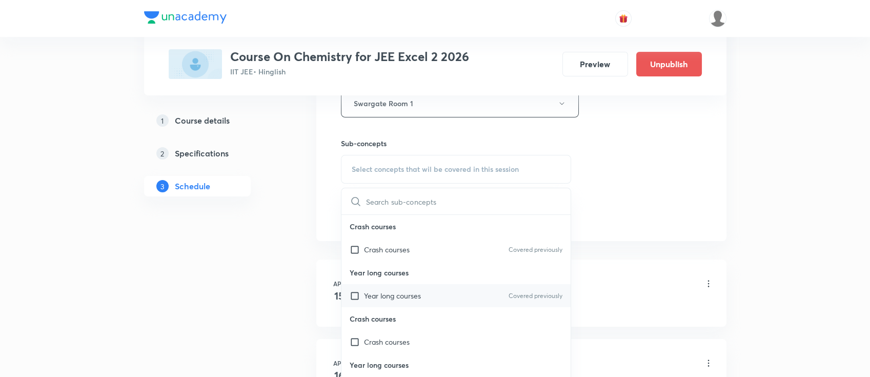
click at [450, 288] on div "Year long courses Covered previously" at bounding box center [456, 295] width 230 height 23
checkbox input "true"
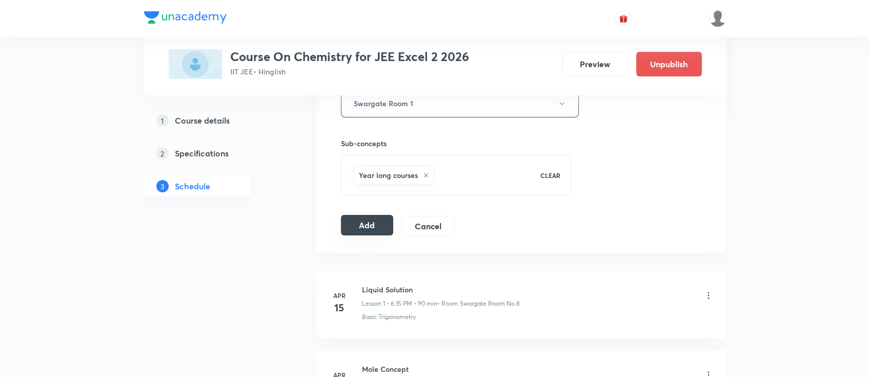
click at [367, 229] on button "Add" at bounding box center [367, 225] width 53 height 21
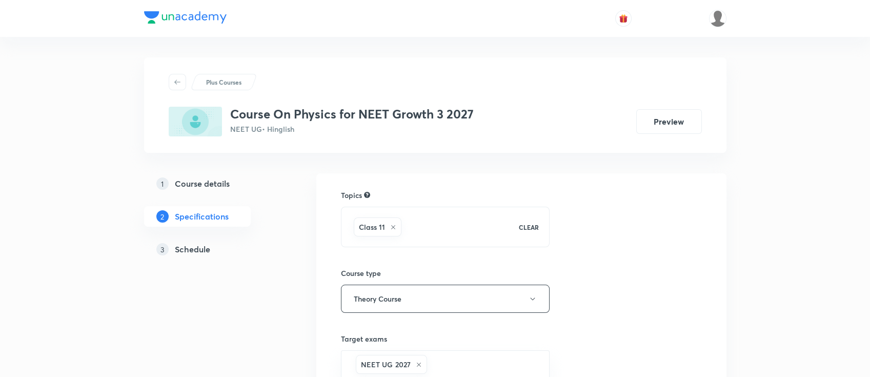
click at [205, 251] on h5 "Schedule" at bounding box center [192, 249] width 35 height 12
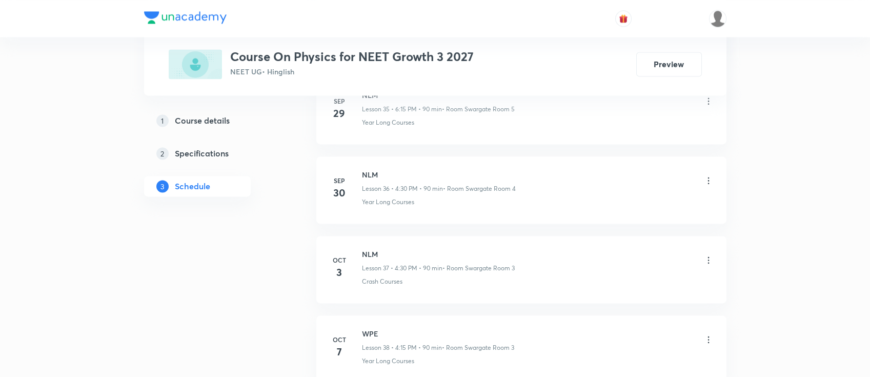
scroll to position [3459, 0]
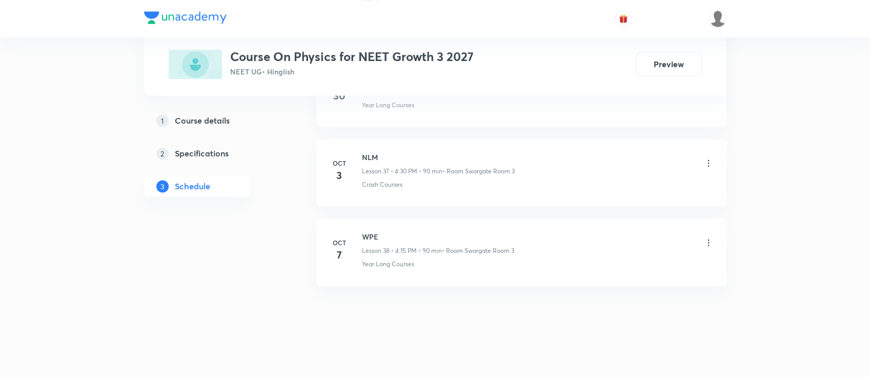
click at [371, 231] on h6 "WPE" at bounding box center [438, 236] width 152 height 11
copy h6 "WPE"
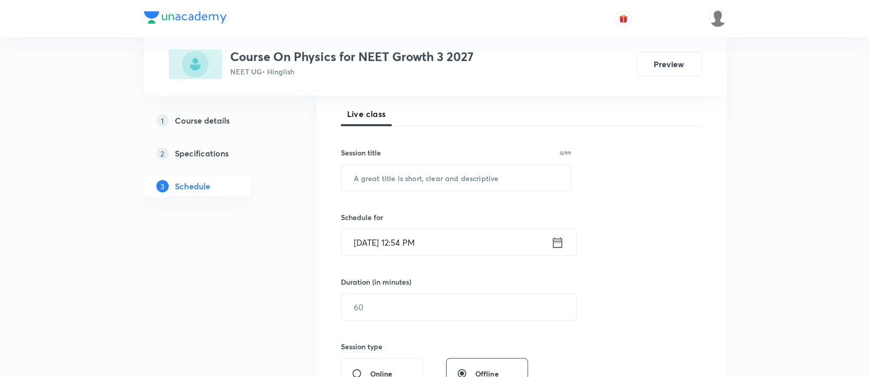
scroll to position [0, 0]
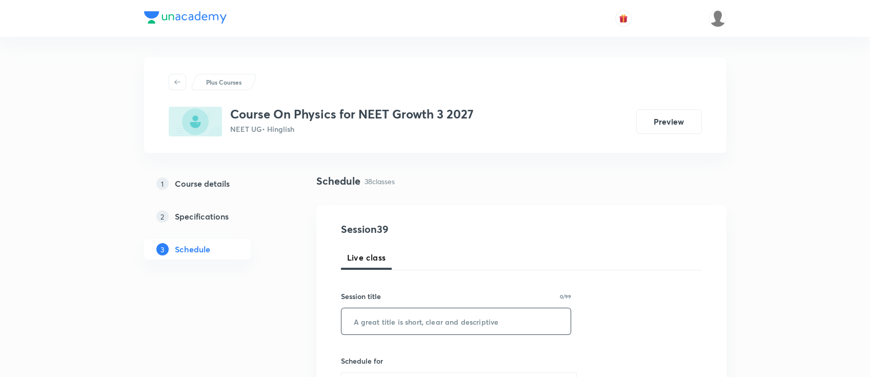
click at [481, 327] on input "text" at bounding box center [456, 321] width 230 height 26
paste input "WPE"
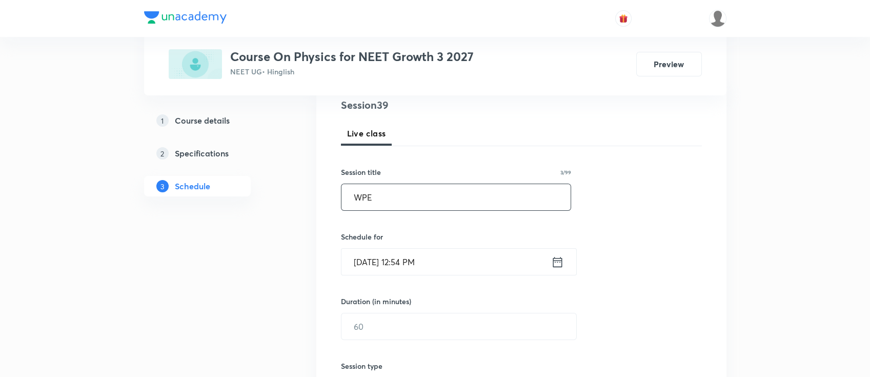
scroll to position [136, 0]
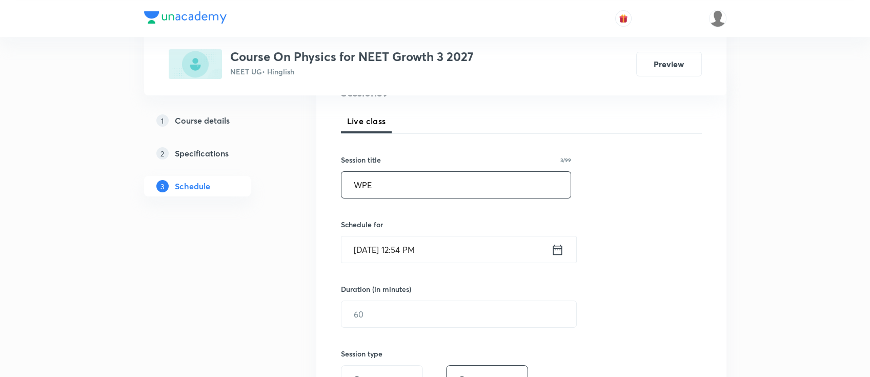
type input "WPE"
click at [558, 250] on icon at bounding box center [557, 249] width 13 height 14
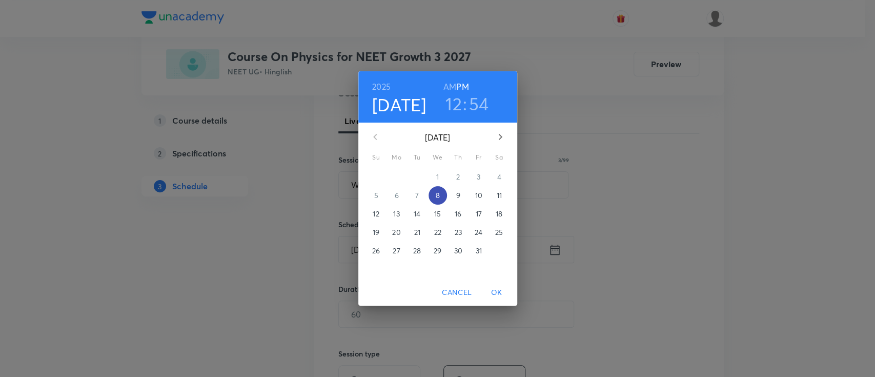
click at [439, 195] on p "8" at bounding box center [437, 195] width 4 height 10
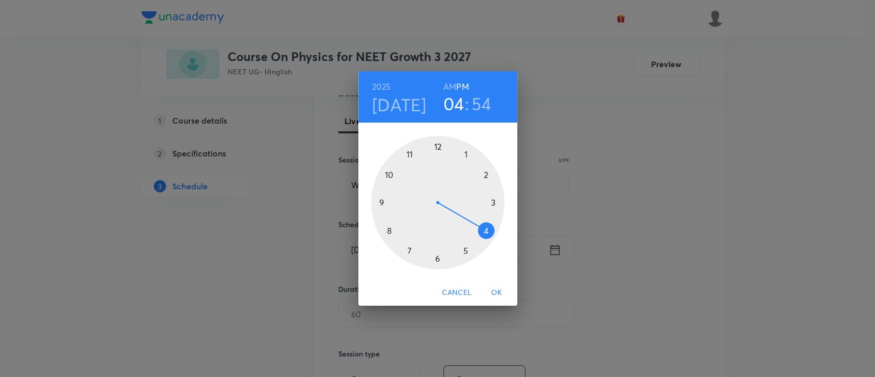
drag, startPoint x: 439, startPoint y: 144, endPoint x: 474, endPoint y: 221, distance: 85.2
click at [474, 221] on div at bounding box center [437, 202] width 133 height 133
drag, startPoint x: 410, startPoint y: 188, endPoint x: 436, endPoint y: 236, distance: 54.6
click at [436, 236] on div at bounding box center [437, 202] width 133 height 133
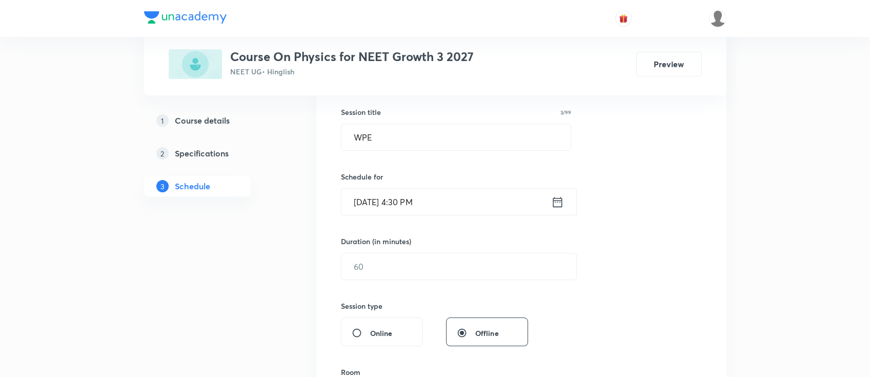
scroll to position [205, 0]
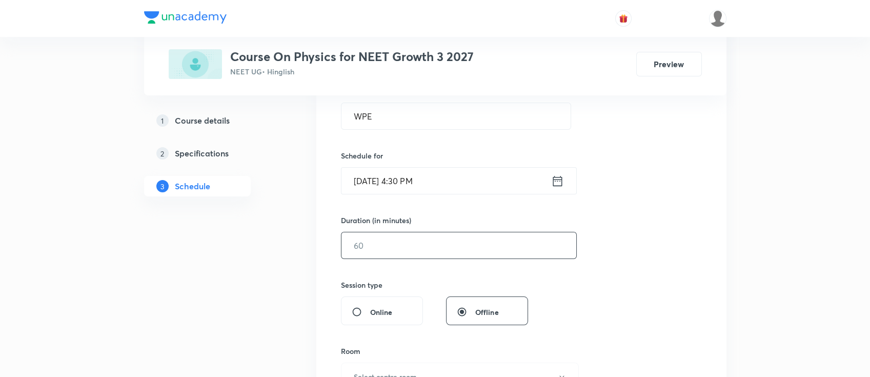
click at [427, 244] on input "text" at bounding box center [458, 245] width 235 height 26
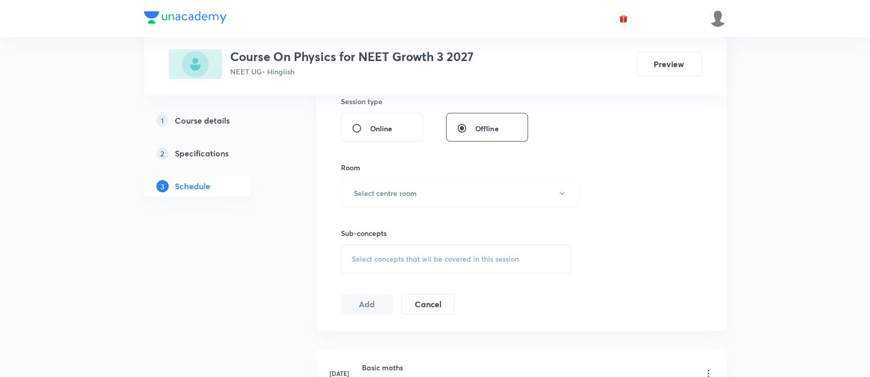
scroll to position [410, 0]
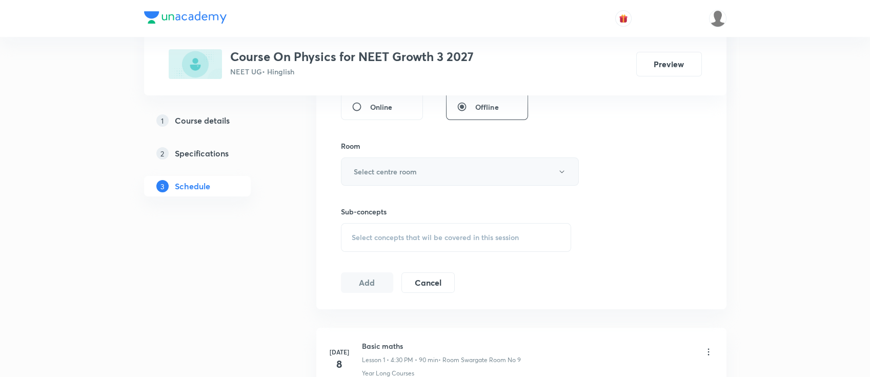
type input "90"
click at [410, 173] on h6 "Select centre room" at bounding box center [385, 171] width 63 height 11
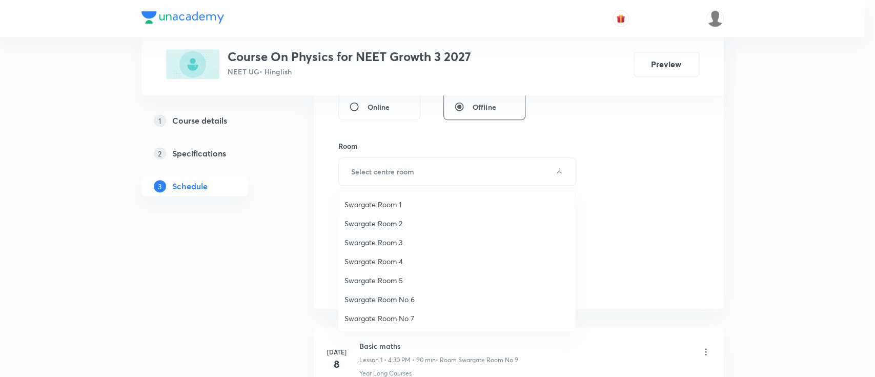
click at [398, 204] on span "Swargate Room 1" at bounding box center [456, 204] width 225 height 11
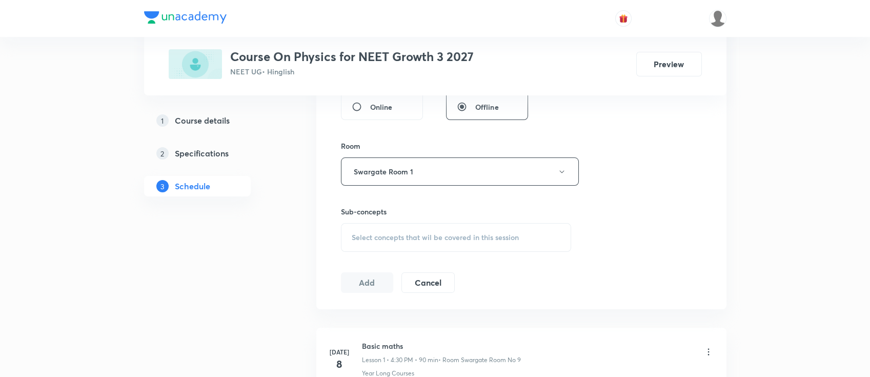
click at [477, 240] on span "Select concepts that wil be covered in this session" at bounding box center [435, 237] width 167 height 8
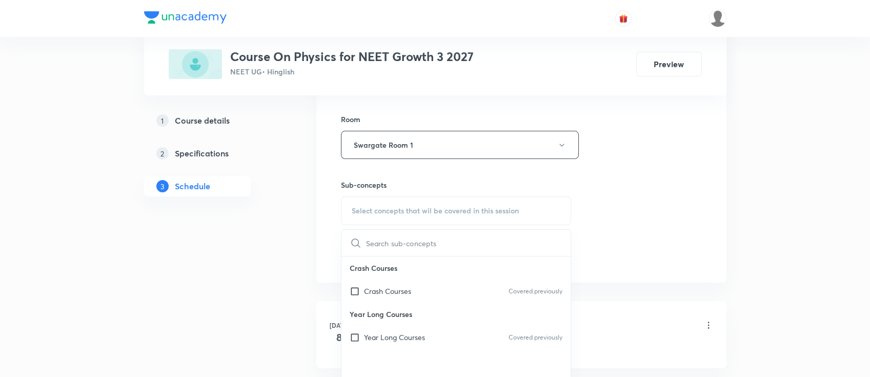
scroll to position [478, 0]
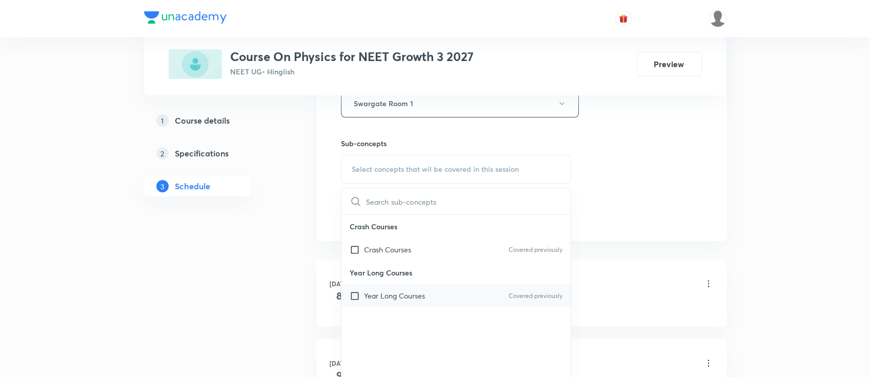
click at [466, 300] on div "Year Long Courses Covered previously" at bounding box center [456, 295] width 230 height 23
checkbox input "true"
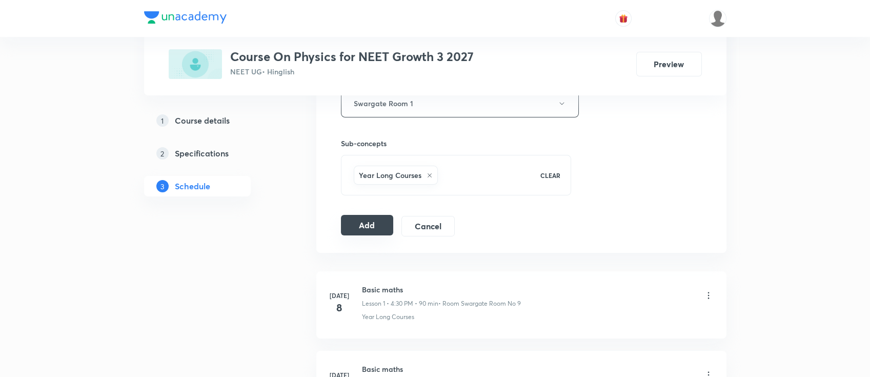
click at [367, 224] on button "Add" at bounding box center [367, 225] width 53 height 21
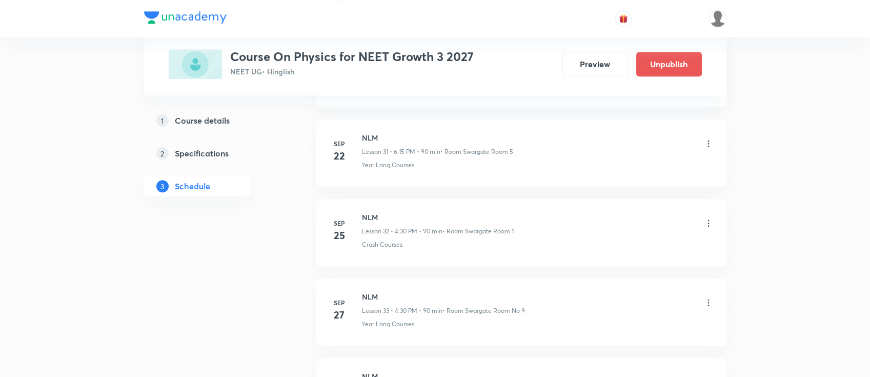
scroll to position [3067, 0]
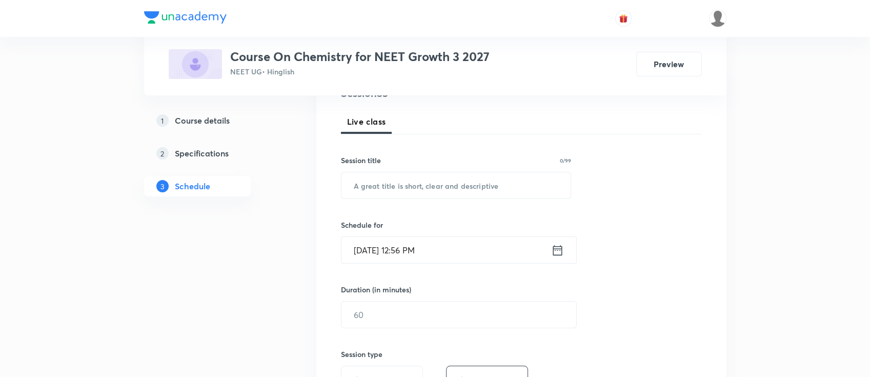
scroll to position [136, 0]
drag, startPoint x: 519, startPoint y: 190, endPoint x: 525, endPoint y: 193, distance: 6.4
click at [520, 191] on input "text" at bounding box center [456, 185] width 230 height 26
paste input "thermodynamics"
type input "thermodynamics"
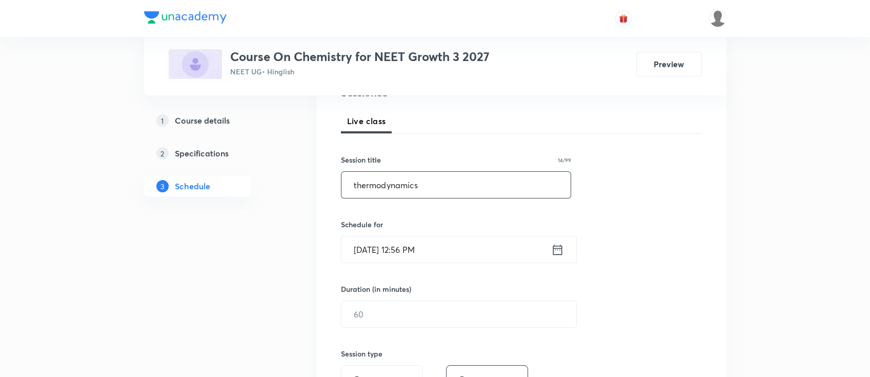
click at [550, 245] on input "[DATE] 12:56 PM" at bounding box center [446, 249] width 210 height 26
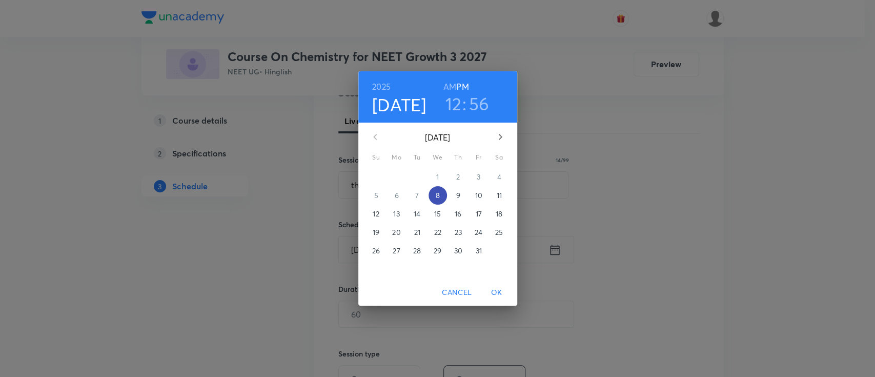
click at [438, 195] on p "8" at bounding box center [437, 195] width 4 height 10
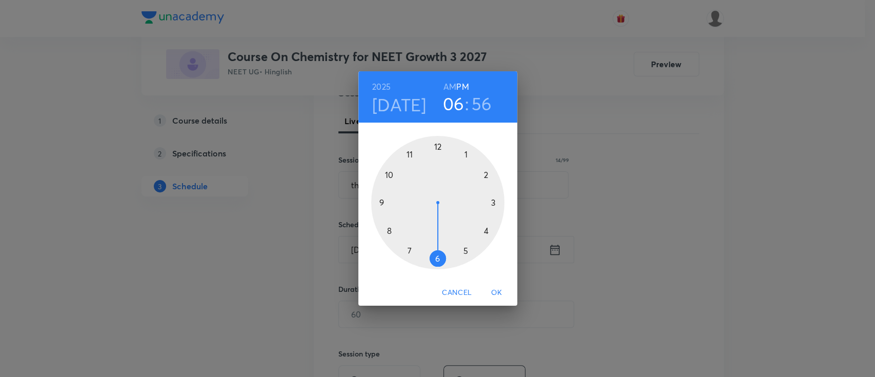
drag, startPoint x: 439, startPoint y: 145, endPoint x: 439, endPoint y: 233, distance: 87.7
click at [439, 233] on div at bounding box center [437, 202] width 133 height 133
drag, startPoint x: 413, startPoint y: 152, endPoint x: 466, endPoint y: 202, distance: 73.3
click at [466, 202] on div at bounding box center [437, 202] width 133 height 133
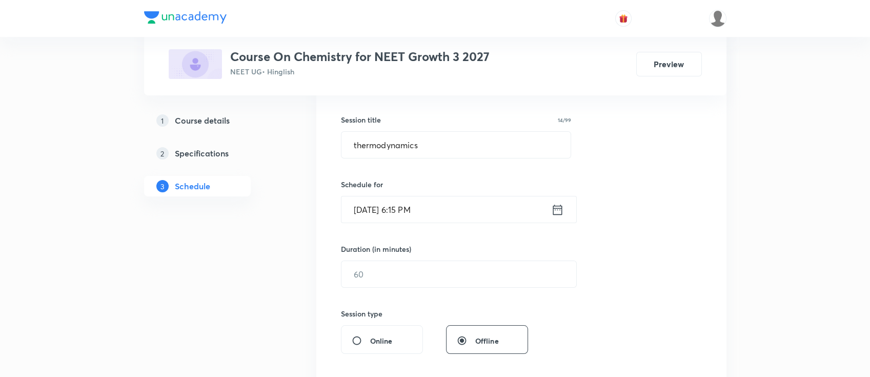
scroll to position [205, 0]
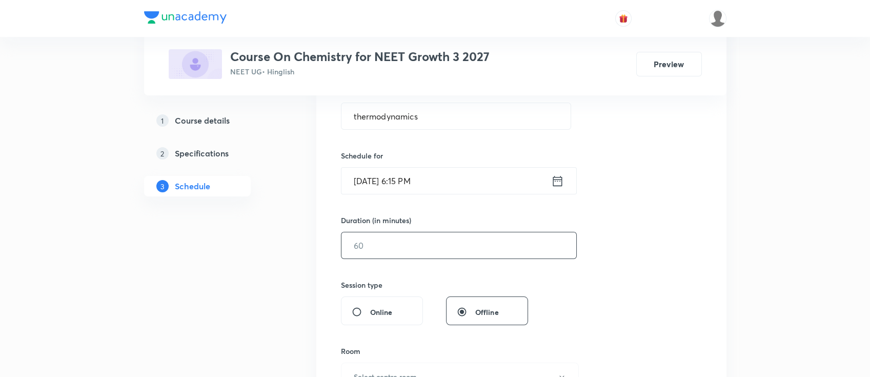
click at [444, 244] on input "text" at bounding box center [458, 245] width 235 height 26
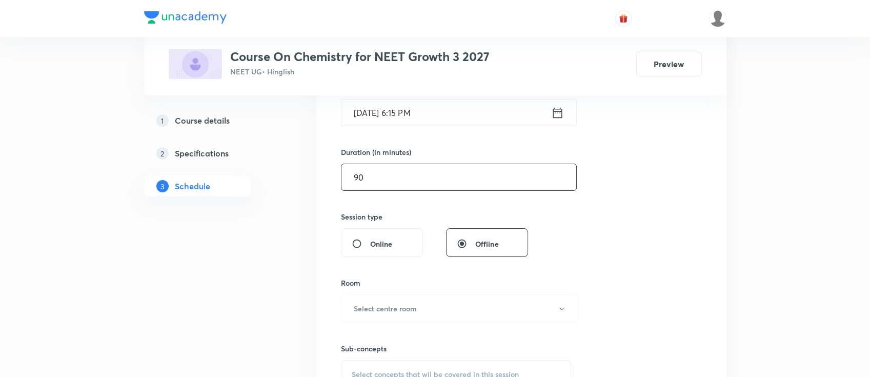
scroll to position [341, 0]
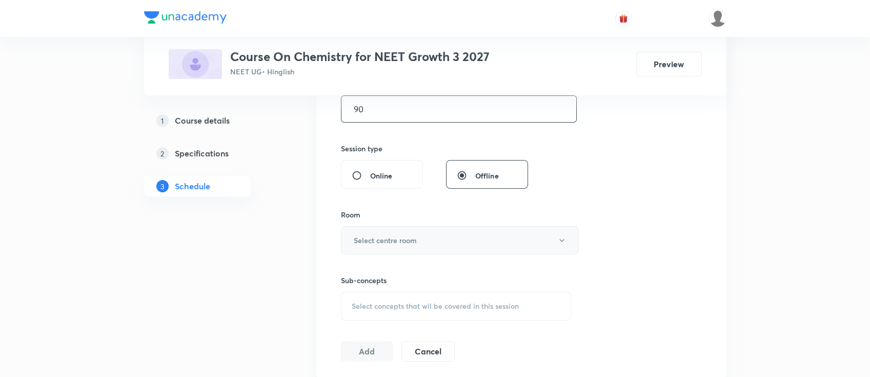
type input "90"
click at [450, 238] on button "Select centre room" at bounding box center [460, 240] width 238 height 28
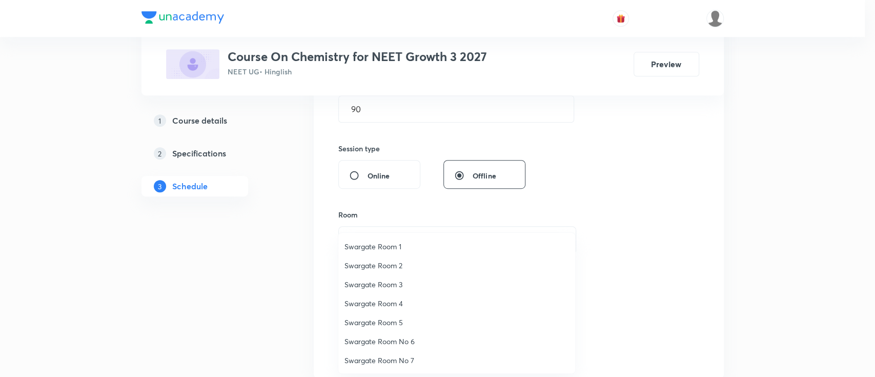
click at [390, 254] on li "Swargate Room 1" at bounding box center [456, 246] width 237 height 19
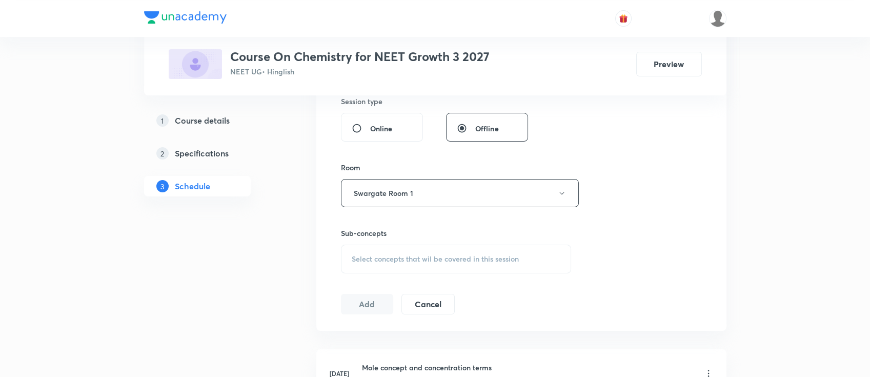
scroll to position [410, 0]
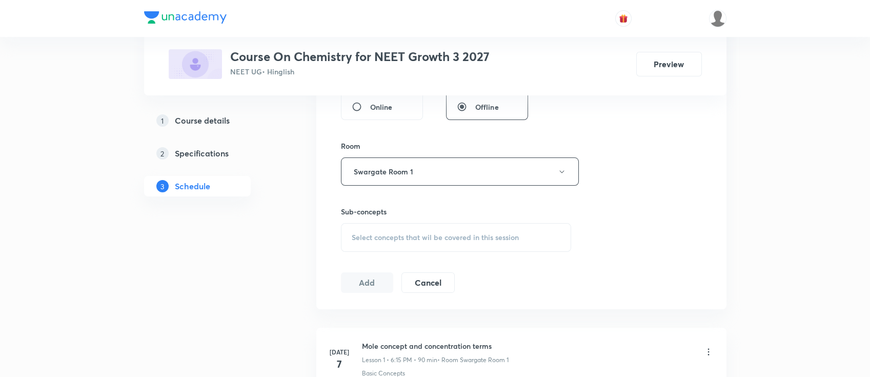
click at [483, 239] on span "Select concepts that wil be covered in this session" at bounding box center [435, 237] width 167 height 8
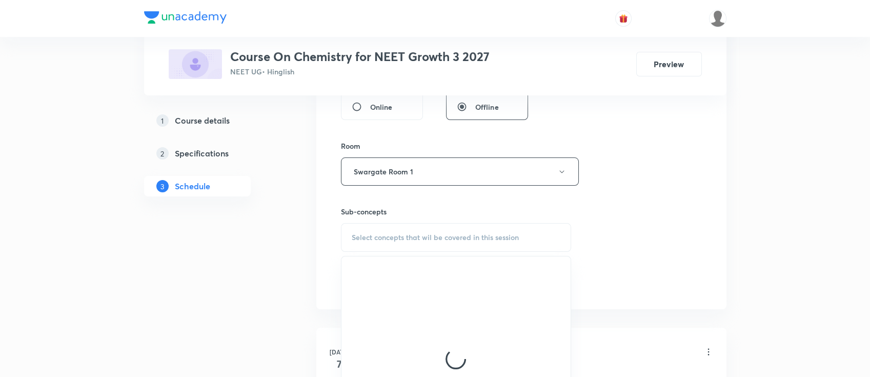
scroll to position [478, 0]
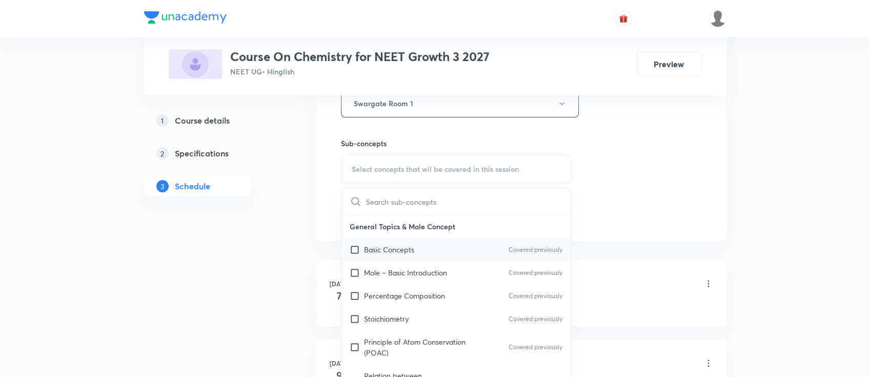
click at [434, 245] on div "Basic Concepts Covered previously" at bounding box center [456, 249] width 230 height 23
checkbox input "true"
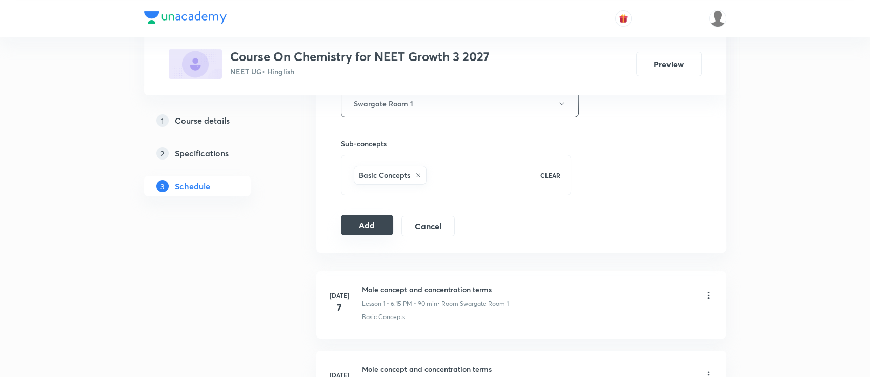
click at [362, 235] on div "Add Cancel" at bounding box center [402, 226] width 122 height 21
click at [369, 227] on button "Add" at bounding box center [367, 225] width 53 height 21
